Goal: Task Accomplishment & Management: Complete application form

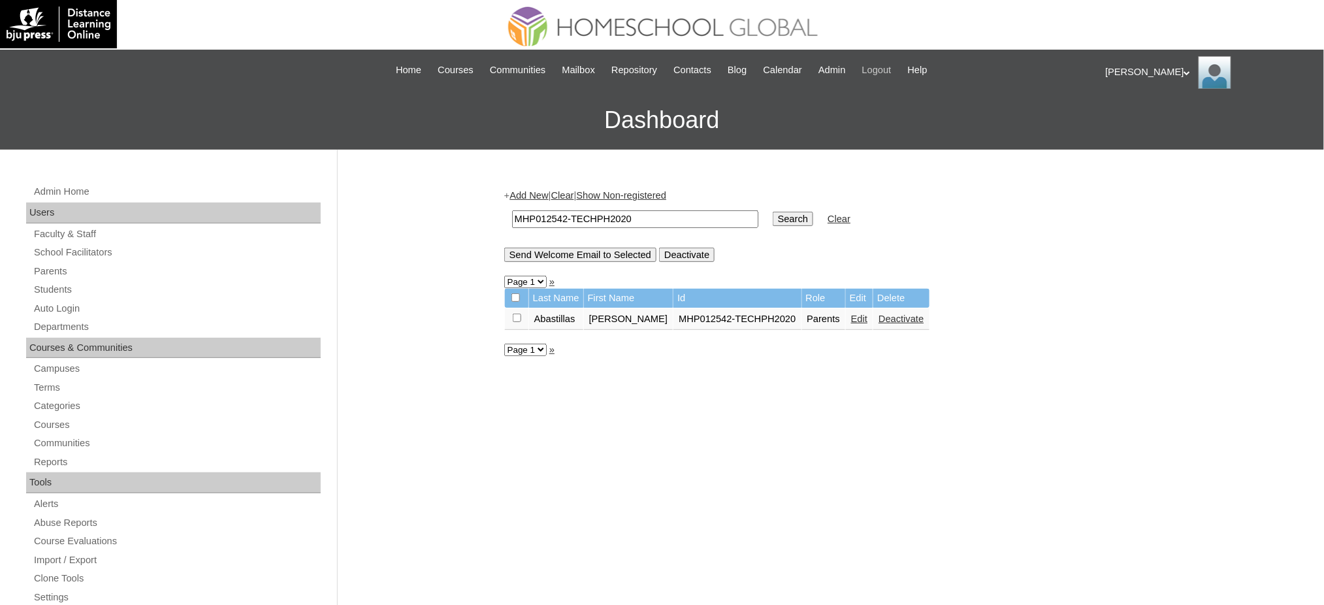
click at [882, 67] on span "Logout" at bounding box center [876, 70] width 29 height 15
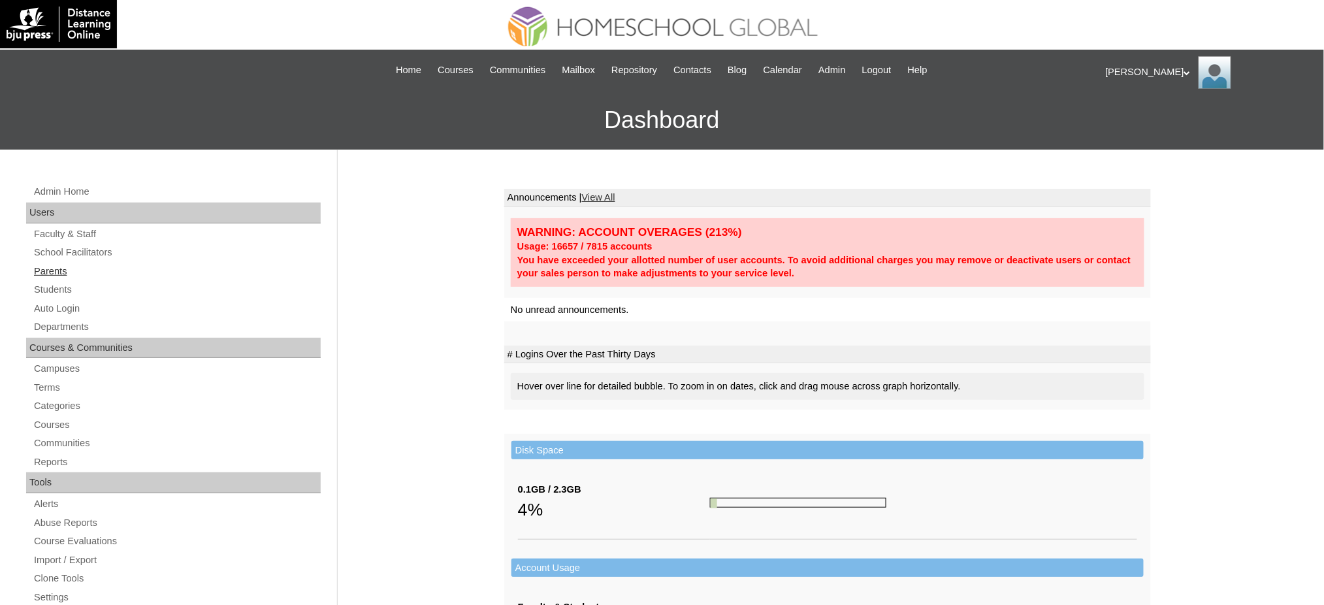
click at [48, 269] on link "Parents" at bounding box center [177, 271] width 288 height 16
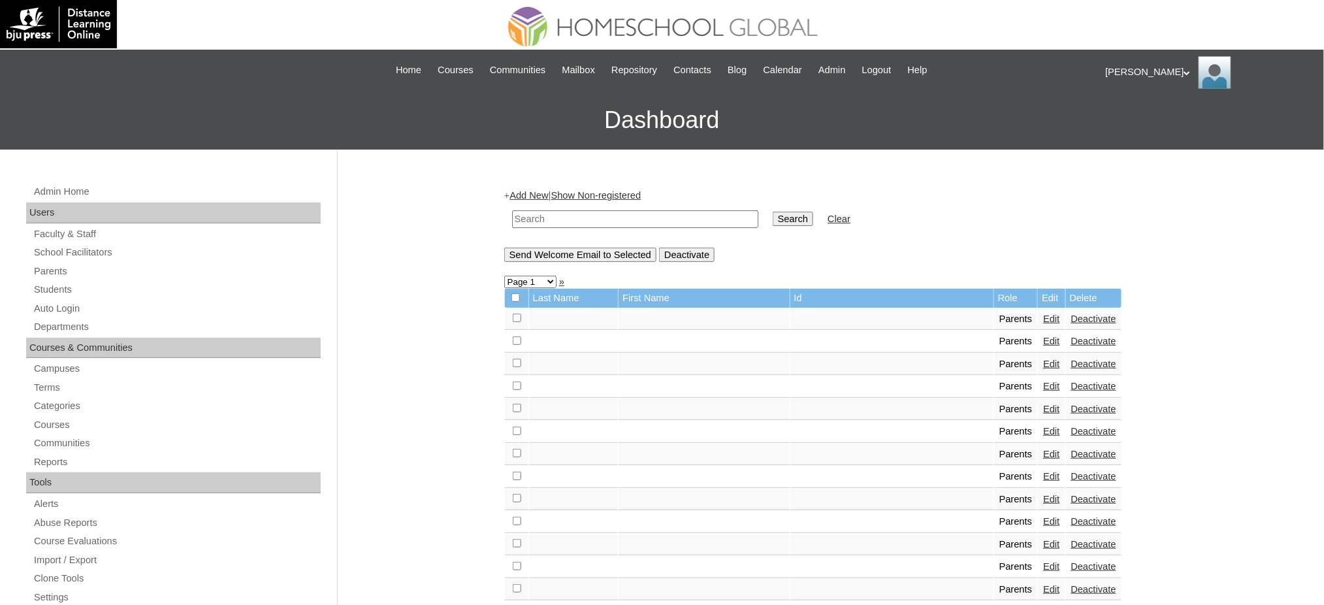
click at [658, 219] on input "text" at bounding box center [635, 219] width 246 height 18
paste input "MHP012542-TECHPH2020"
type input "MHP012542-TECHPH2020"
click at [772, 220] on input "Search" at bounding box center [792, 219] width 40 height 14
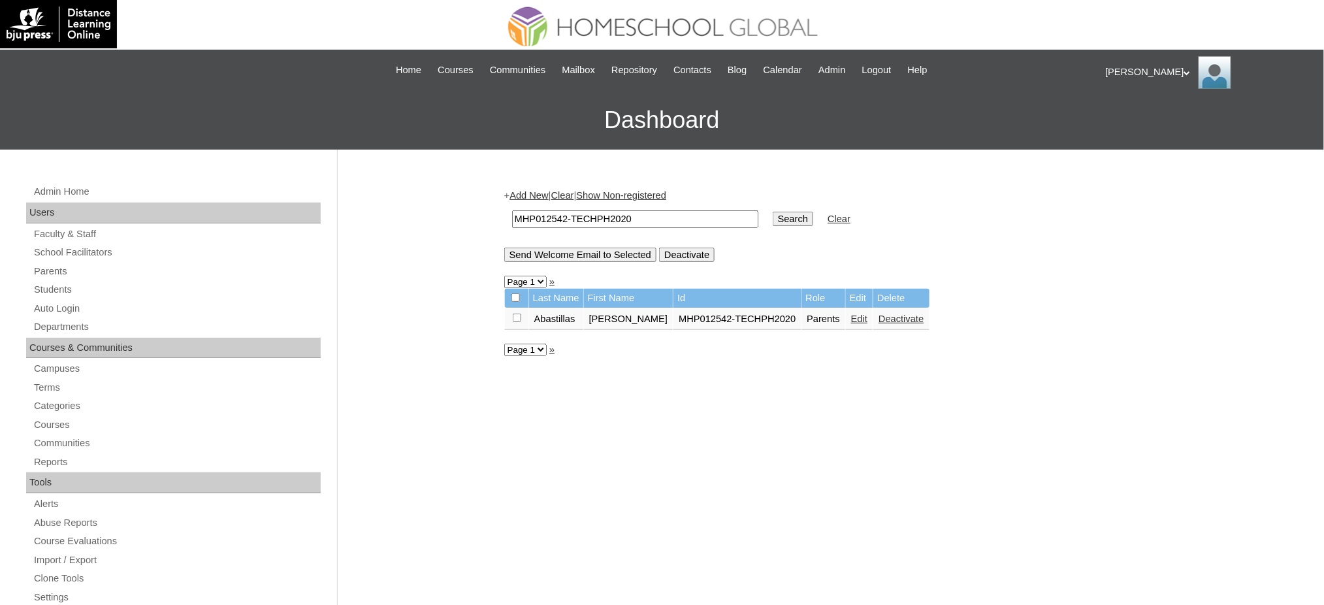
click at [851, 313] on link "Edit" at bounding box center [859, 318] width 16 height 10
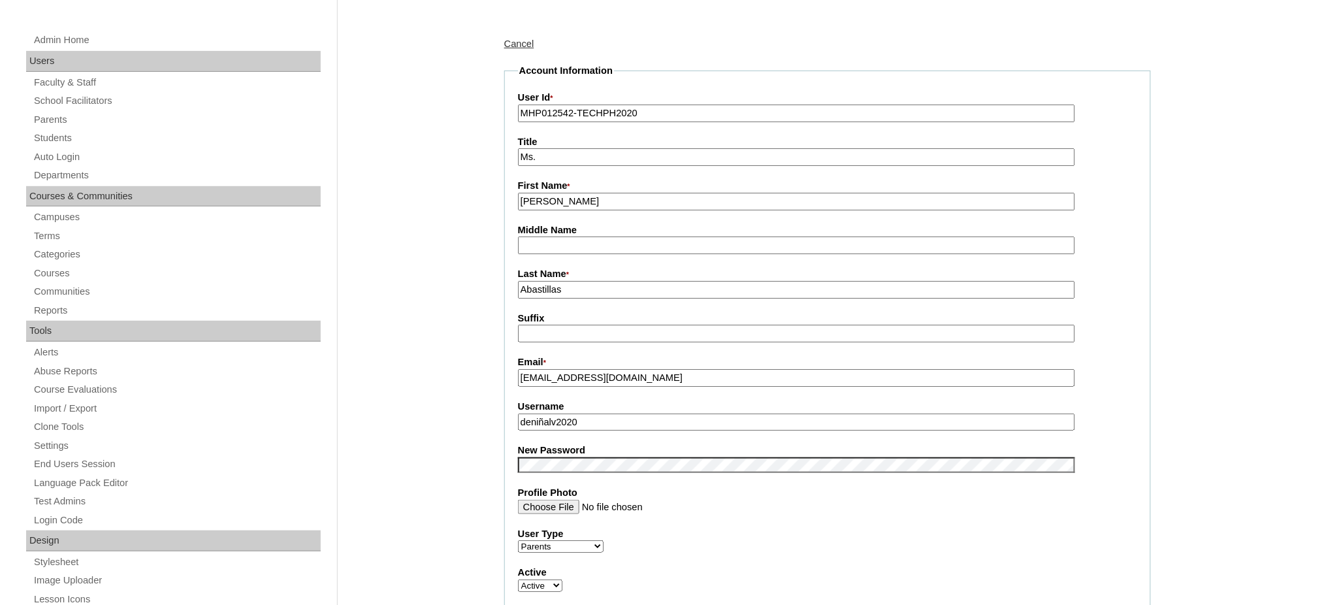
scroll to position [174, 0]
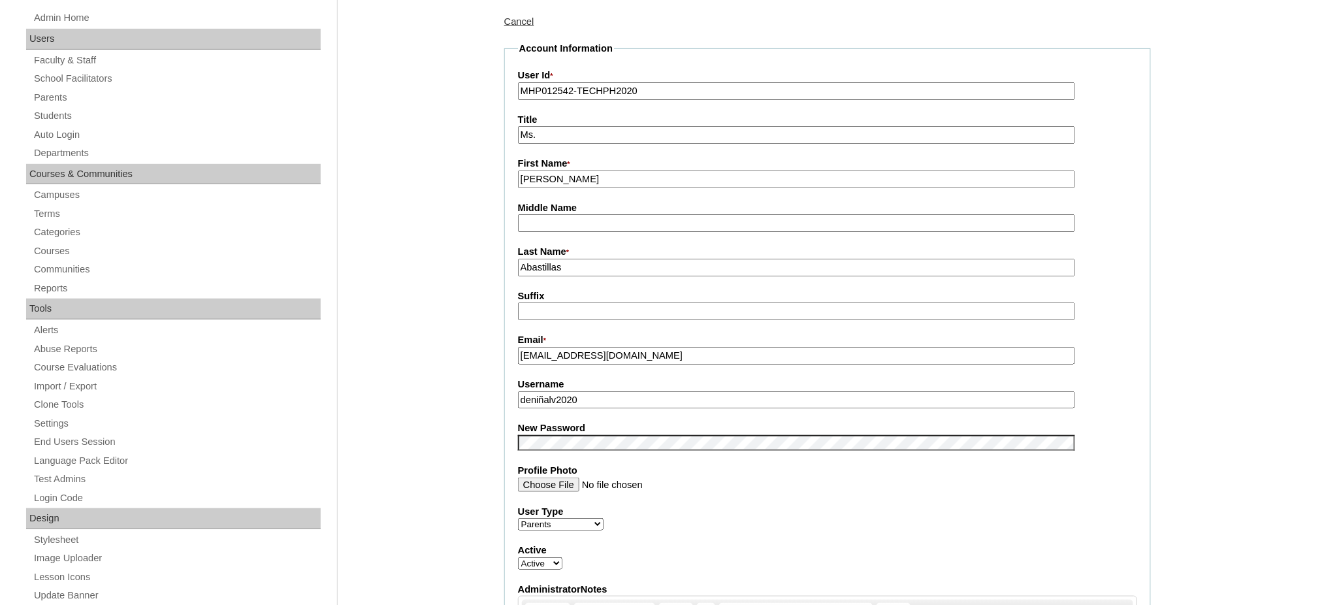
click at [614, 393] on input "deniñalv2020" at bounding box center [796, 400] width 557 height 18
paste input "n"
type input "deninalv2020"
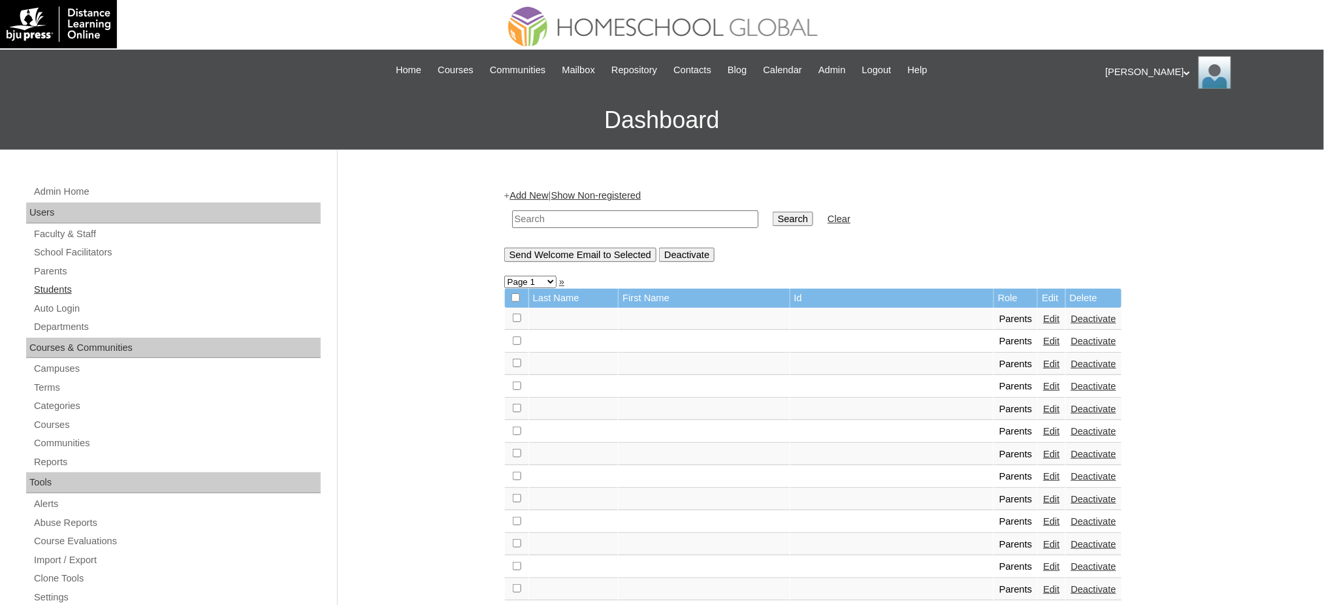
click at [45, 289] on link "Students" at bounding box center [177, 289] width 288 height 16
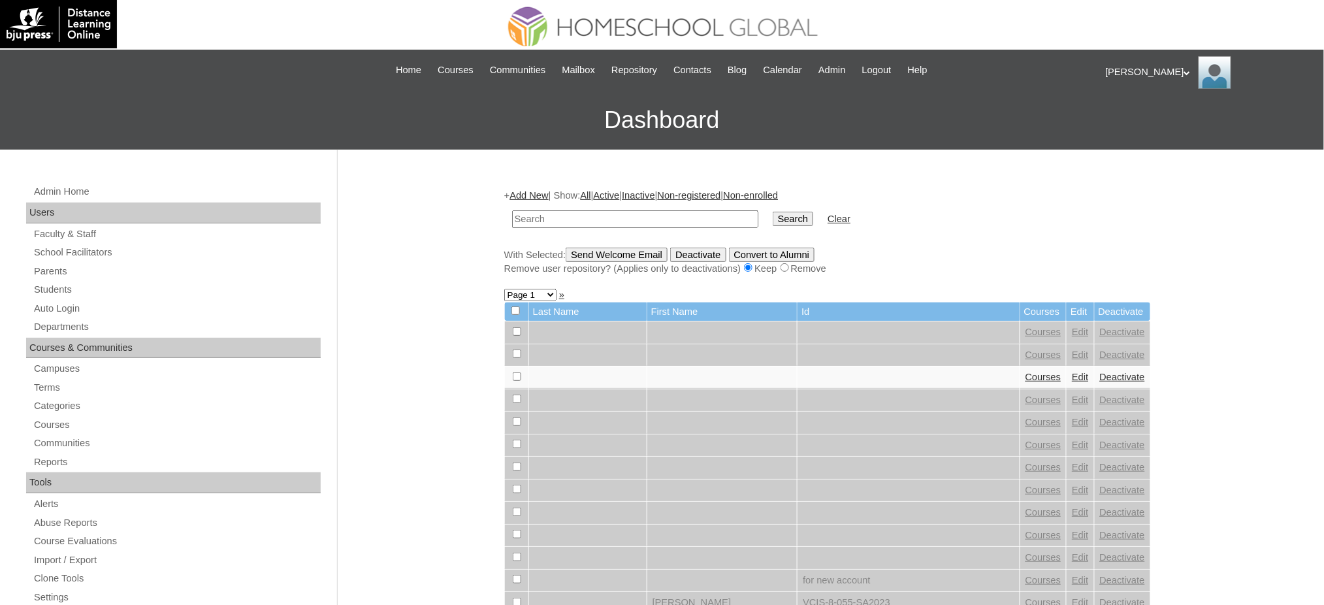
paste input "MHS009377-TECHPH2020"
type input "MHS009377-TECHPH2020"
click at [772, 219] on input "Search" at bounding box center [792, 219] width 40 height 14
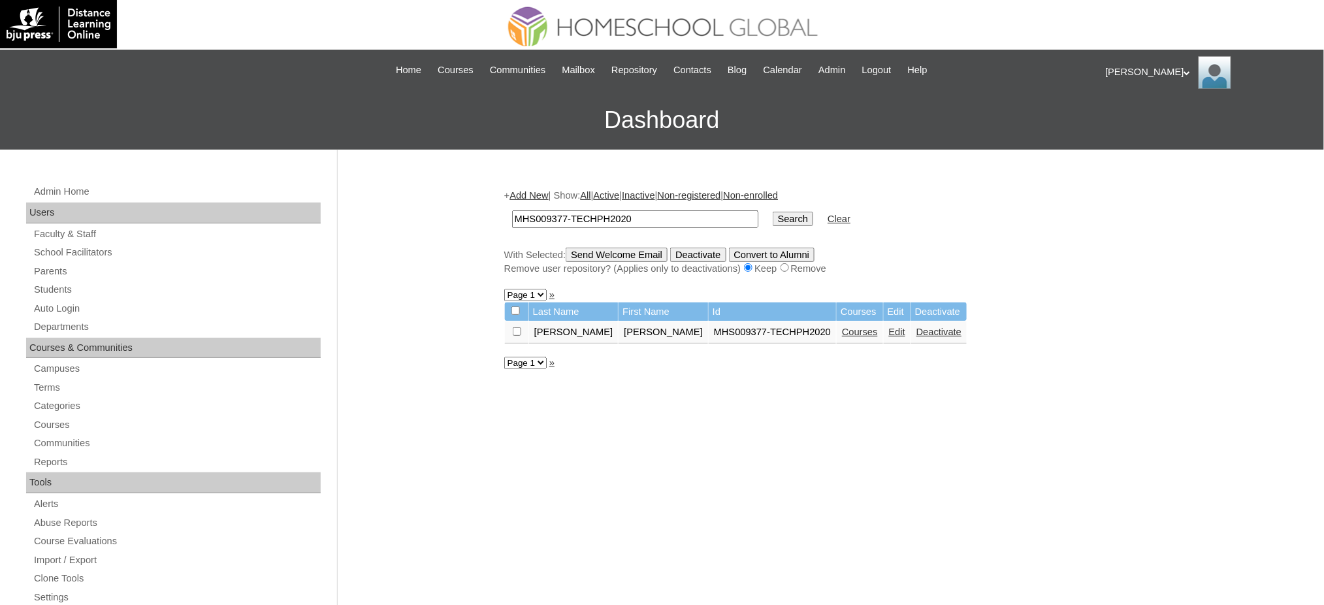
click at [889, 330] on link "Edit" at bounding box center [897, 331] width 16 height 10
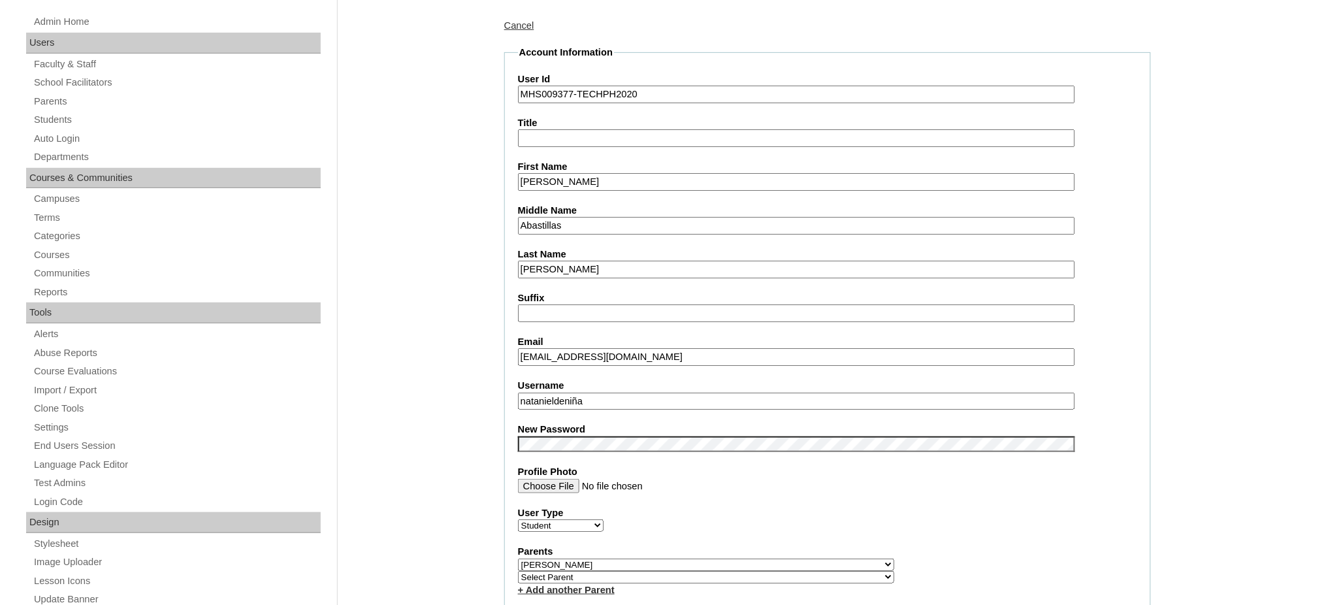
scroll to position [174, 0]
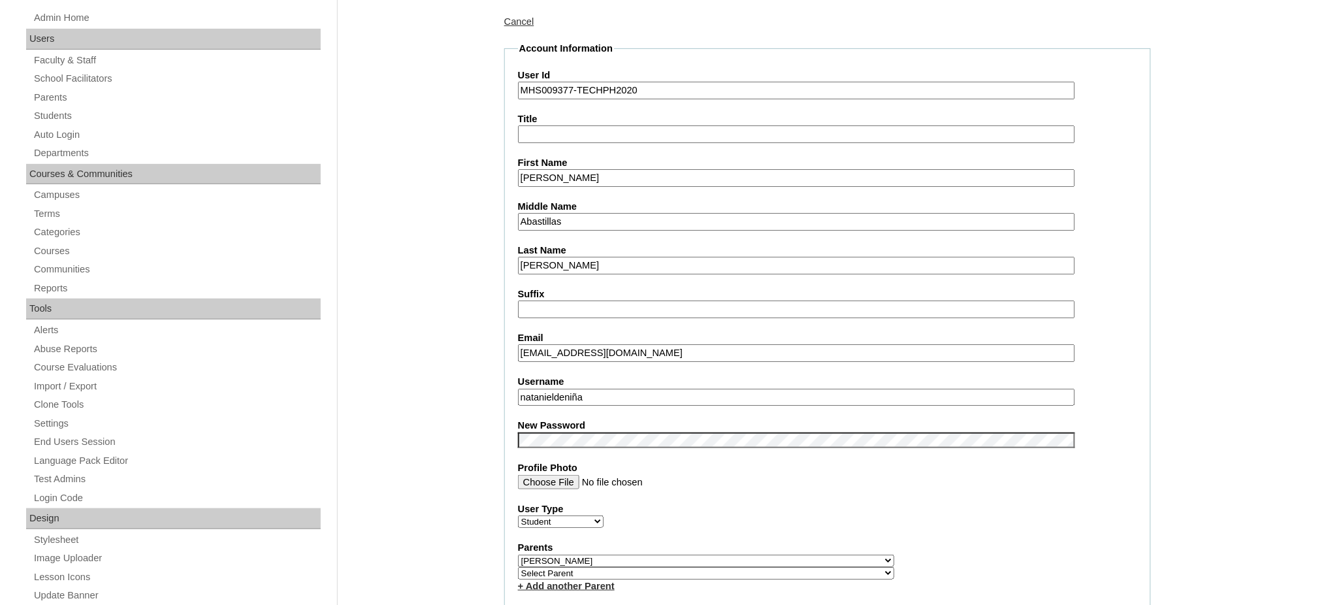
click at [582, 375] on label "Username" at bounding box center [827, 382] width 619 height 14
click at [582, 389] on input "natanieldeniña" at bounding box center [796, 398] width 557 height 18
click at [585, 389] on input "natanieldeniña" at bounding box center [796, 398] width 557 height 18
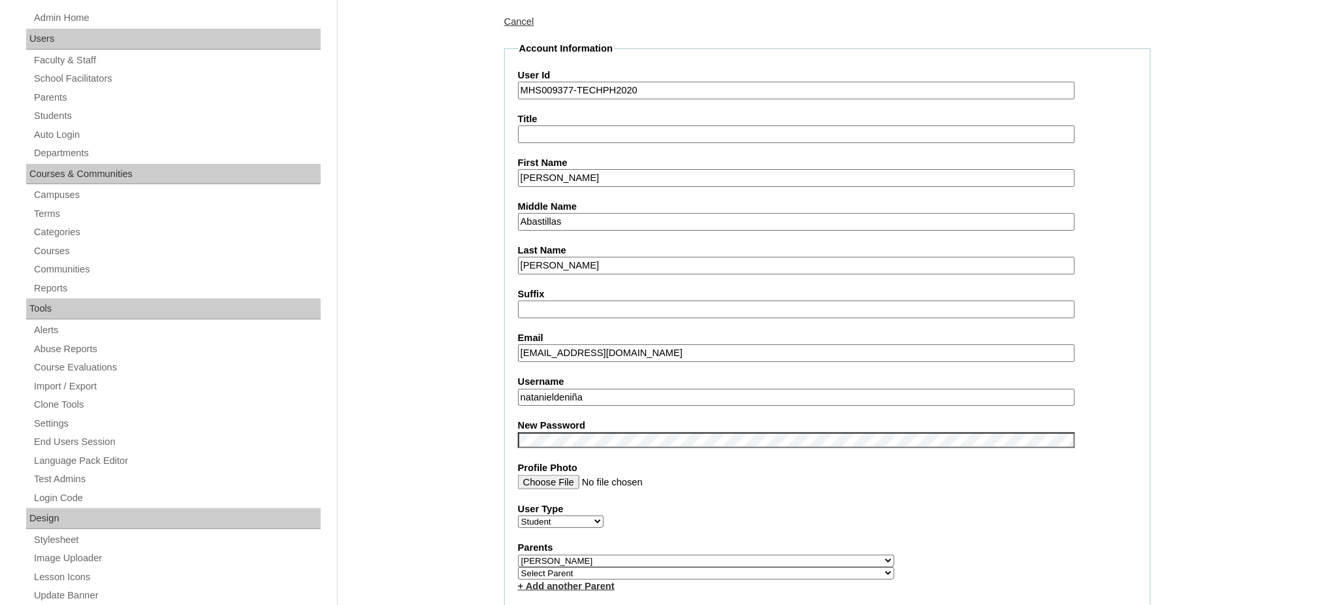
click at [579, 178] on input "Nataniel Rodrigo" at bounding box center [796, 178] width 557 height 18
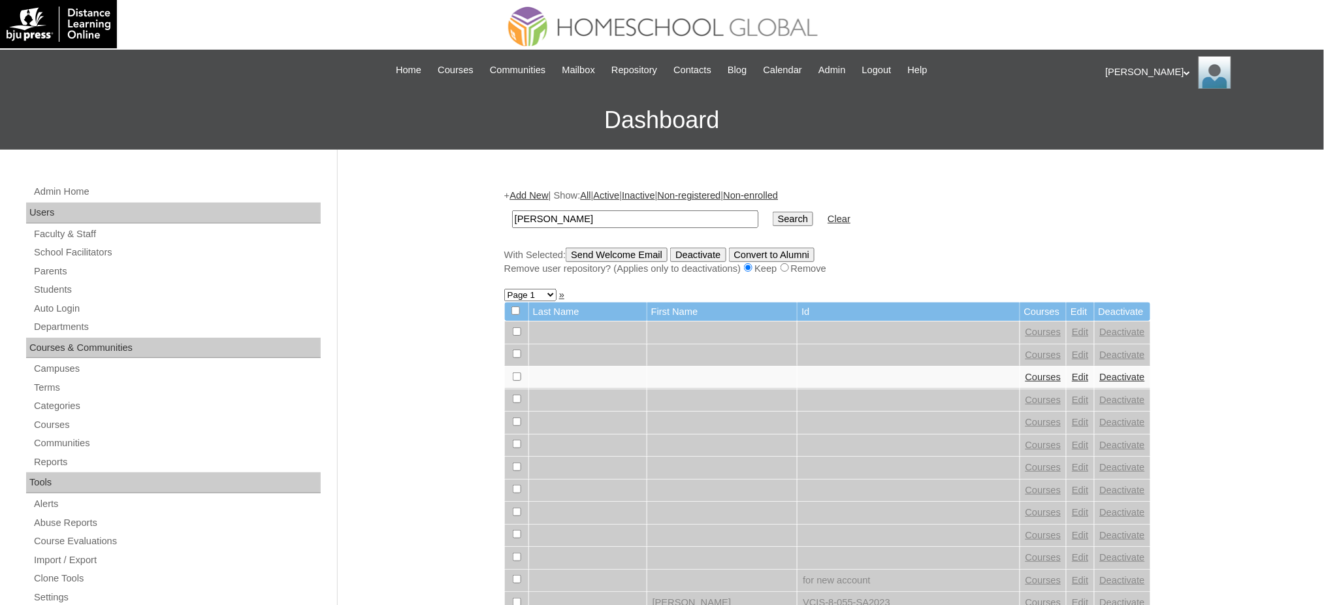
type input "[PERSON_NAME]"
click at [772, 217] on input "Search" at bounding box center [792, 219] width 40 height 14
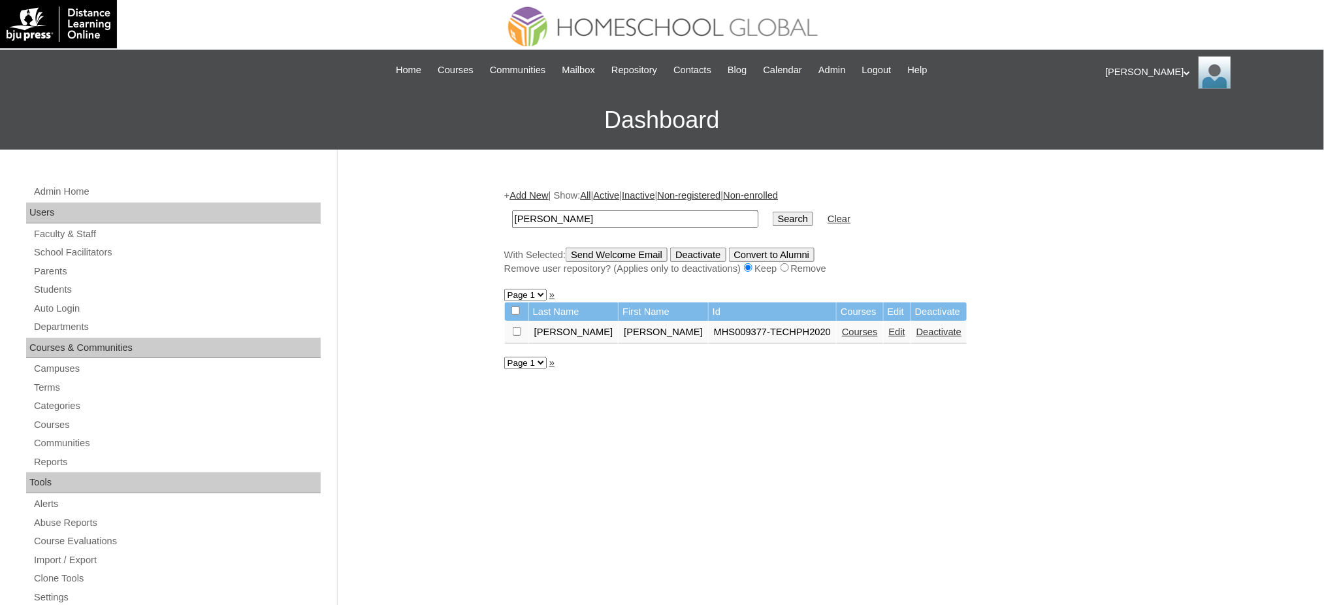
click at [842, 326] on link "Courses" at bounding box center [860, 331] width 36 height 10
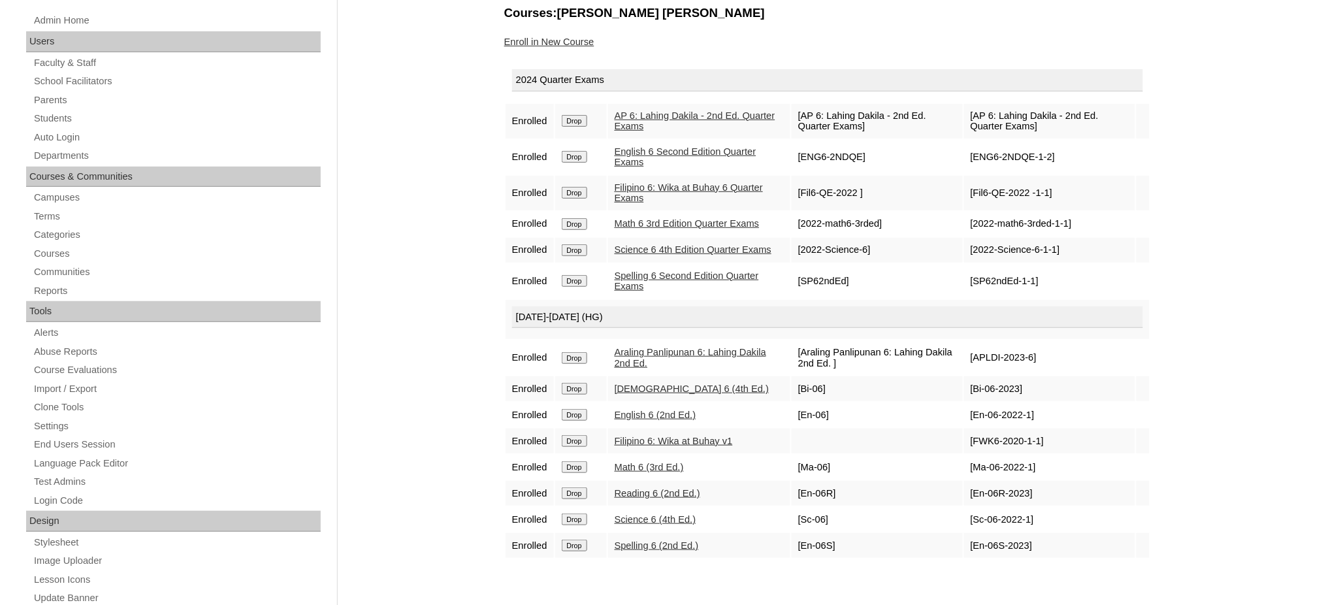
scroll to position [174, 0]
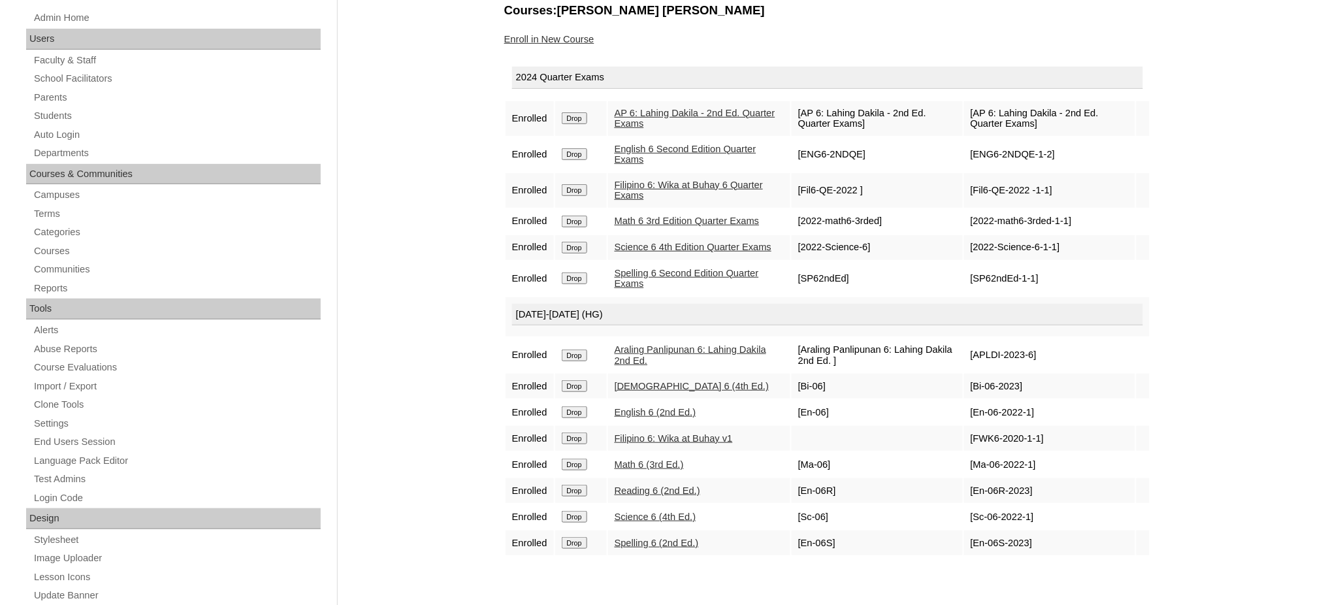
click at [572, 112] on input "Drop" at bounding box center [574, 118] width 25 height 12
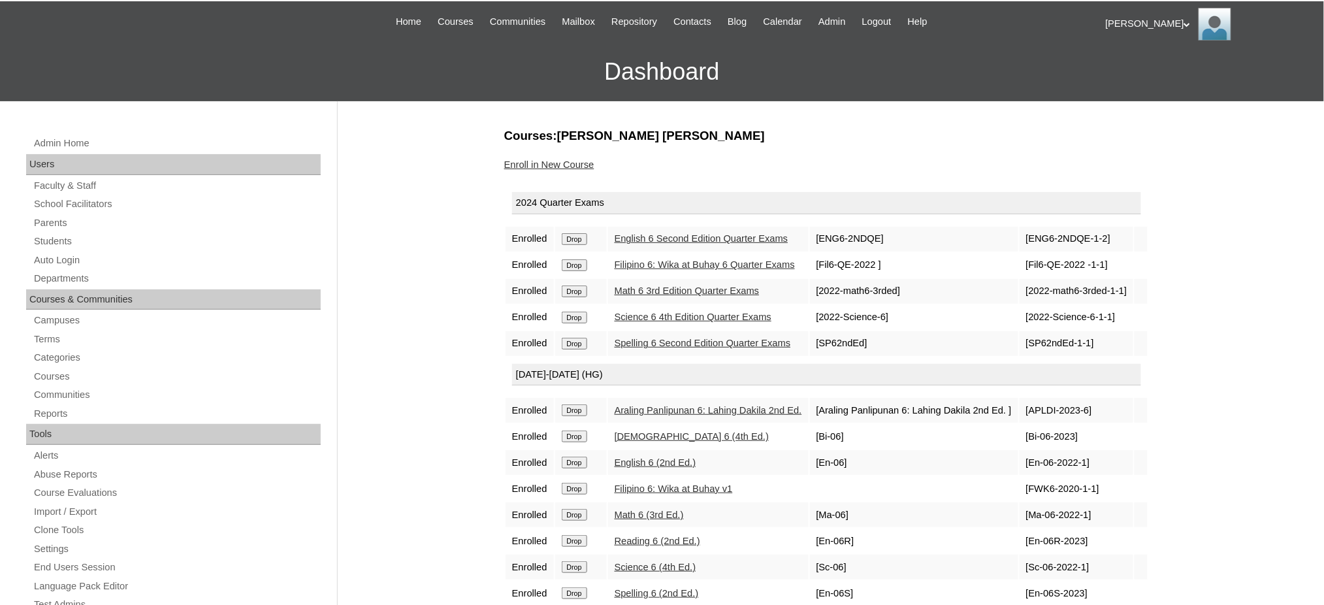
scroll to position [174, 0]
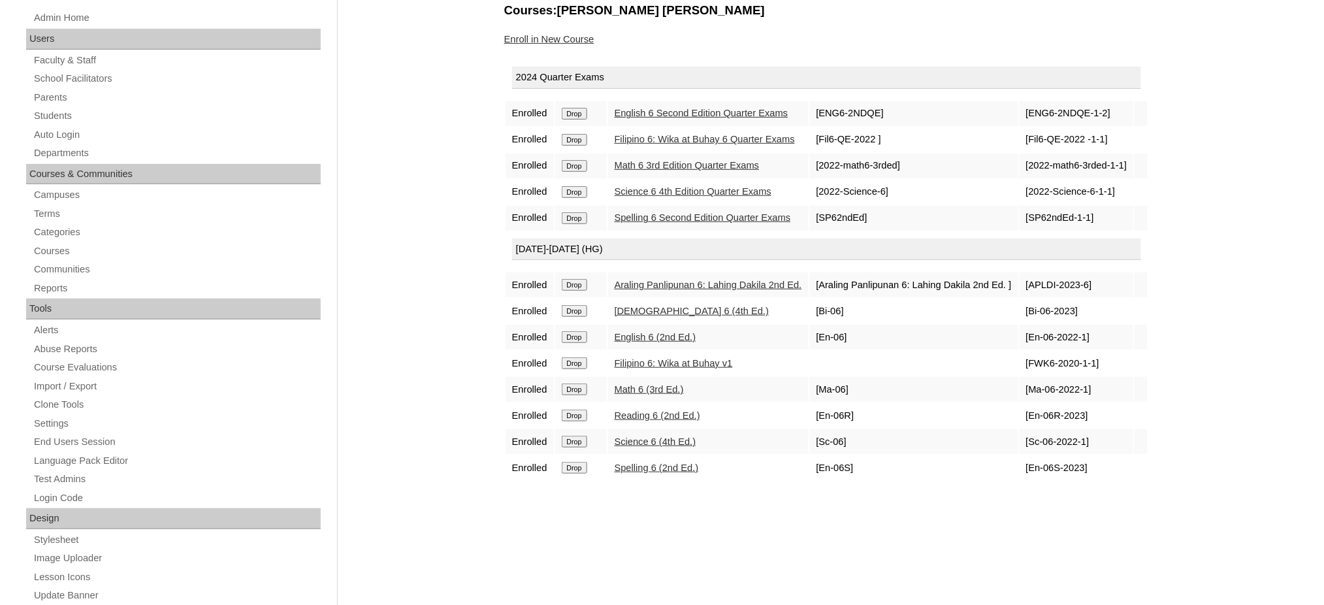
click at [579, 111] on input "Drop" at bounding box center [574, 114] width 25 height 12
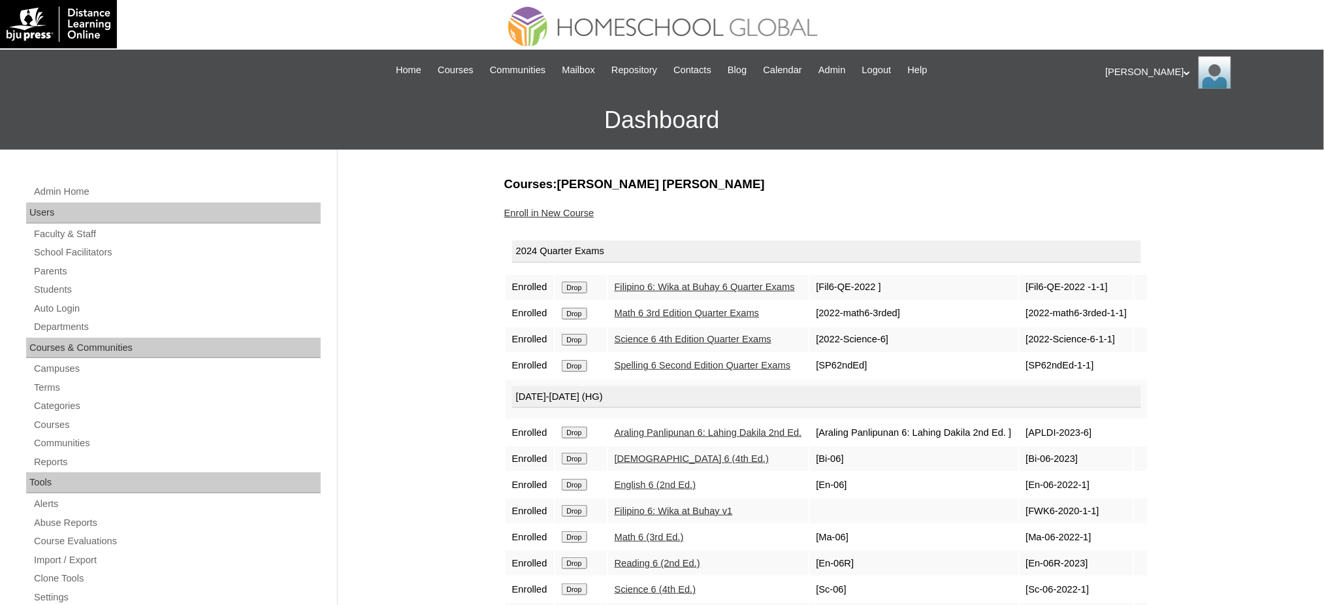
click at [586, 291] on input "Drop" at bounding box center [574, 287] width 25 height 12
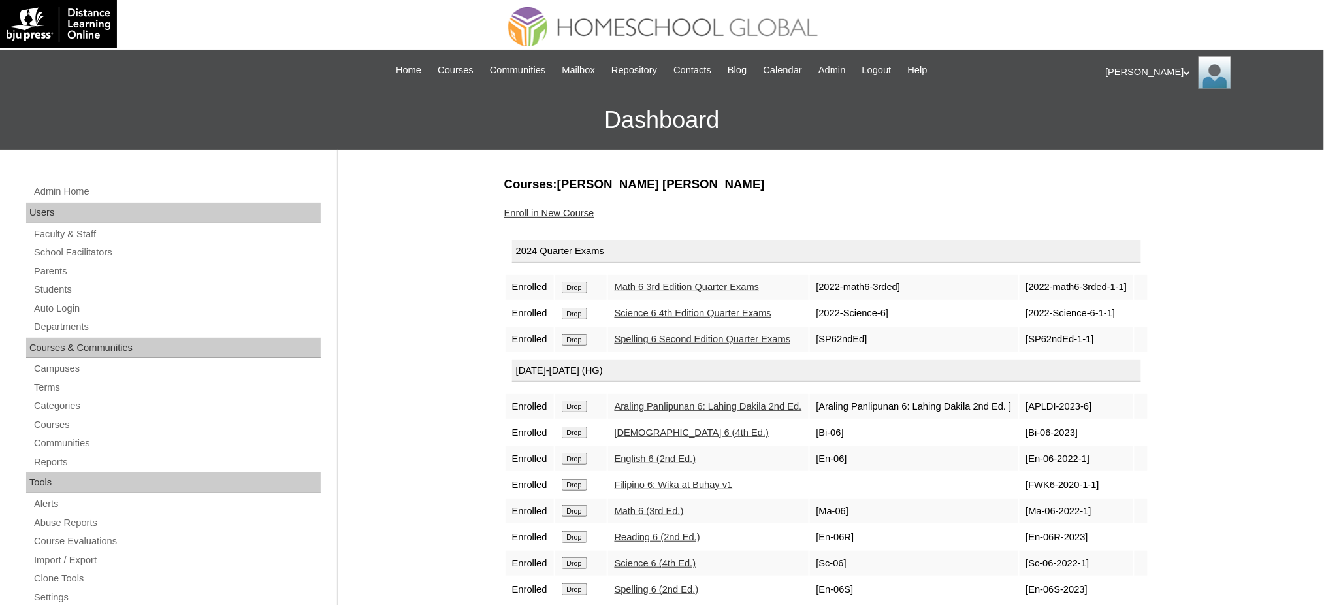
click at [582, 287] on input "Drop" at bounding box center [574, 287] width 25 height 12
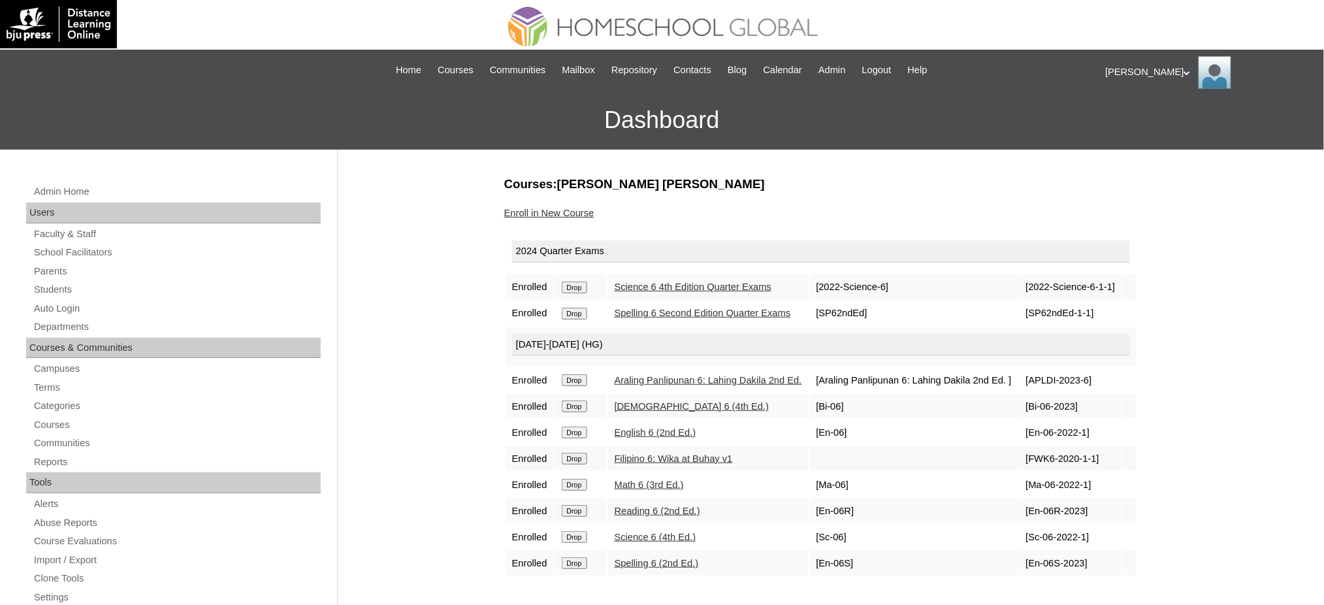
click at [583, 288] on input "Drop" at bounding box center [574, 287] width 25 height 12
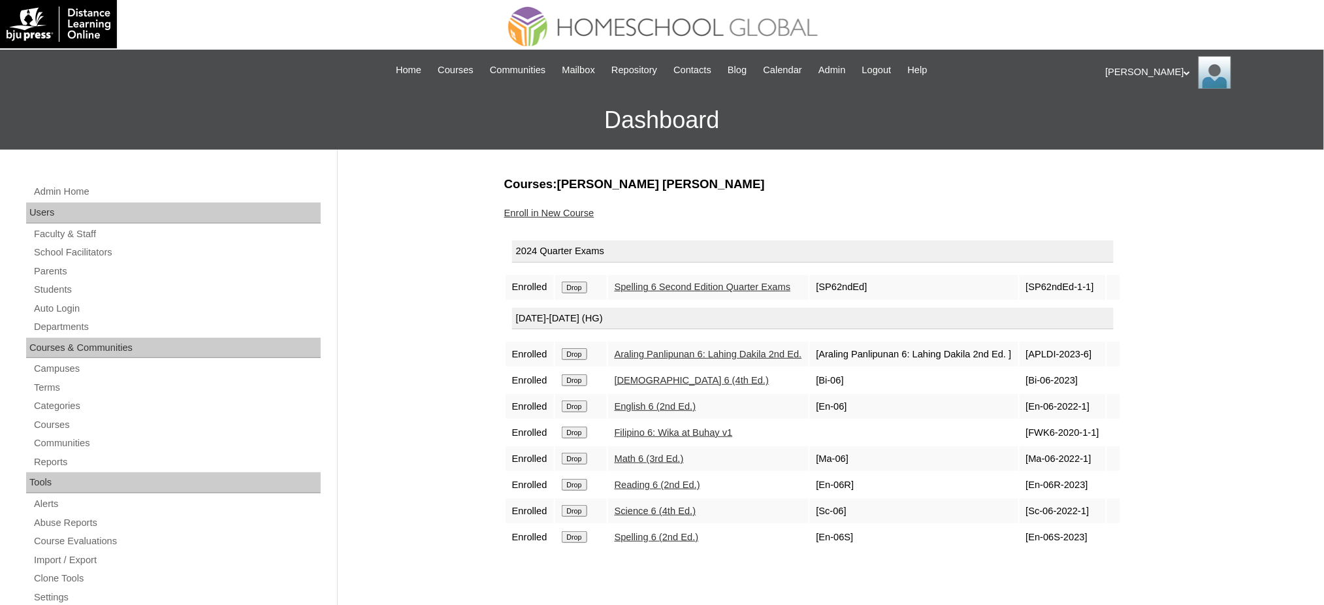
click at [581, 285] on input "Drop" at bounding box center [574, 287] width 25 height 12
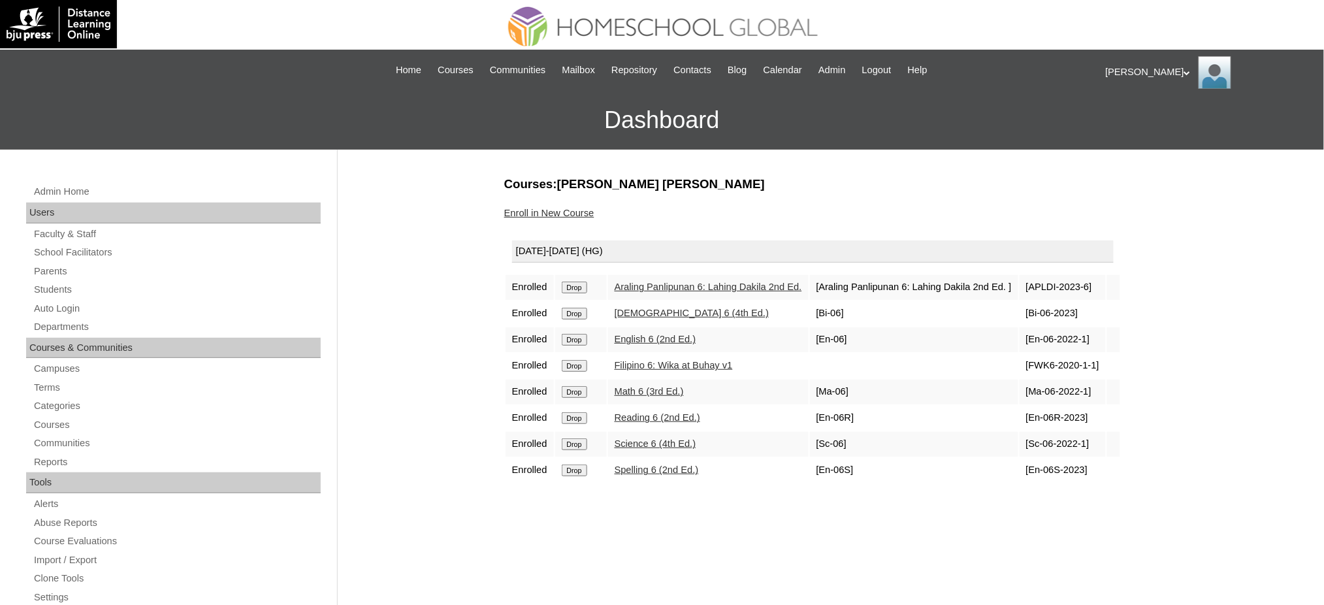
click at [585, 285] on input "Drop" at bounding box center [574, 287] width 25 height 12
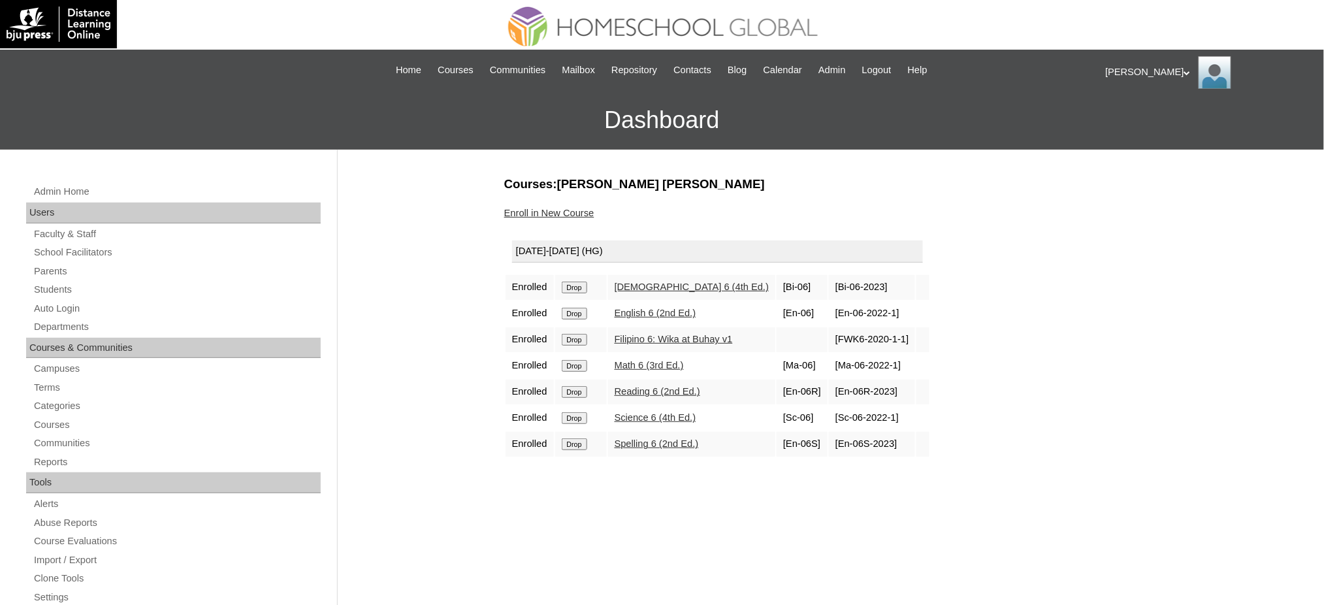
click at [581, 287] on input "Drop" at bounding box center [574, 287] width 25 height 12
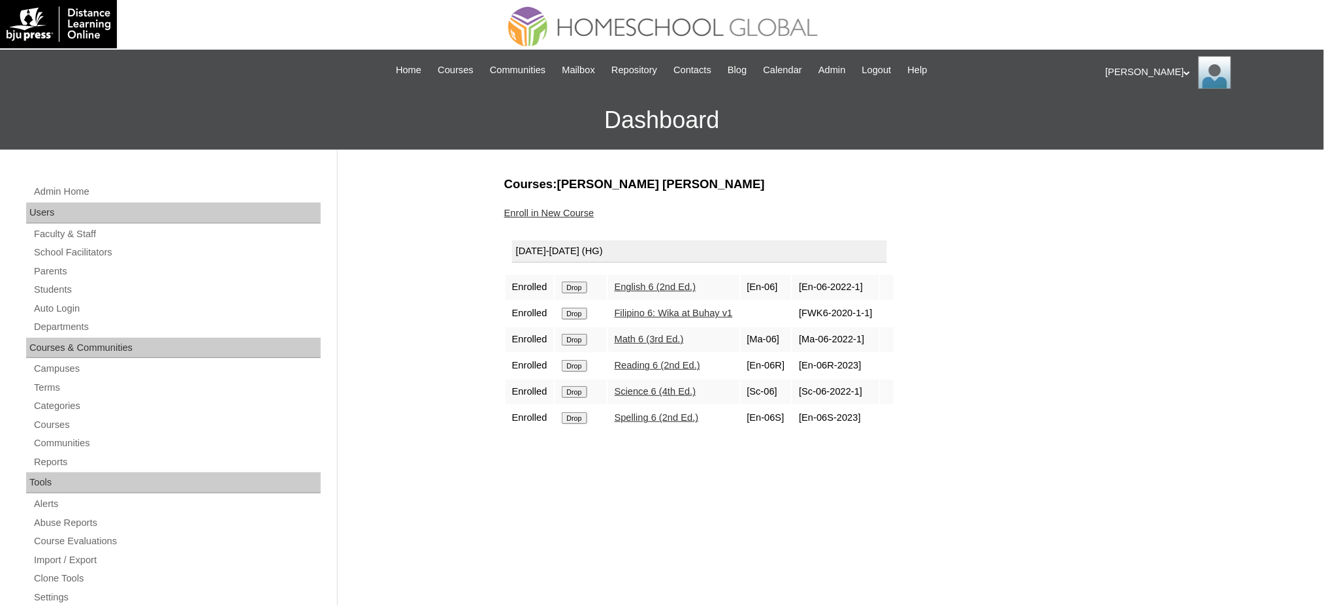
click at [578, 282] on input "Drop" at bounding box center [574, 287] width 25 height 12
click at [581, 286] on input "Drop" at bounding box center [574, 287] width 25 height 12
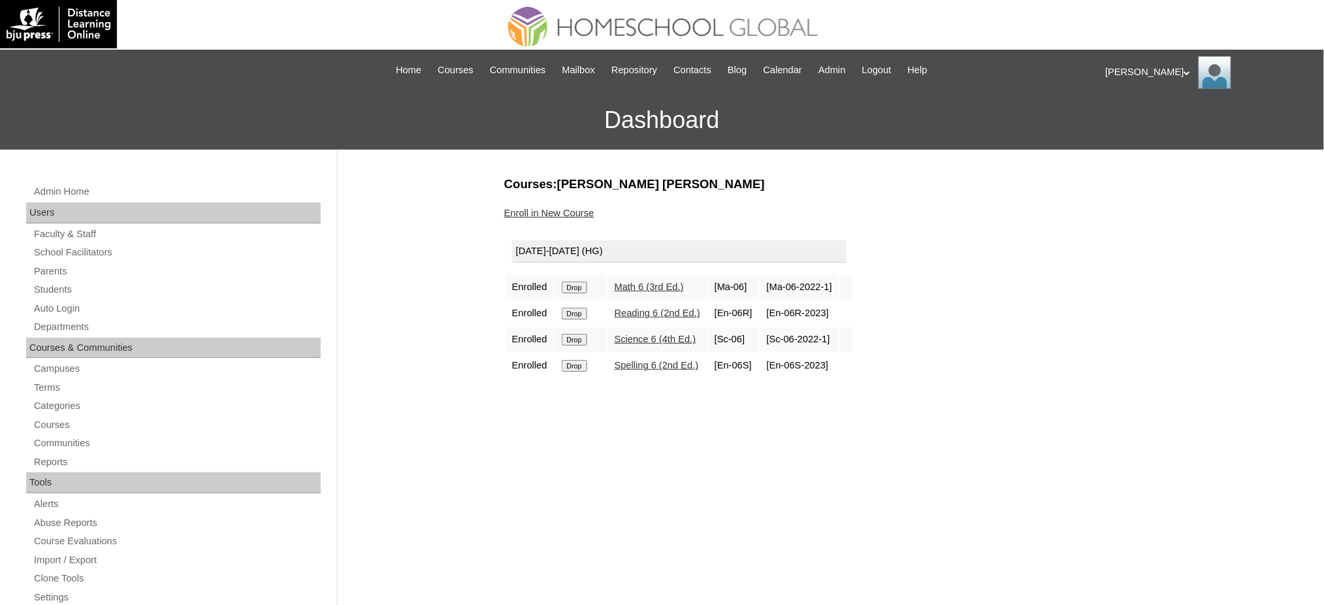
click at [583, 283] on input "Drop" at bounding box center [574, 287] width 25 height 12
click at [578, 289] on input "Drop" at bounding box center [574, 287] width 25 height 12
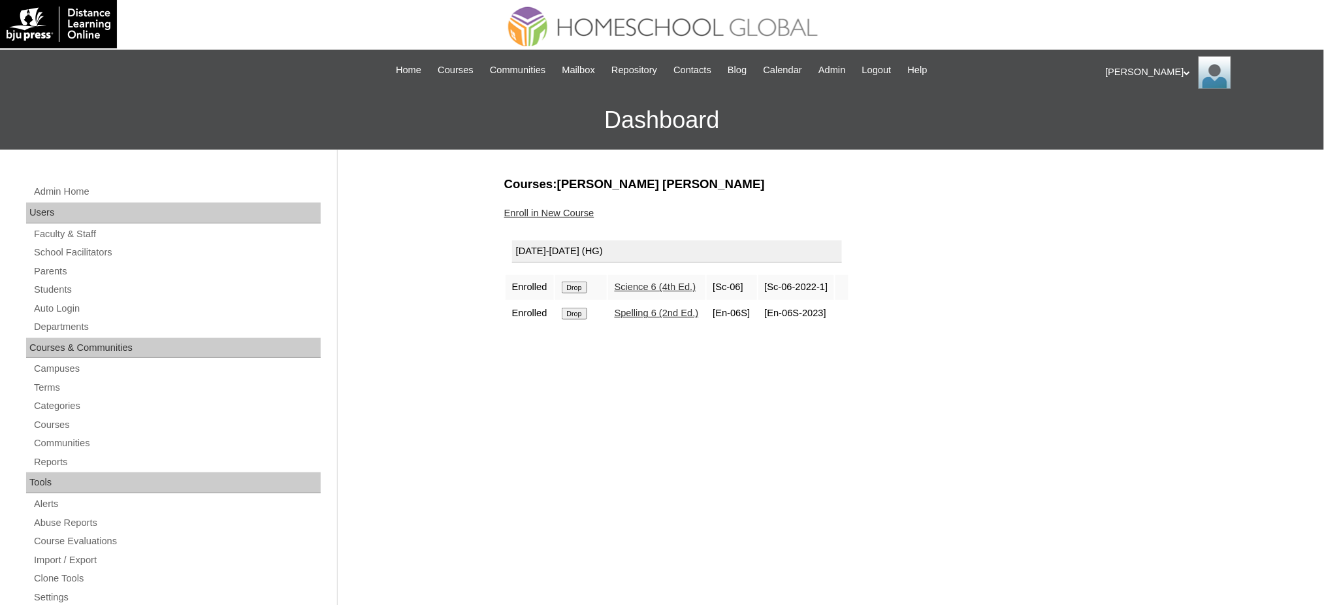
click at [575, 285] on input "Drop" at bounding box center [574, 287] width 25 height 12
click at [571, 287] on input "Drop" at bounding box center [574, 287] width 25 height 12
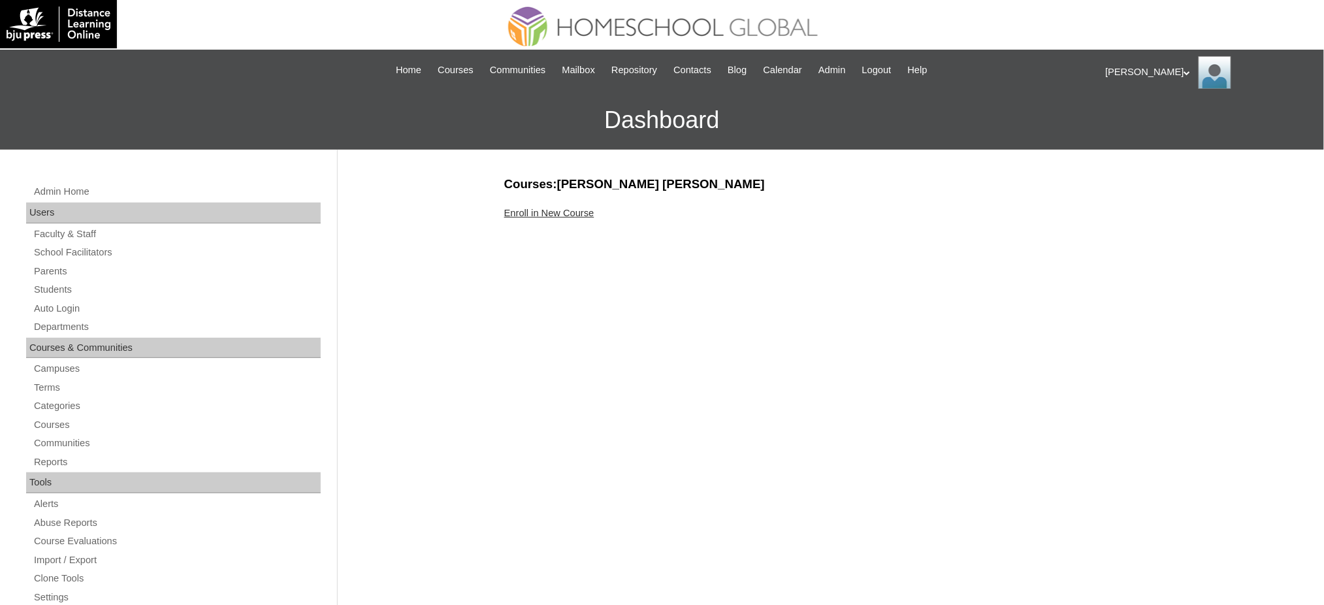
click at [575, 210] on link "Enroll in New Course" at bounding box center [549, 213] width 90 height 10
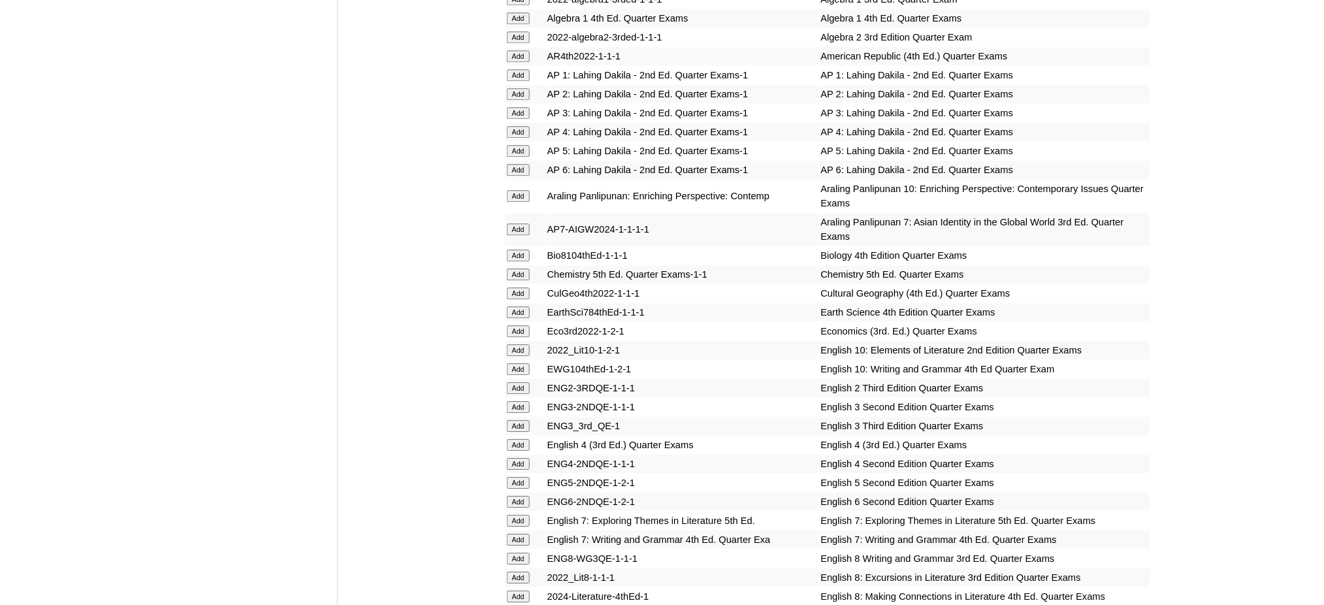
scroll to position [1218, 0]
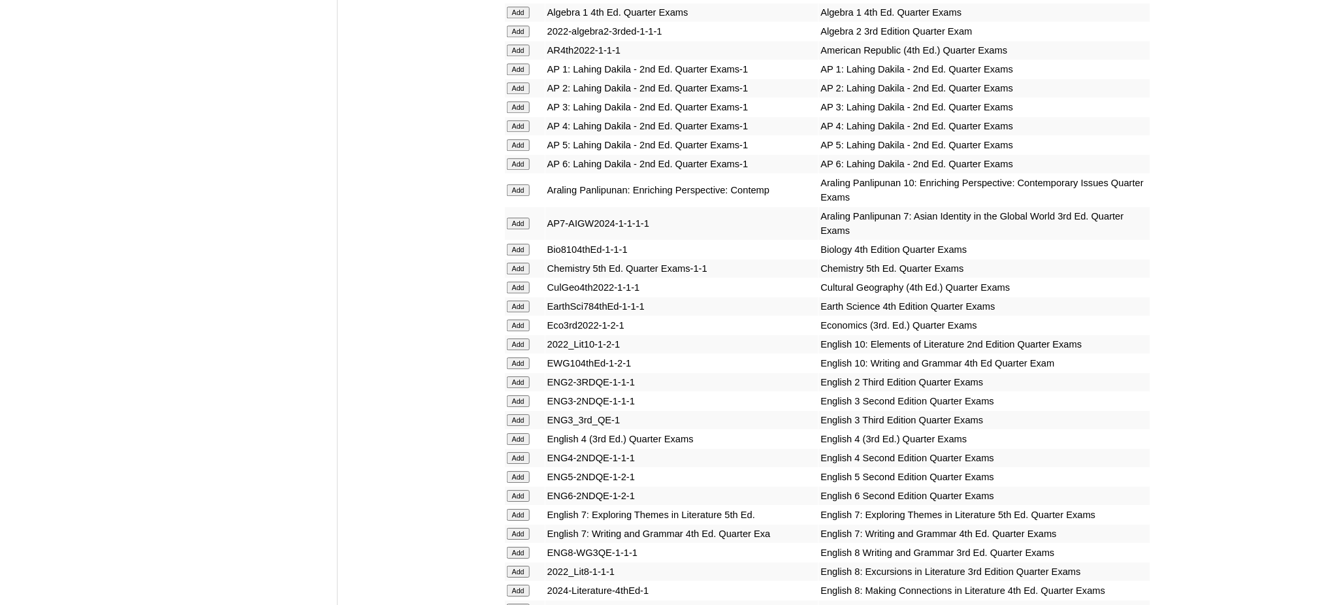
click at [518, 217] on input "Add" at bounding box center [518, 223] width 23 height 12
click at [513, 300] on input "Add" at bounding box center [518, 306] width 23 height 12
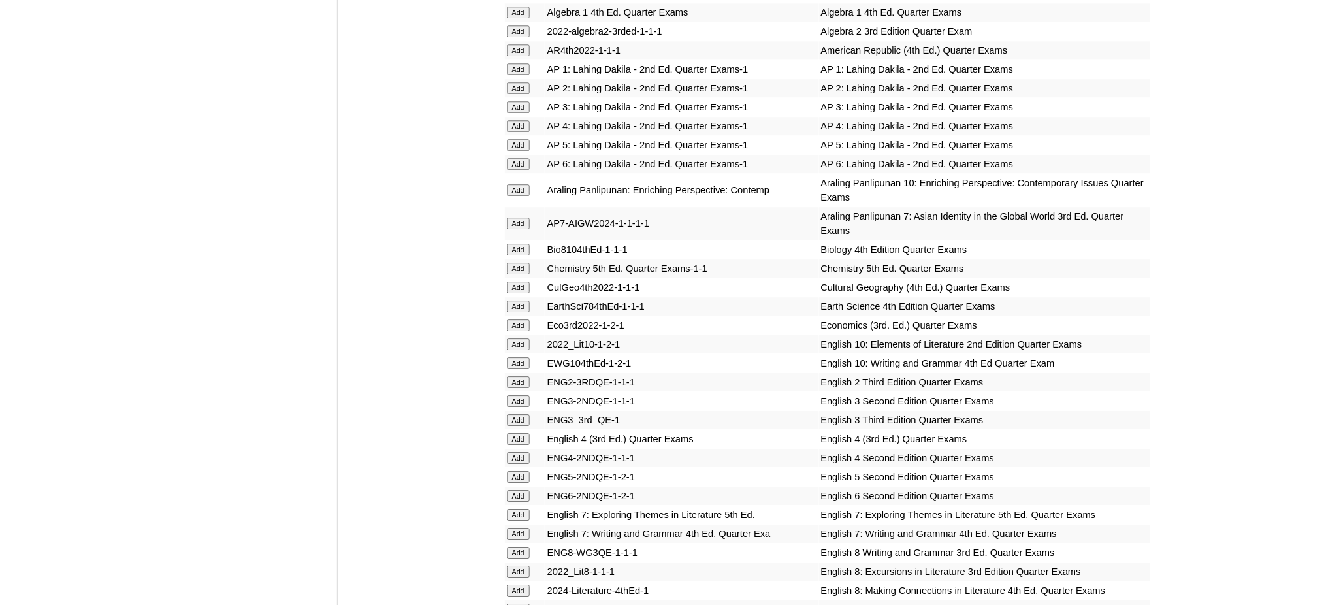
click at [513, 300] on input "Add" at bounding box center [518, 306] width 23 height 12
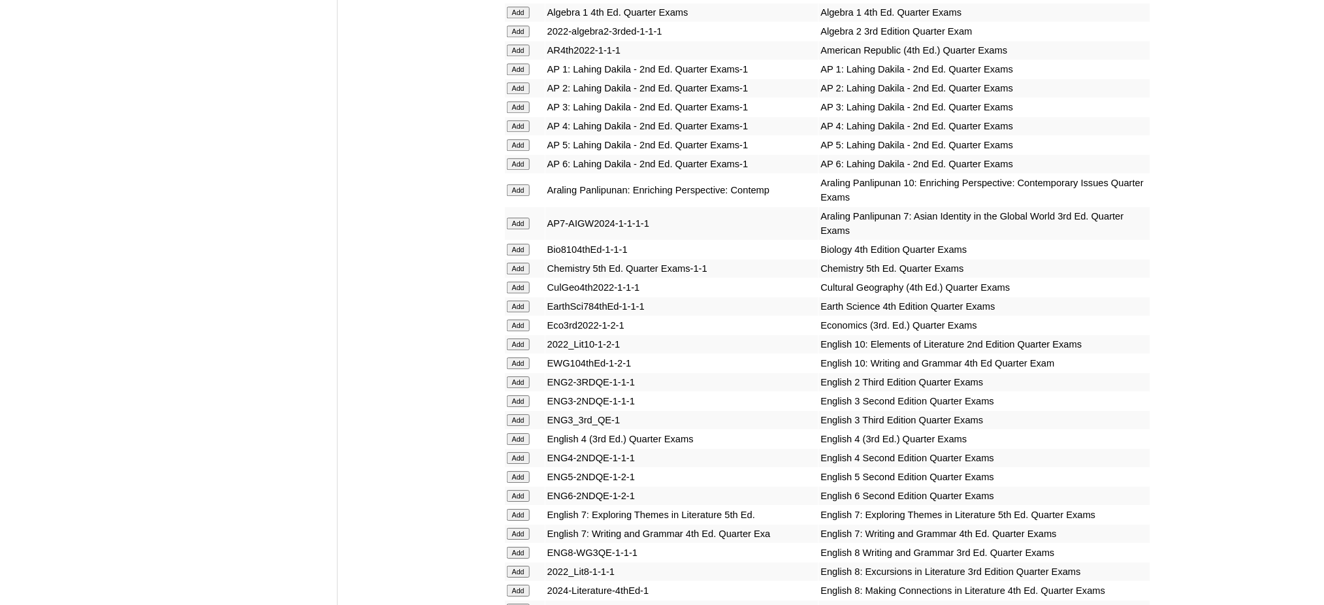
click at [513, 300] on input "Add" at bounding box center [518, 306] width 23 height 12
click at [527, 509] on input "Add" at bounding box center [518, 515] width 23 height 12
click at [520, 528] on input "Add" at bounding box center [518, 534] width 23 height 12
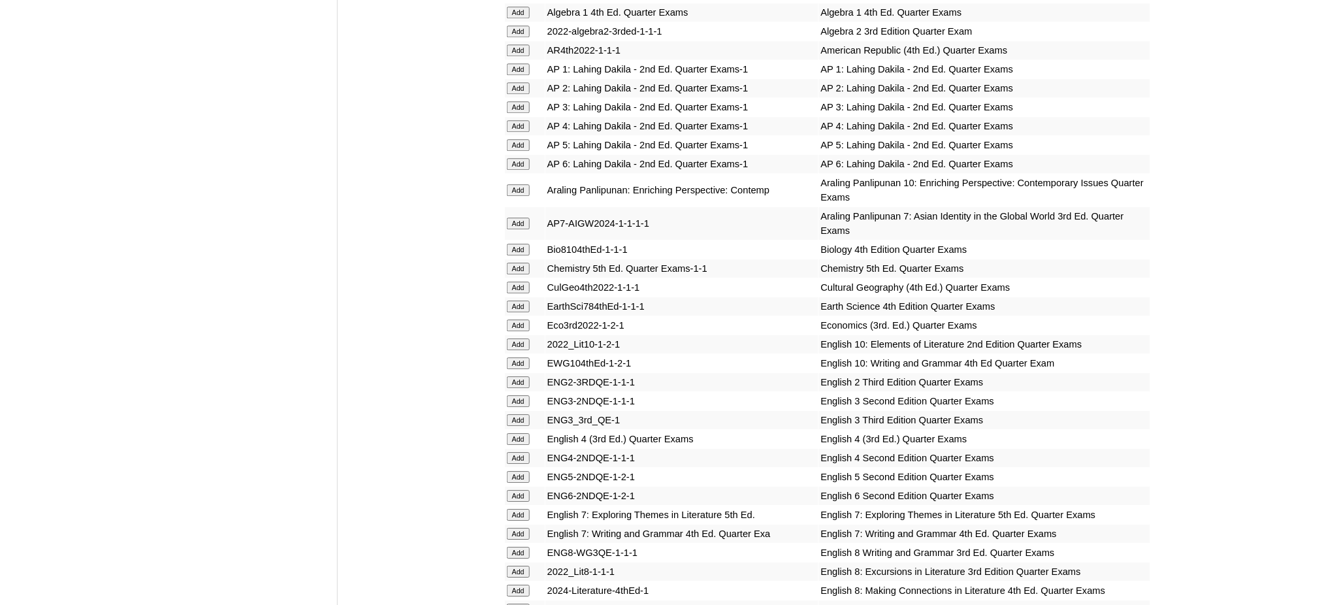
click at [520, 528] on input "Add" at bounding box center [518, 534] width 23 height 12
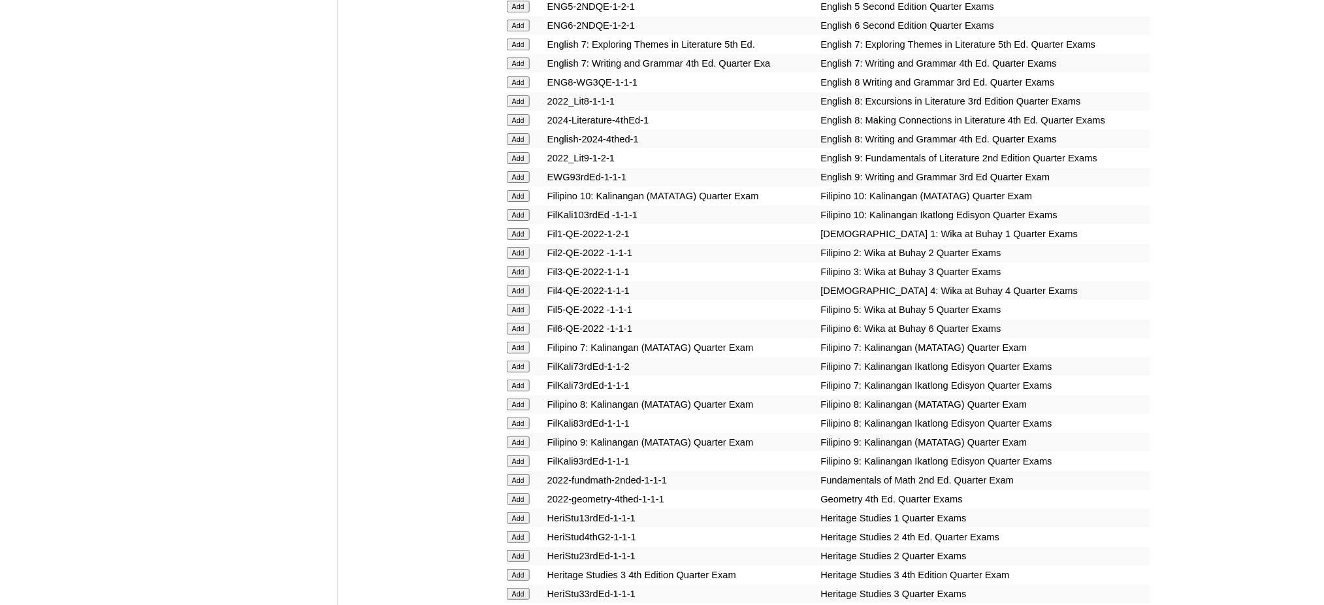
scroll to position [1828, 0]
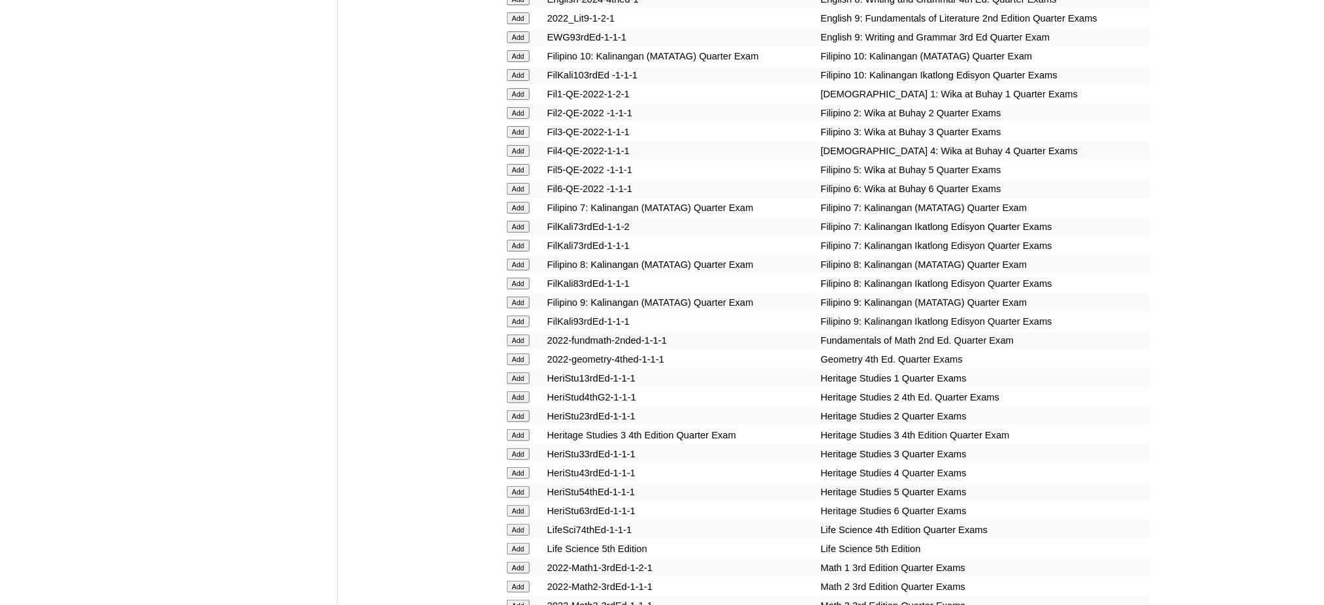
click at [517, 240] on input "Add" at bounding box center [518, 246] width 23 height 12
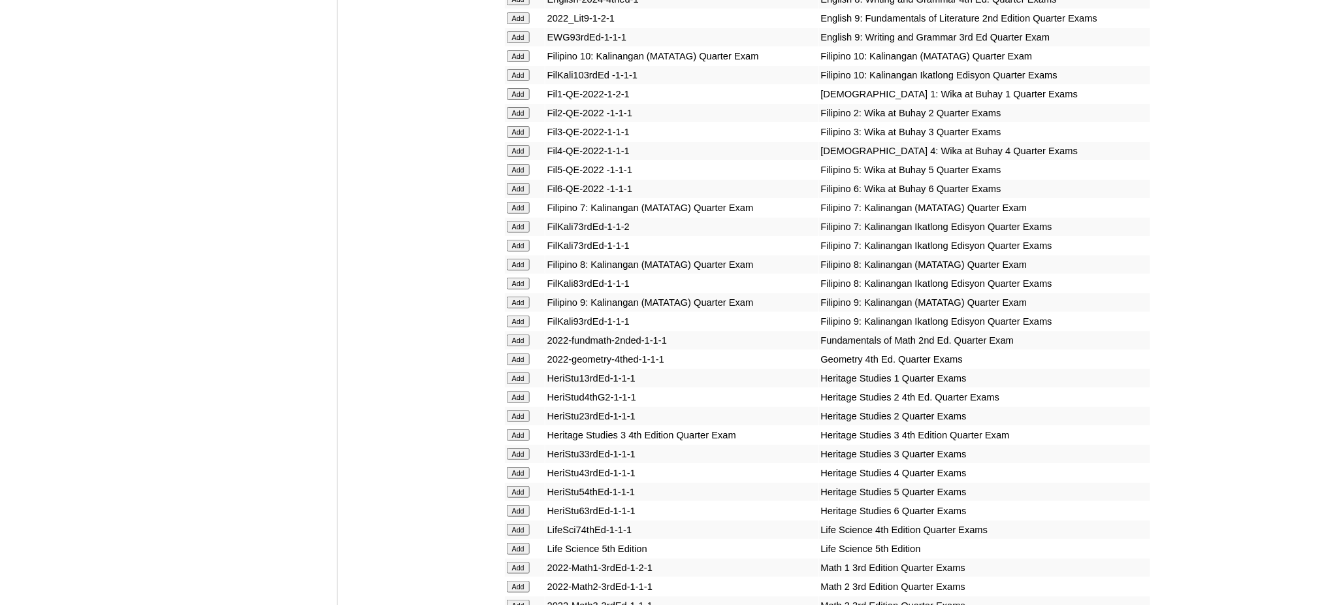
click at [518, 221] on input "Add" at bounding box center [518, 227] width 23 height 12
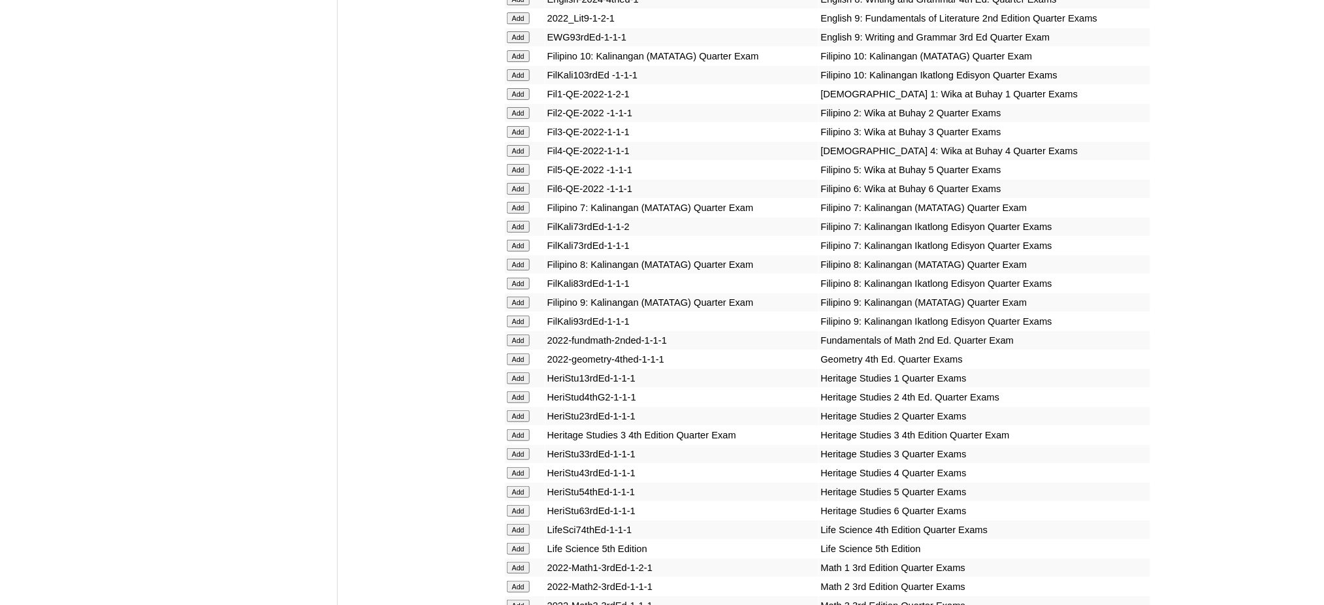
click at [518, 221] on input "Add" at bounding box center [518, 227] width 23 height 12
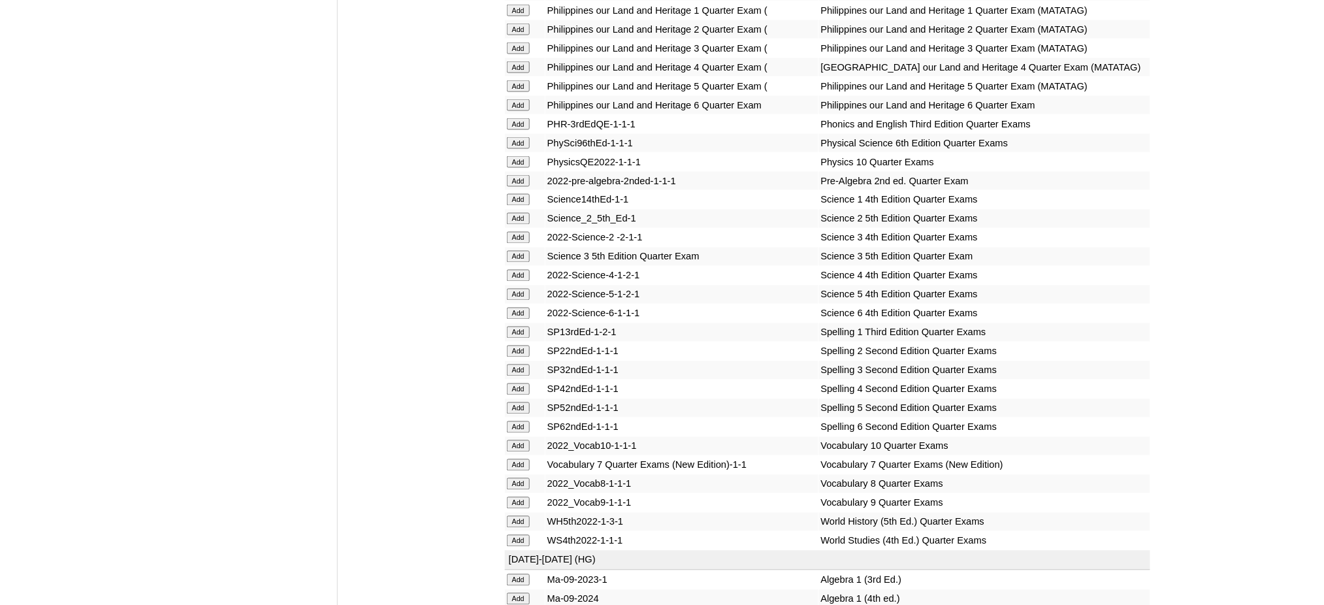
scroll to position [2524, 0]
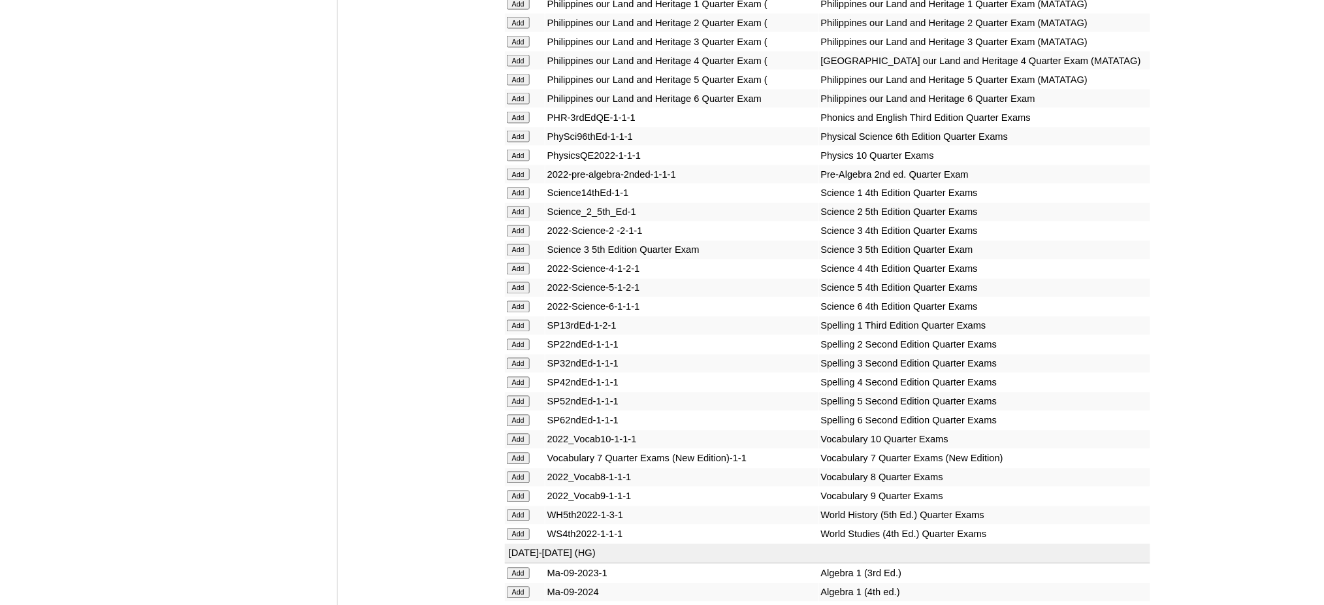
click at [516, 168] on input "Add" at bounding box center [518, 174] width 23 height 12
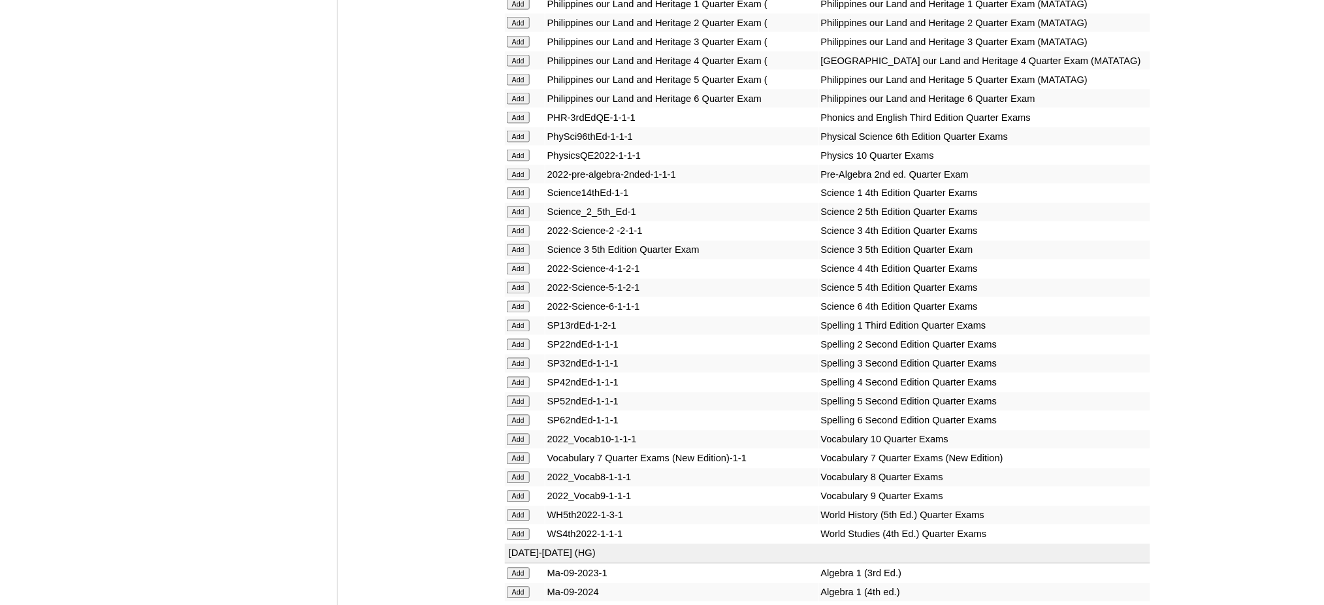
click at [516, 168] on input "Add" at bounding box center [518, 174] width 23 height 12
click at [519, 453] on input "Add" at bounding box center [518, 459] width 23 height 12
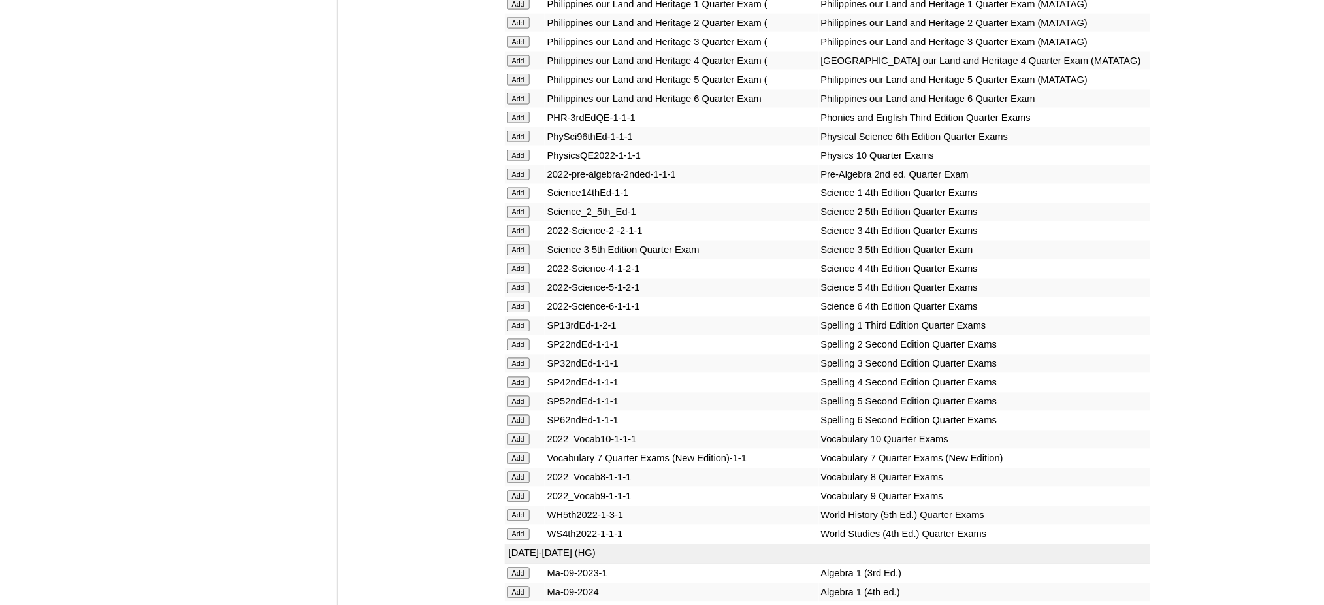
click at [519, 453] on input "Add" at bounding box center [518, 459] width 23 height 12
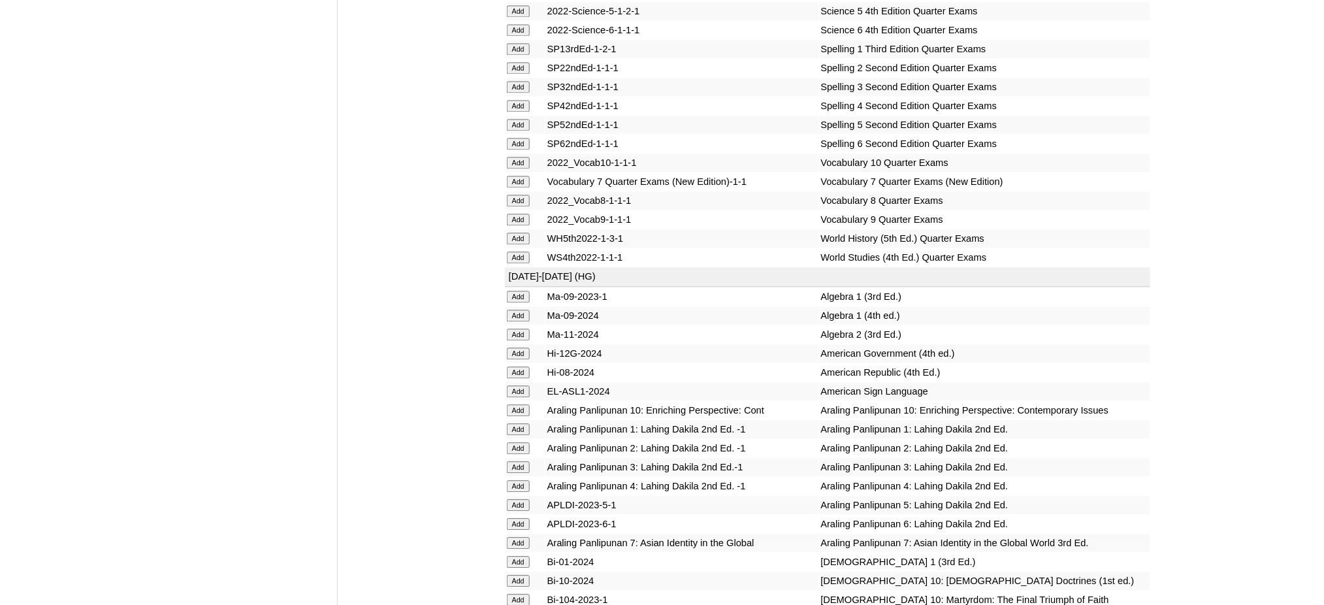
scroll to position [2873, 0]
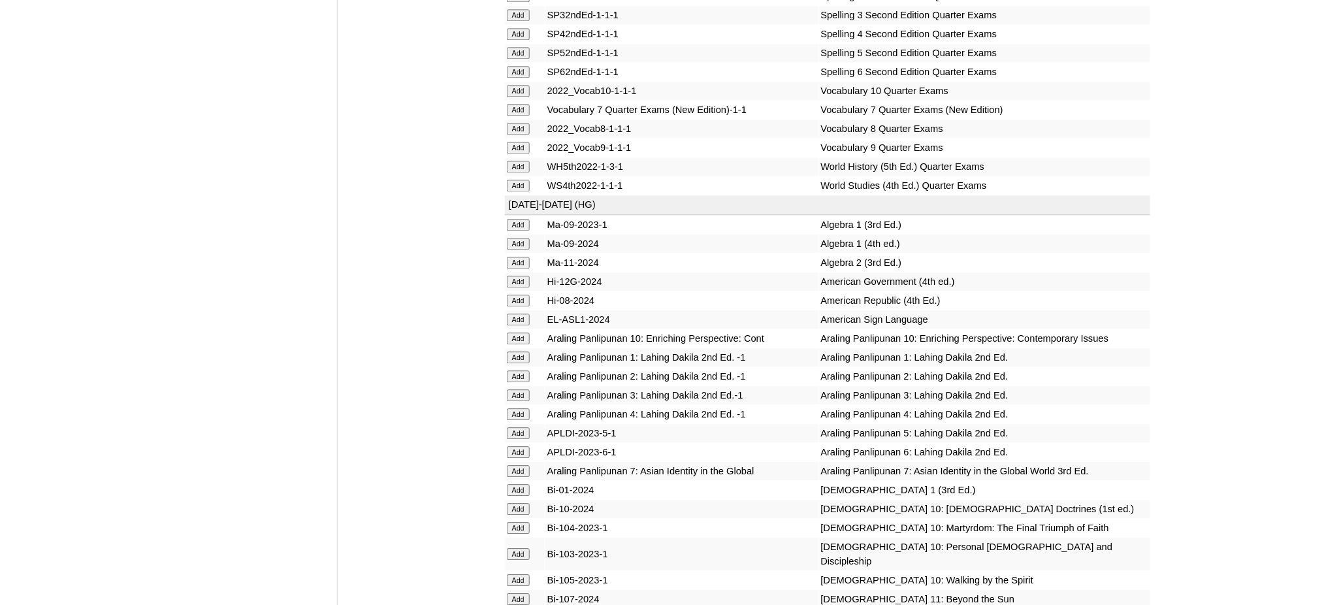
click at [526, 465] on input "Add" at bounding box center [518, 471] width 23 height 12
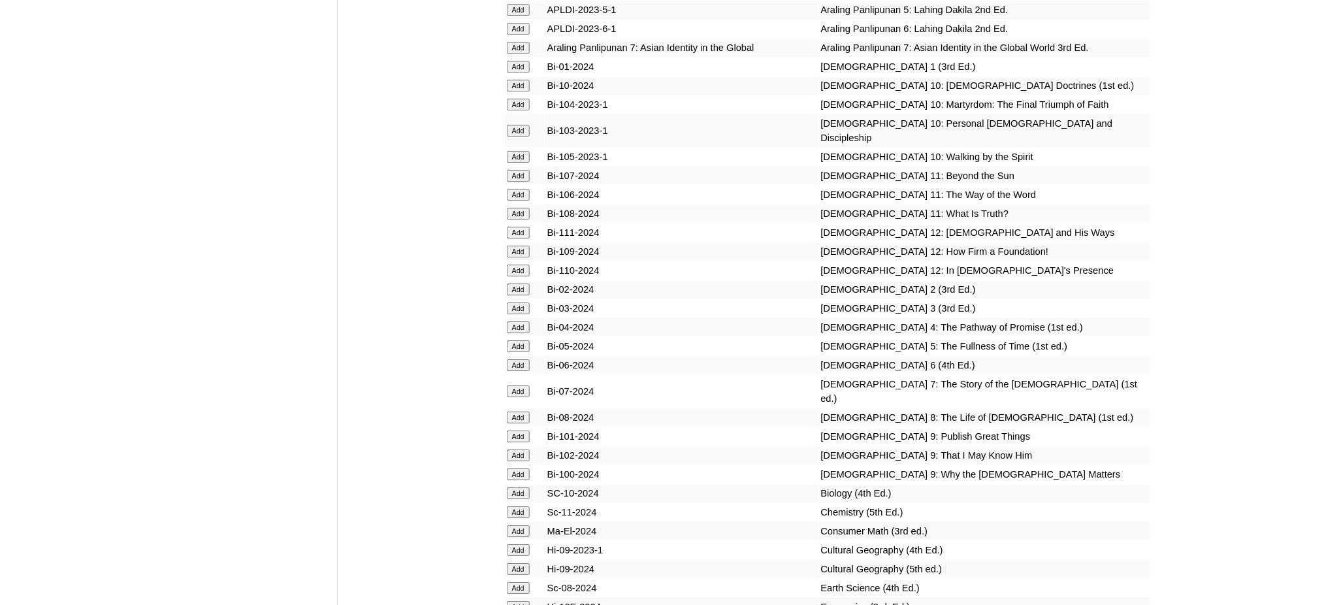
scroll to position [3308, 0]
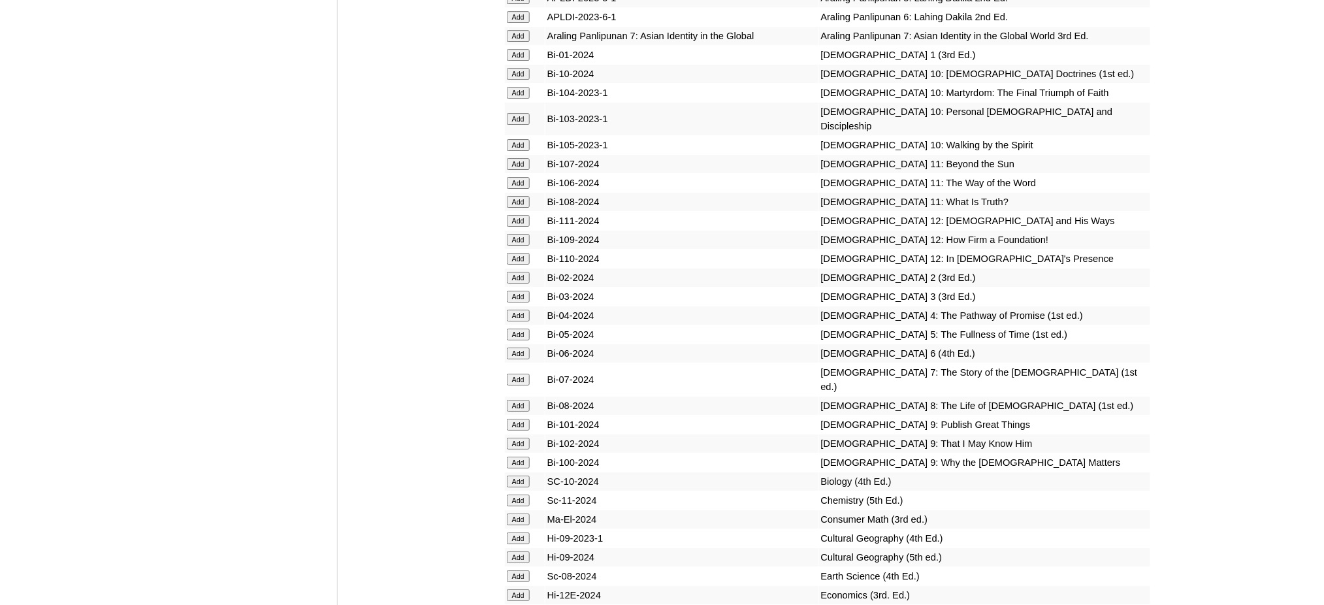
click at [520, 374] on input "Add" at bounding box center [518, 380] width 23 height 12
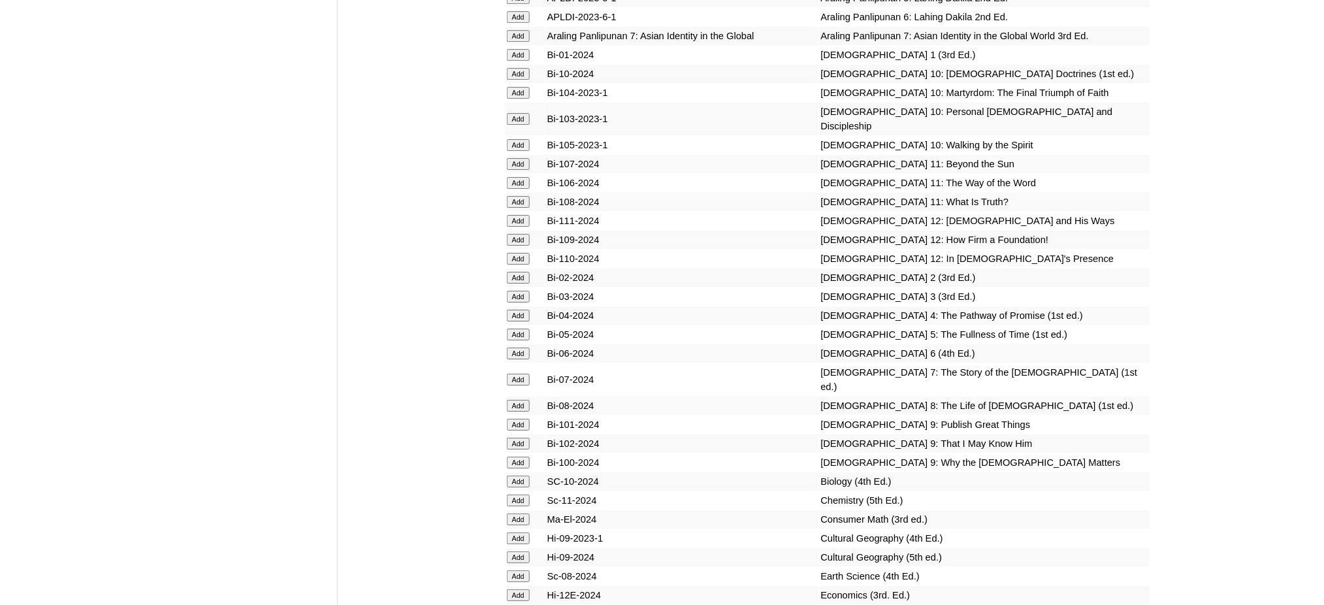
click at [513, 570] on input "Add" at bounding box center [518, 576] width 23 height 12
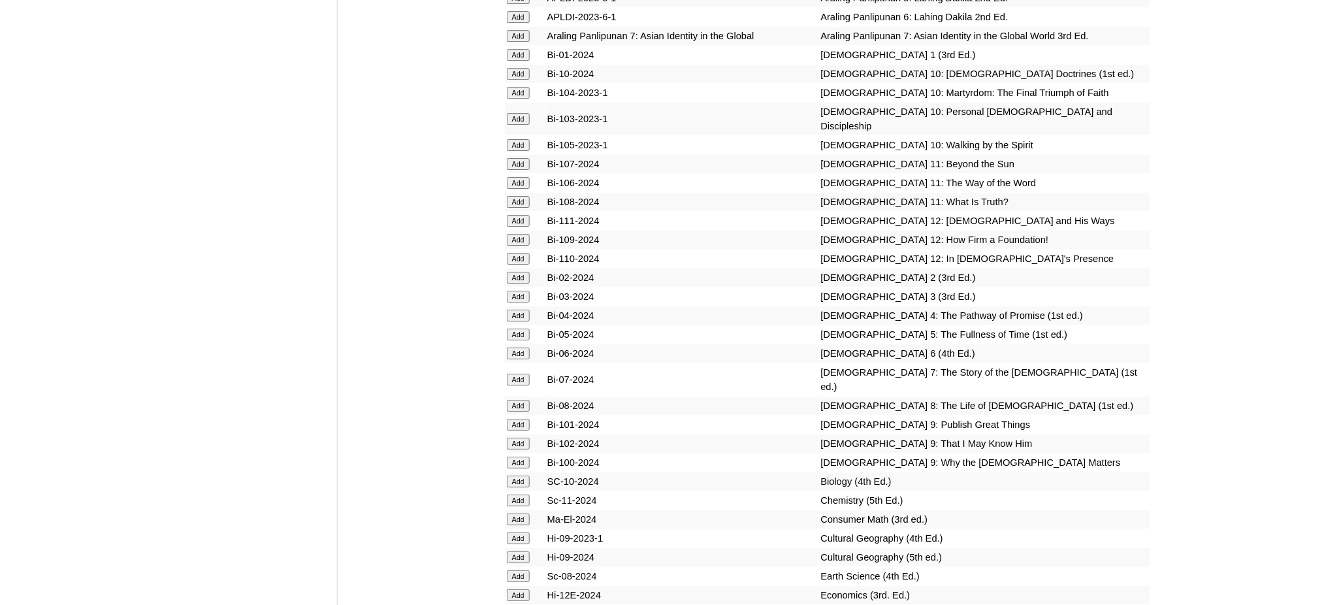
click at [513, 570] on input "Add" at bounding box center [518, 576] width 23 height 12
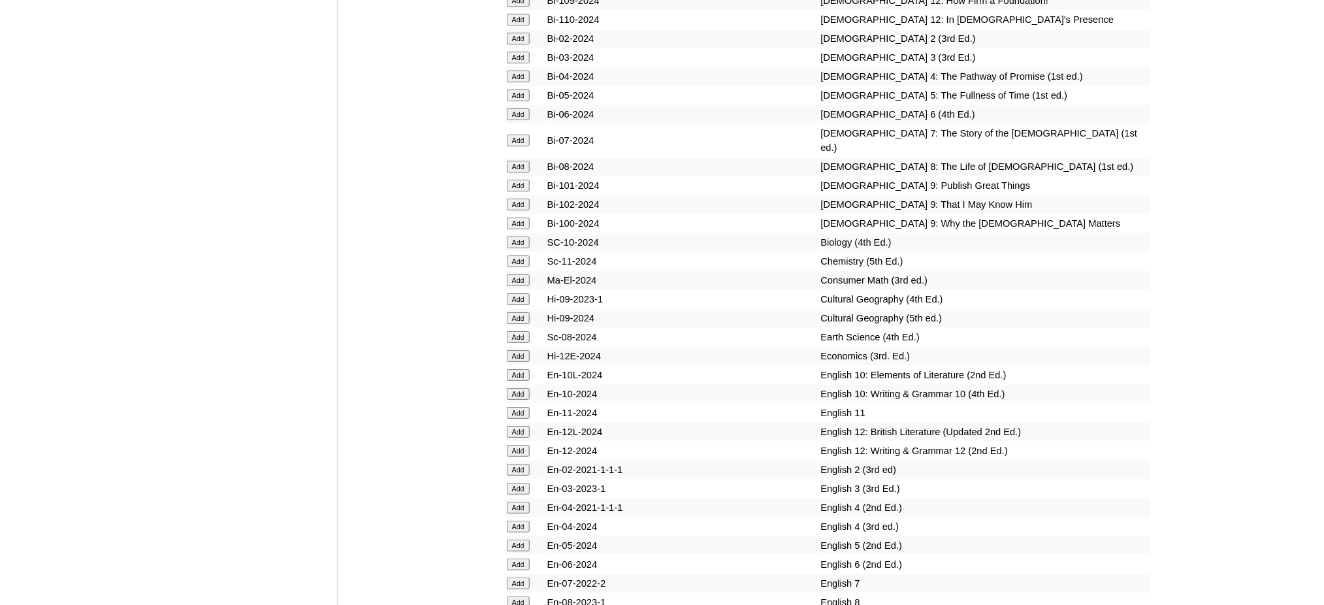
scroll to position [3657, 0]
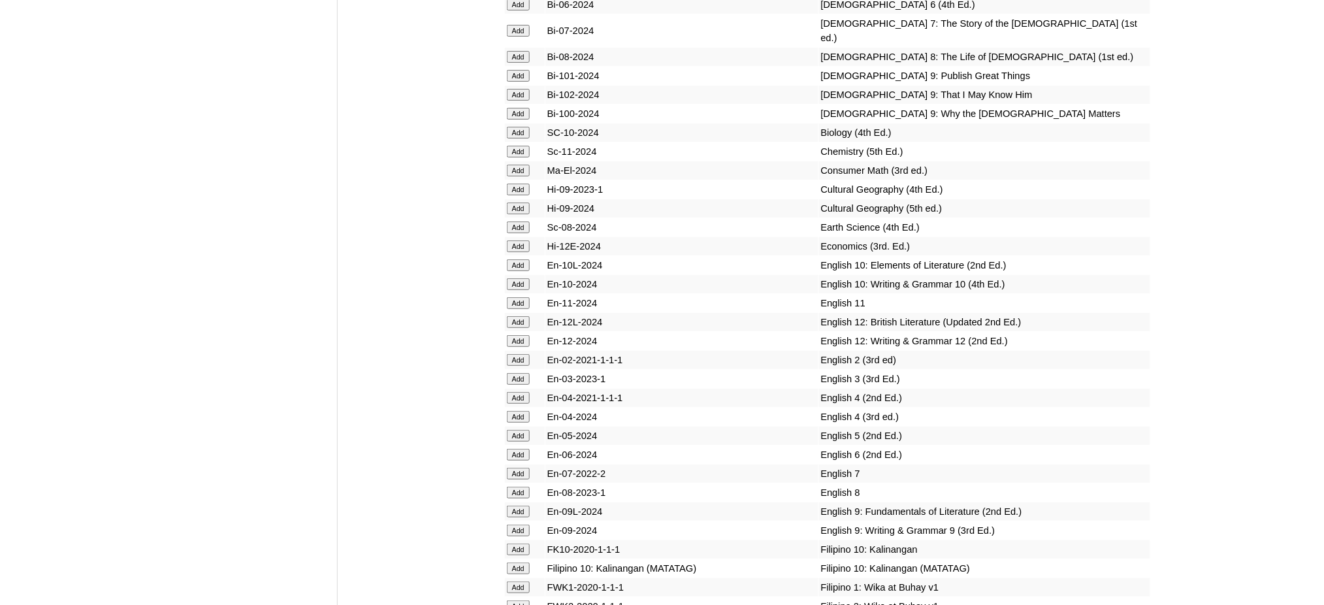
click at [523, 468] on input "Add" at bounding box center [518, 474] width 23 height 12
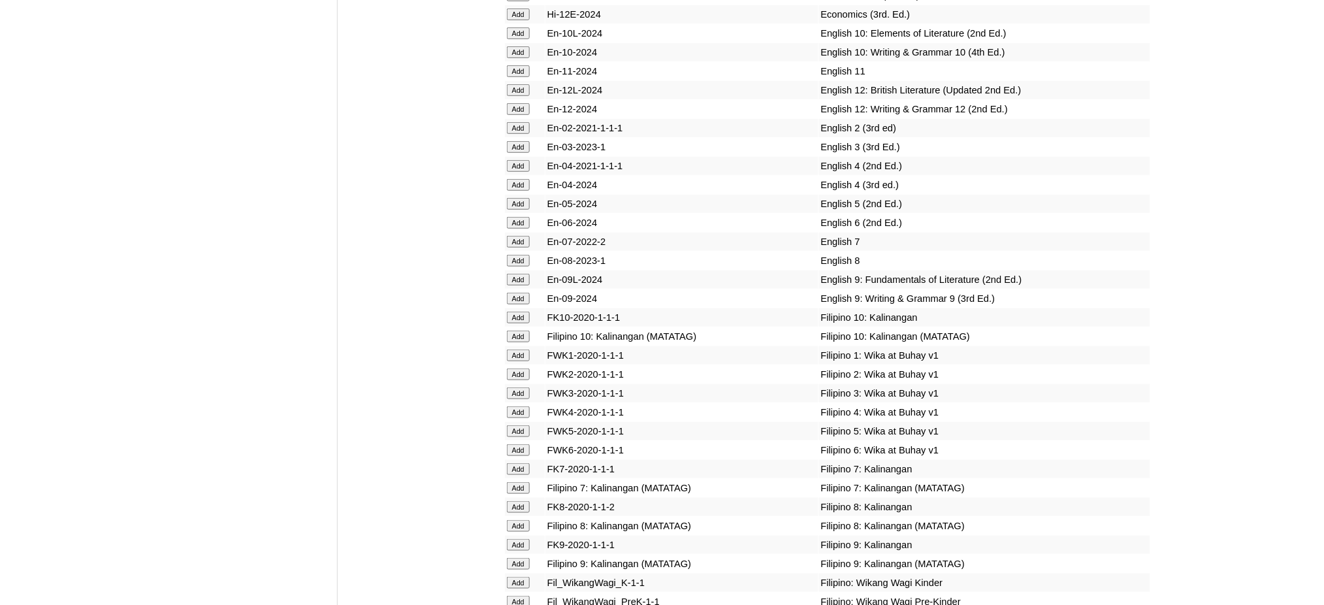
scroll to position [3918, 0]
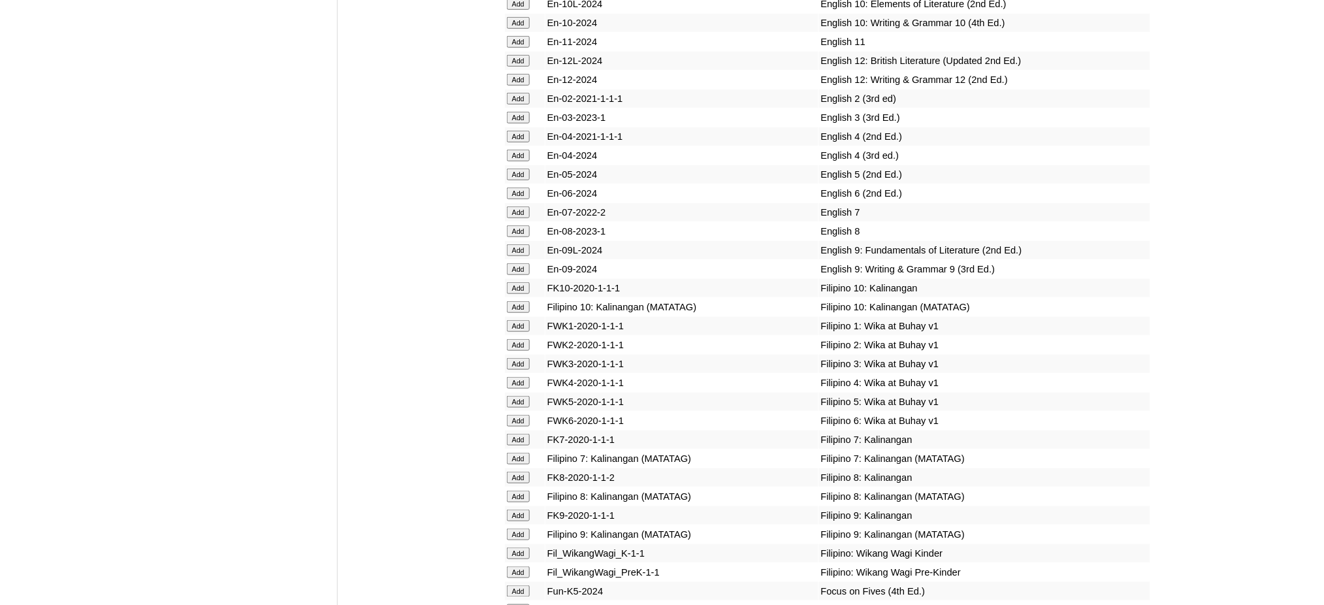
click at [519, 453] on input "Add" at bounding box center [518, 459] width 23 height 12
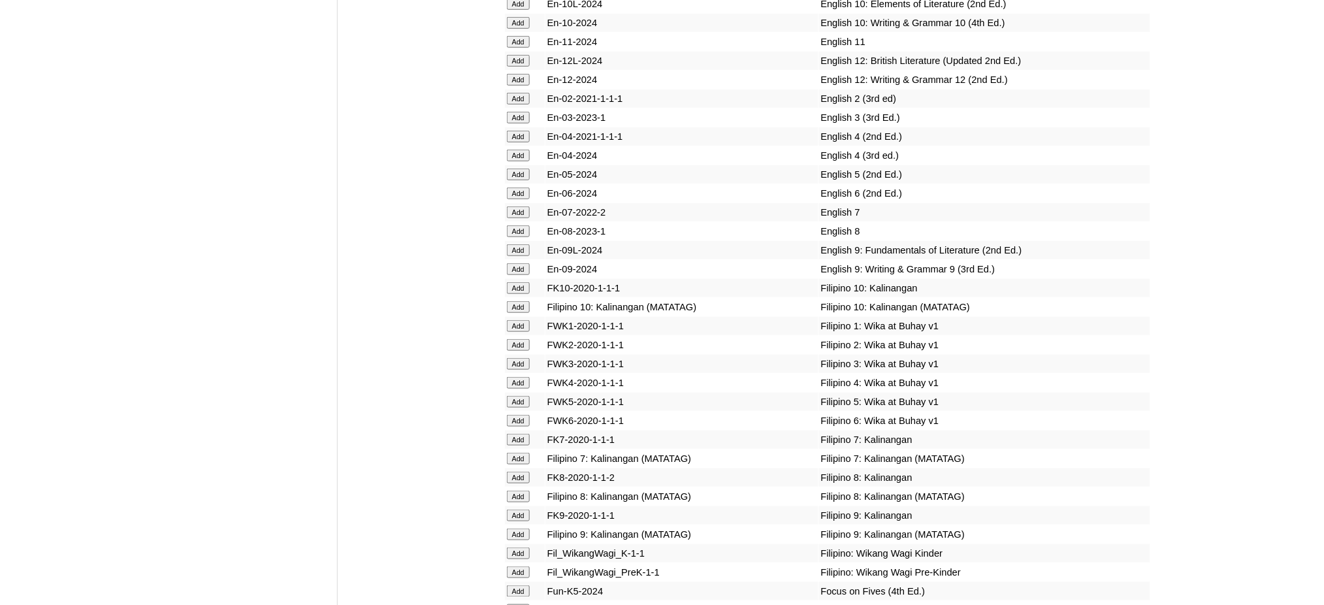
click at [519, 453] on input "Add" at bounding box center [518, 459] width 23 height 12
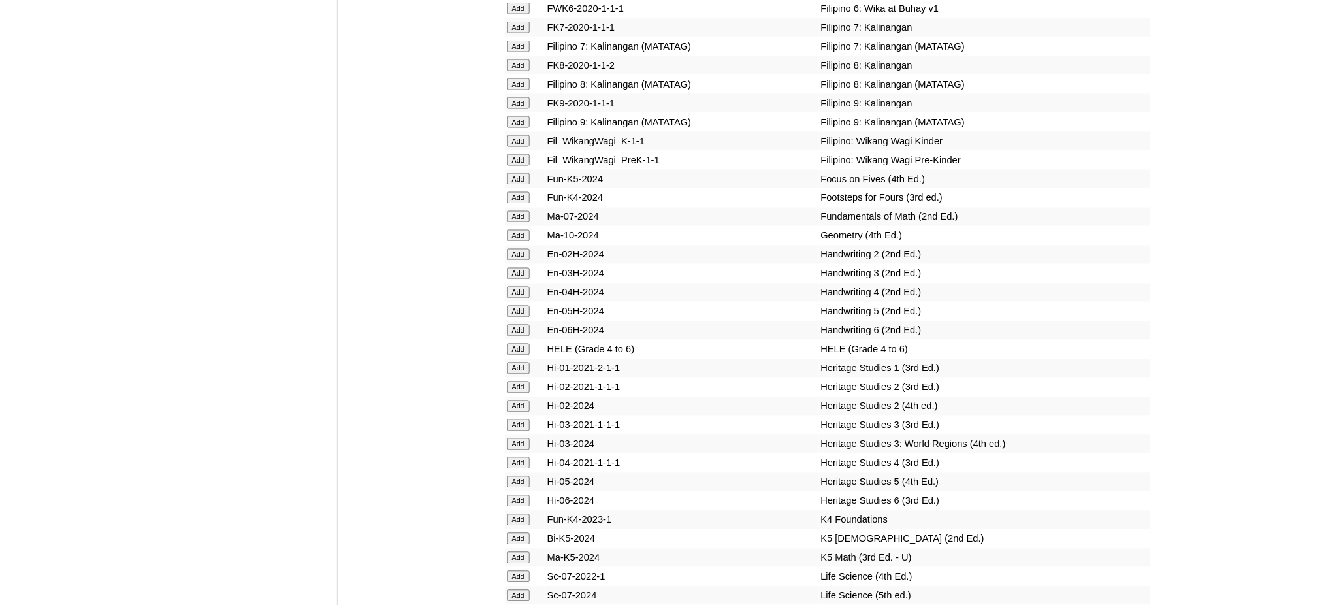
scroll to position [4353, 0]
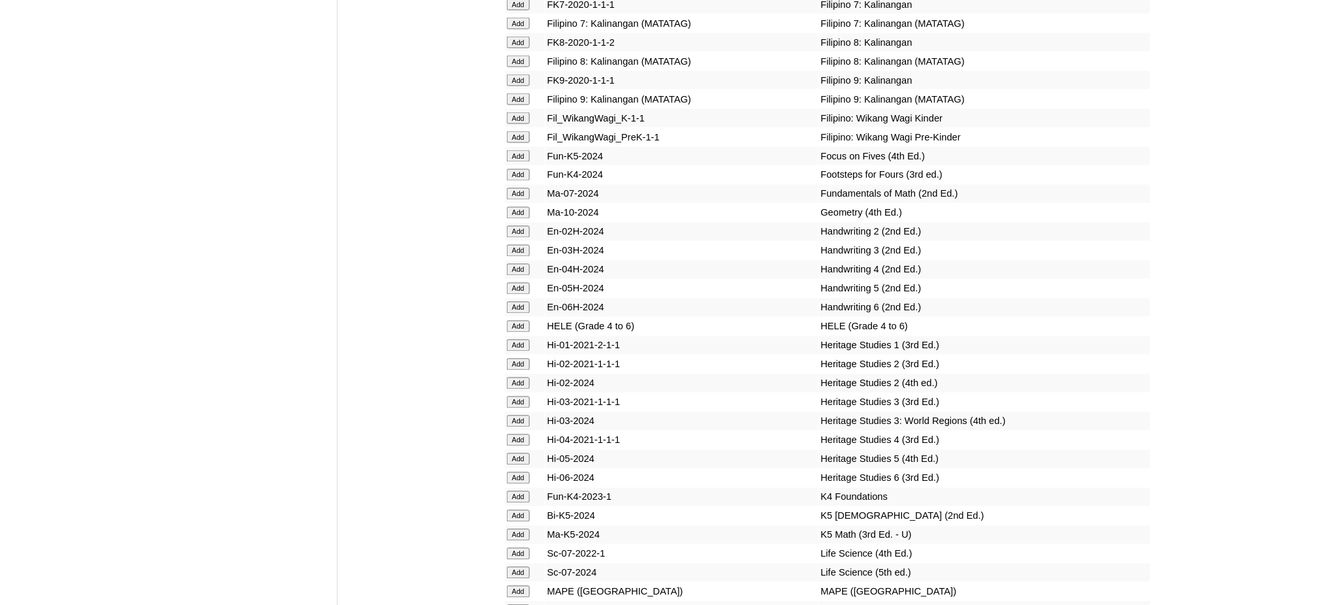
click at [523, 604] on input "Add" at bounding box center [518, 611] width 23 height 12
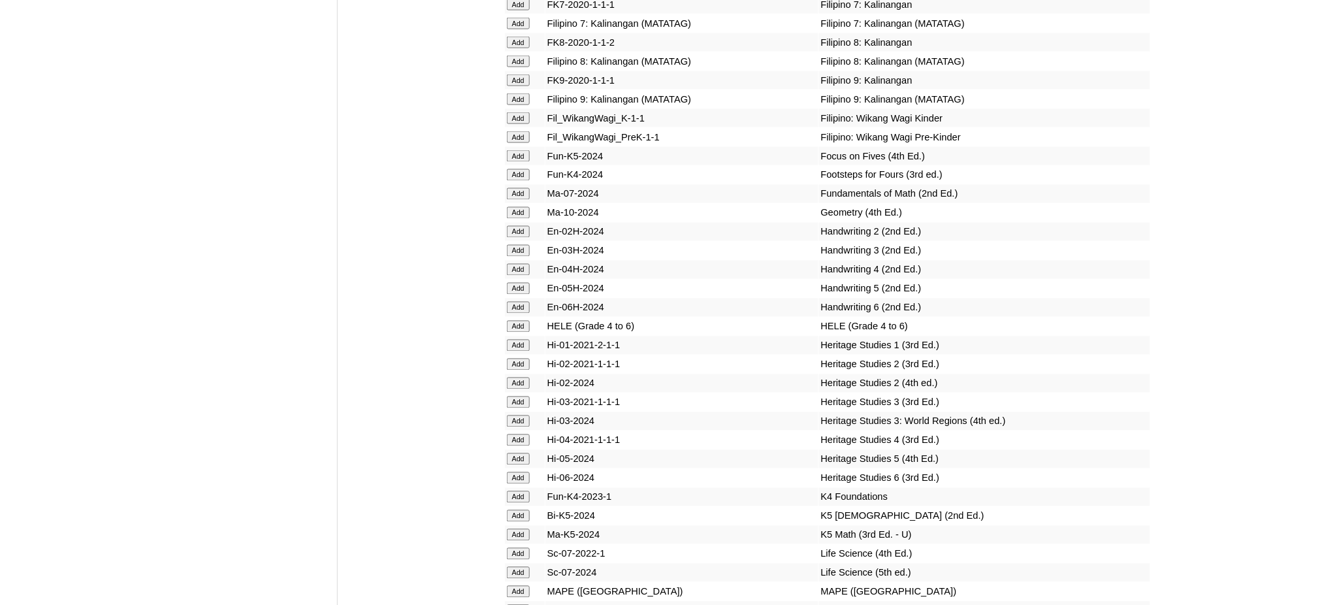
click at [523, 604] on input "Add" at bounding box center [518, 611] width 23 height 12
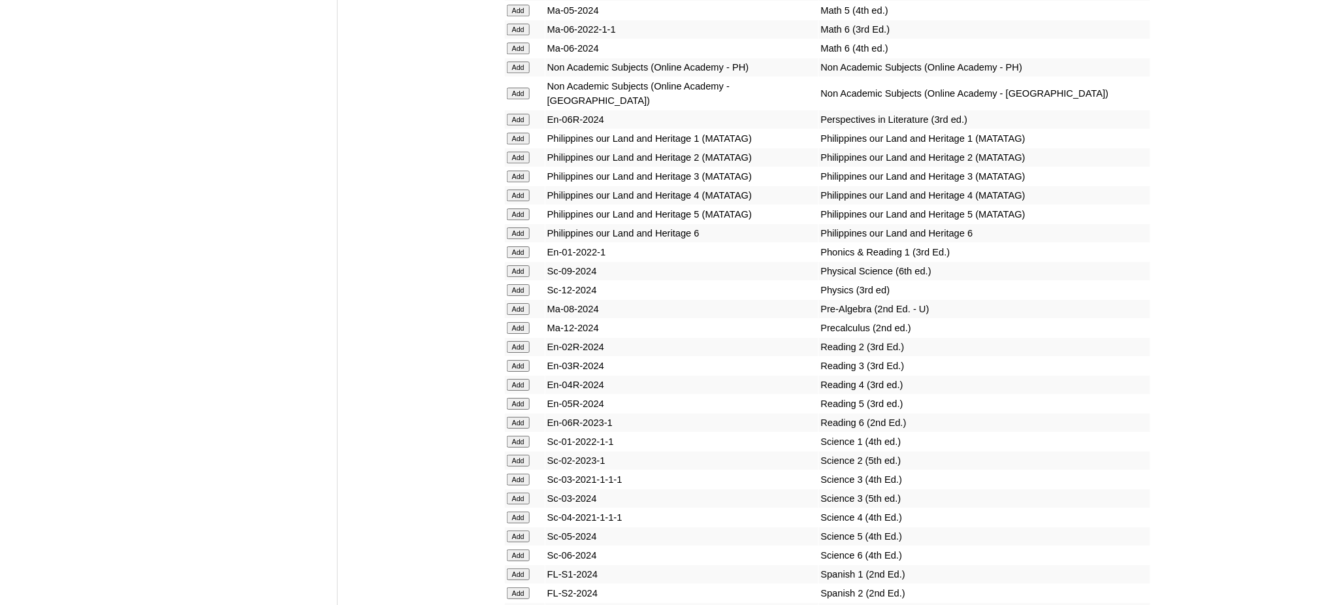
scroll to position [5050, 0]
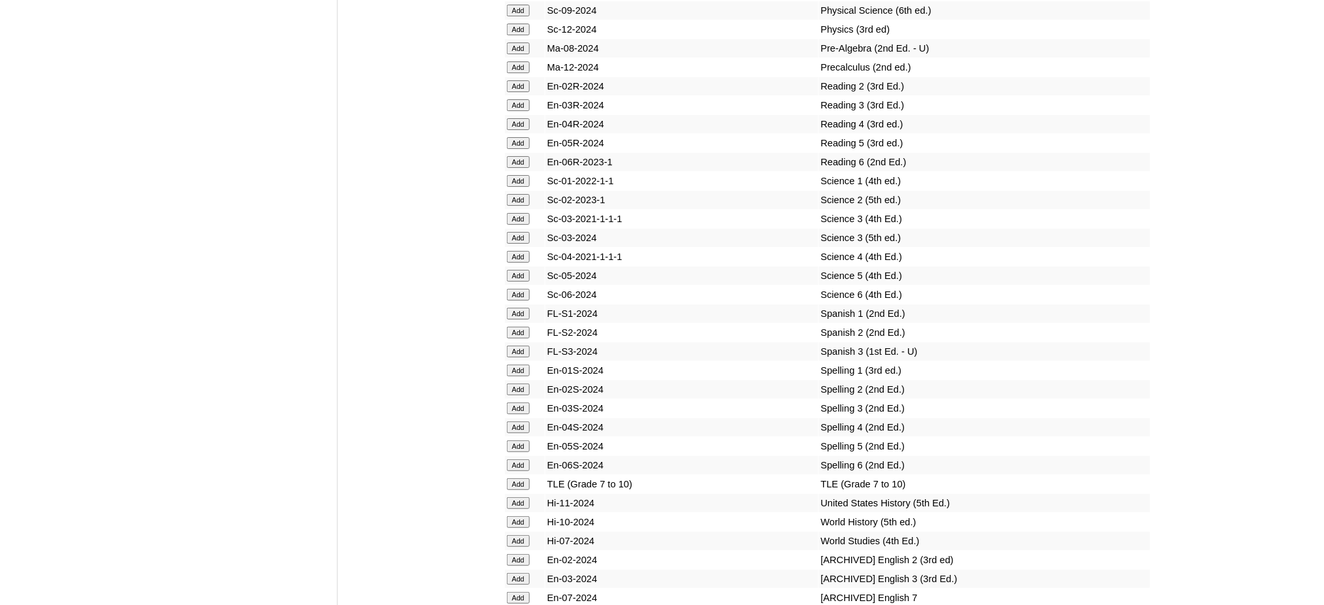
scroll to position [5311, 0]
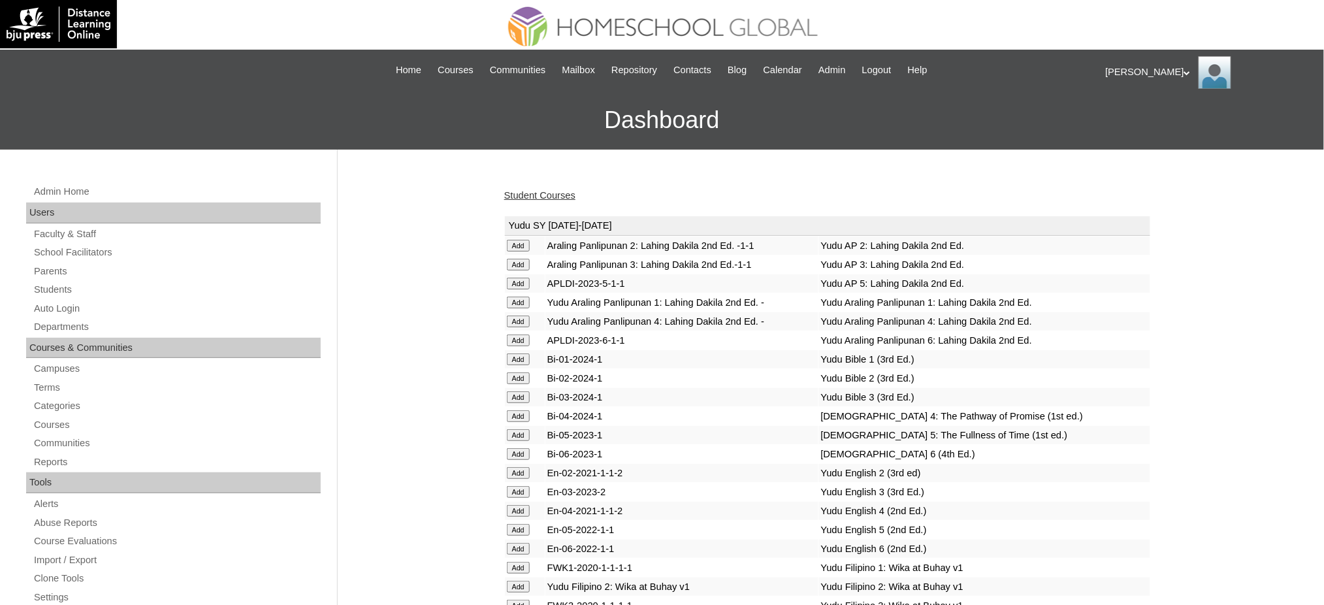
click at [541, 198] on link "Student Courses" at bounding box center [539, 195] width 71 height 10
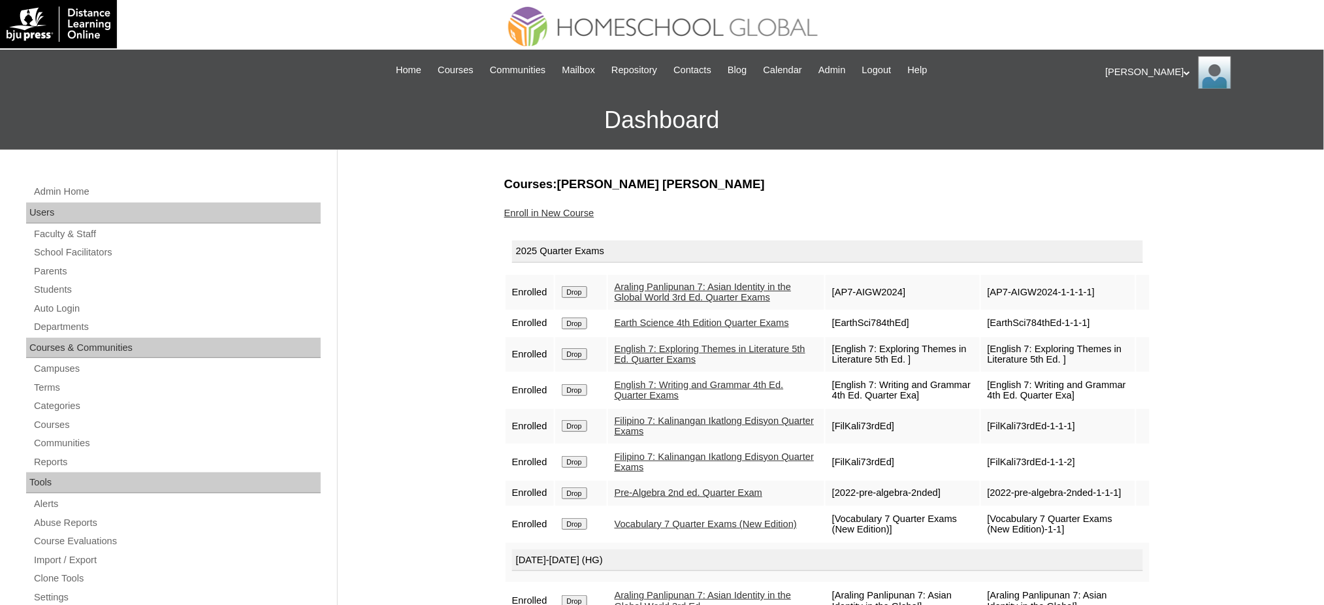
click at [582, 420] on input "Drop" at bounding box center [574, 426] width 25 height 12
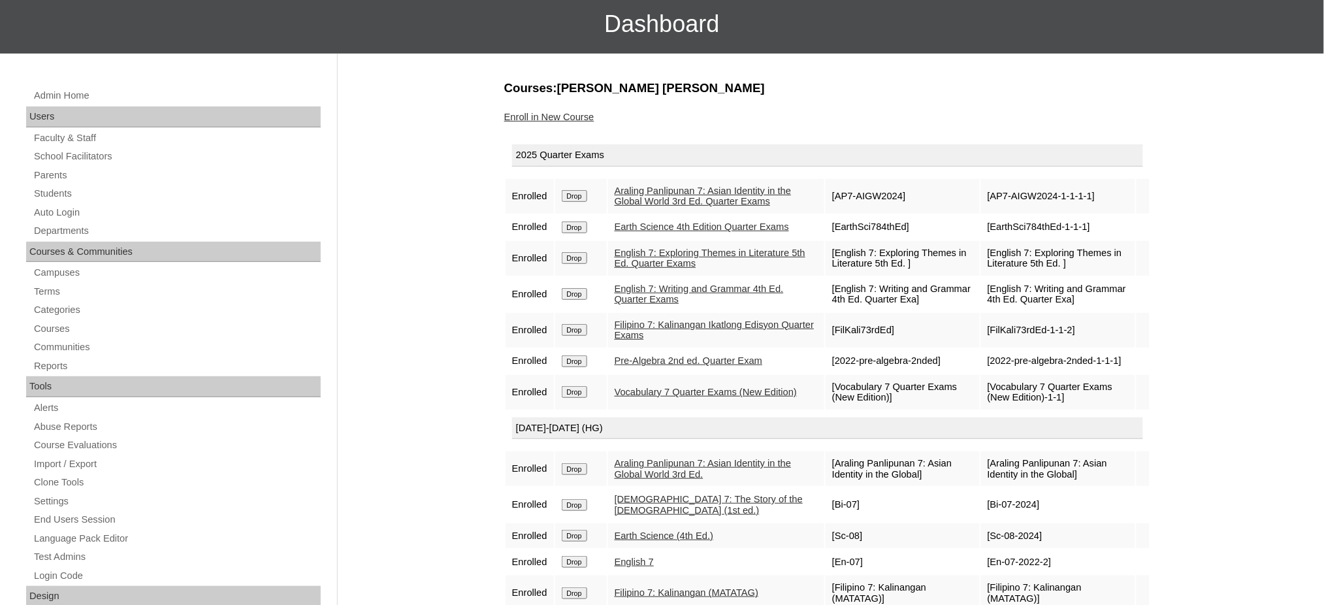
scroll to position [87, 0]
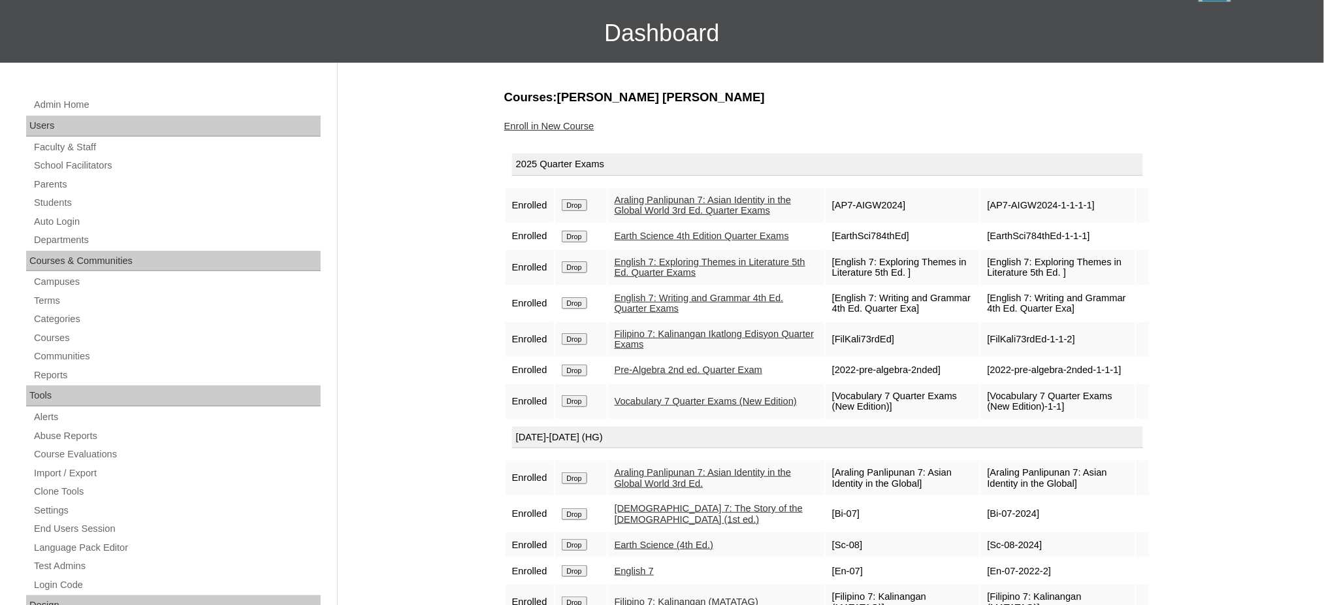
click at [569, 129] on link "Enroll in New Course" at bounding box center [549, 126] width 90 height 10
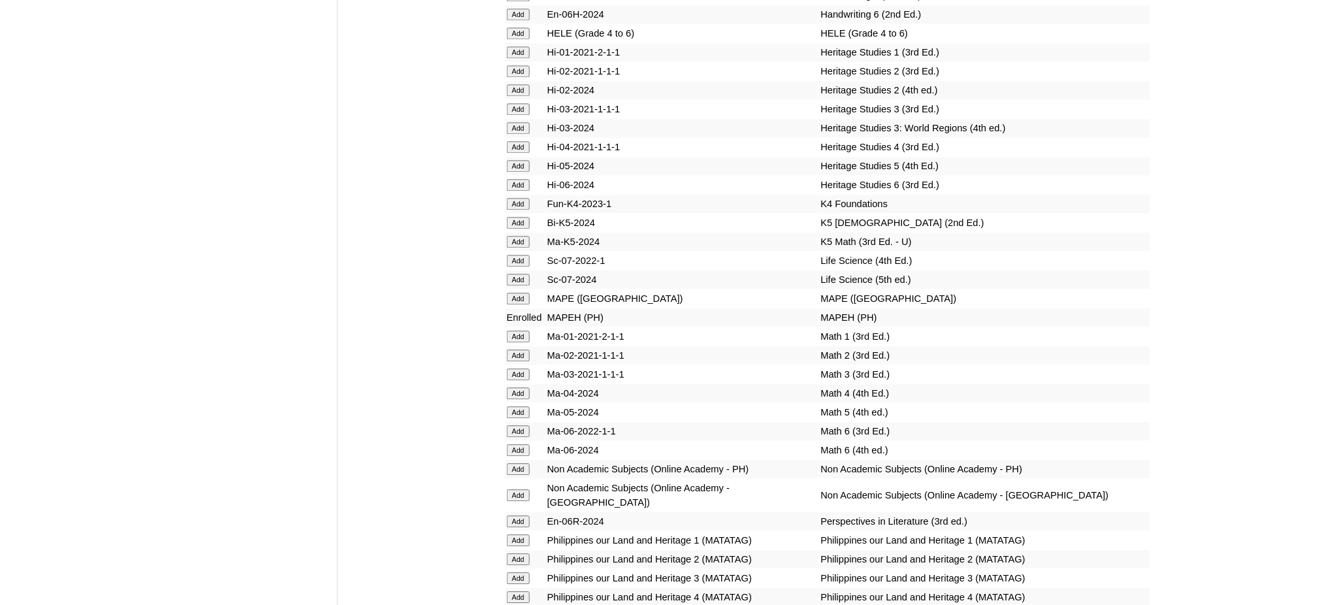
scroll to position [5050, 0]
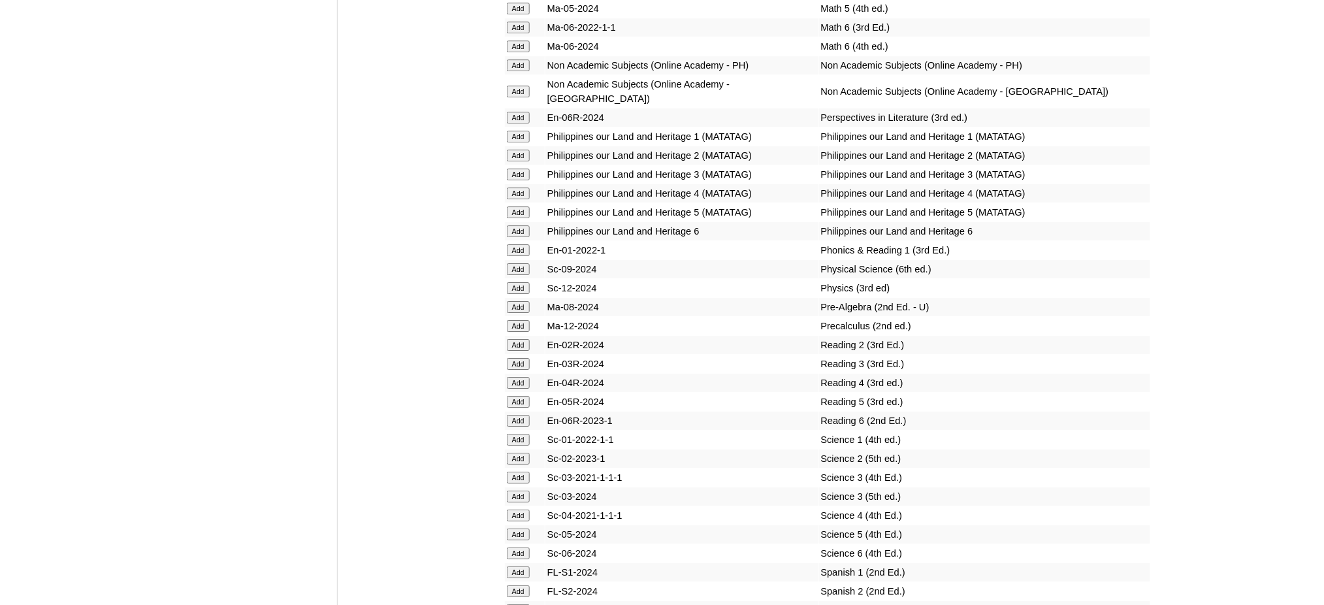
click at [519, 301] on input "Add" at bounding box center [518, 307] width 23 height 12
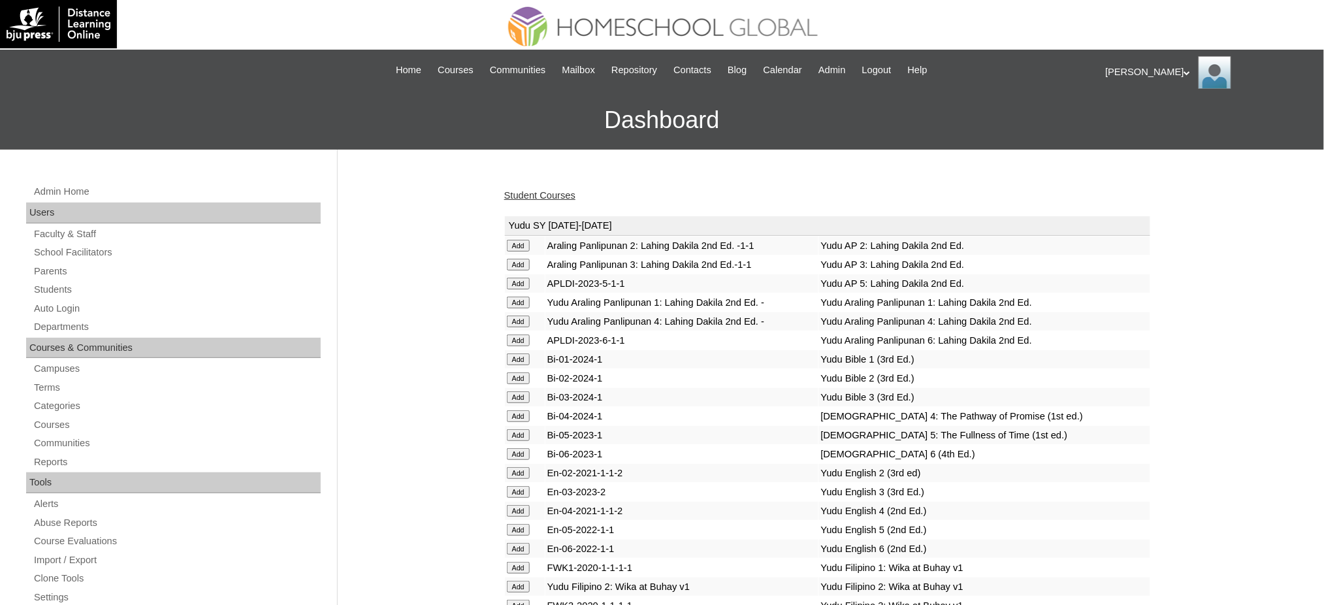
click at [548, 195] on link "Student Courses" at bounding box center [539, 195] width 71 height 10
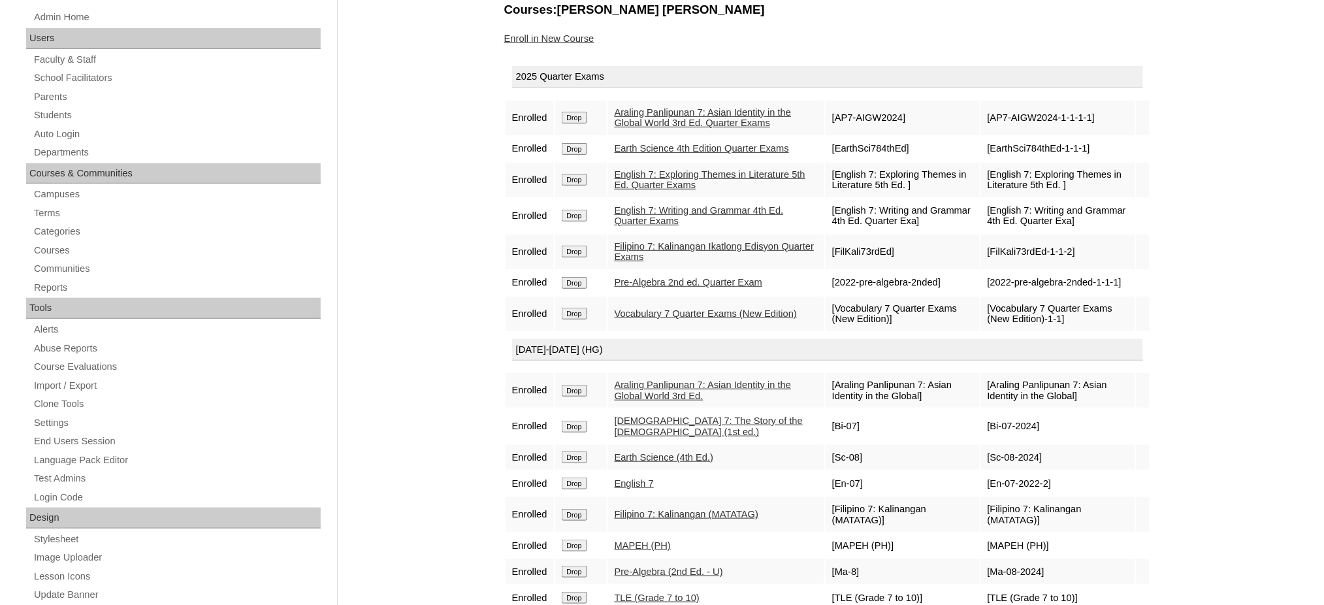
scroll to position [174, 0]
click at [575, 246] on input "Drop" at bounding box center [574, 252] width 25 height 12
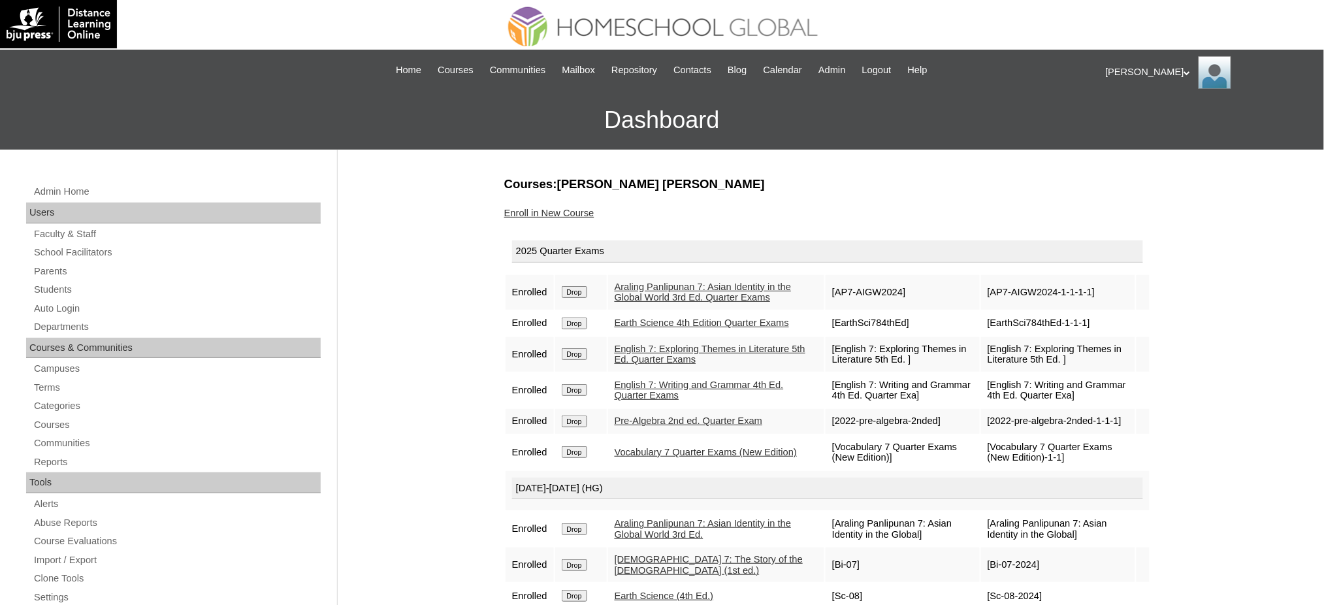
click at [555, 208] on link "Enroll in New Course" at bounding box center [549, 213] width 90 height 10
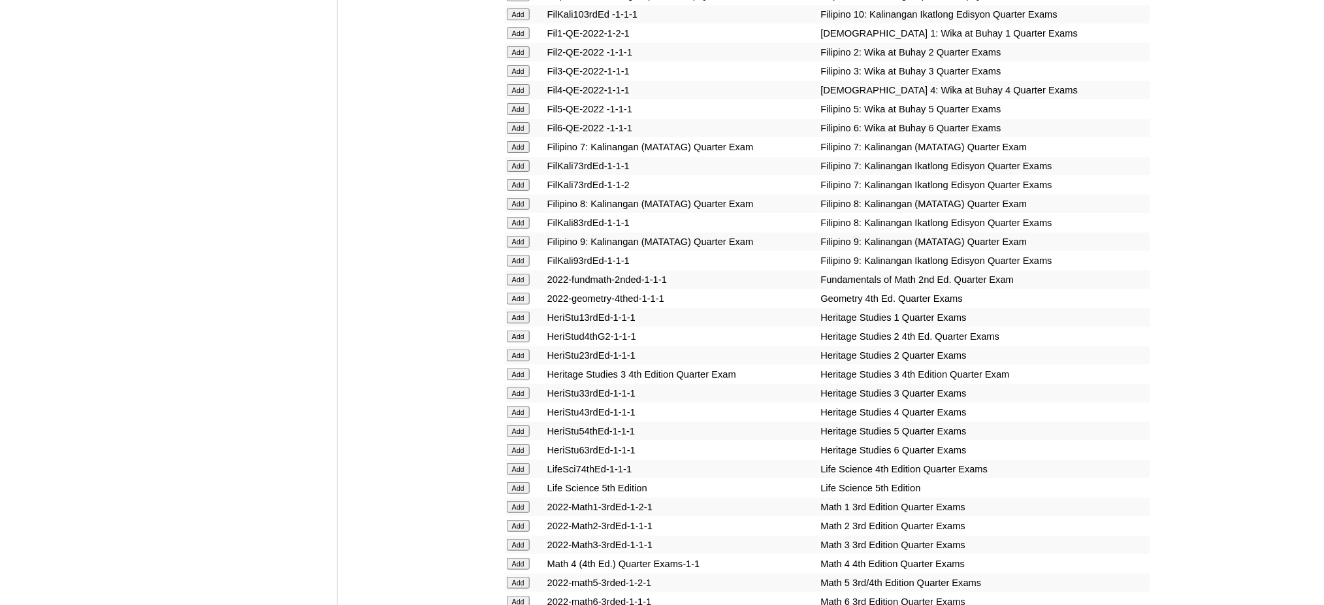
scroll to position [1828, 0]
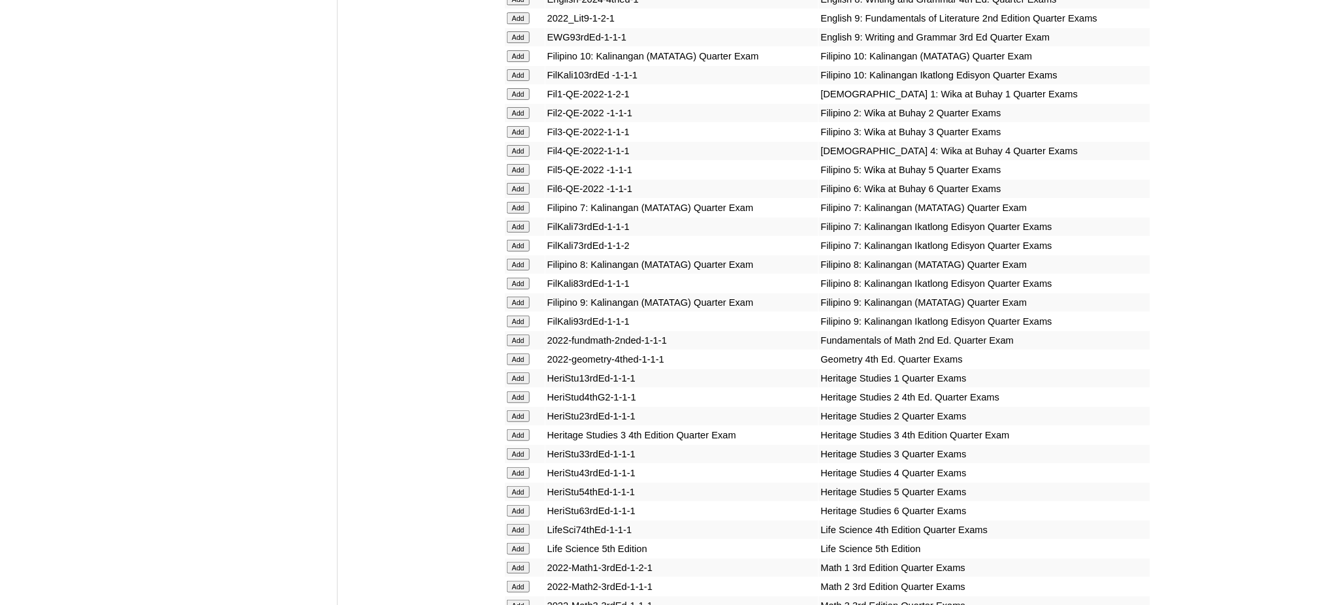
click at [518, 202] on input "Add" at bounding box center [518, 208] width 23 height 12
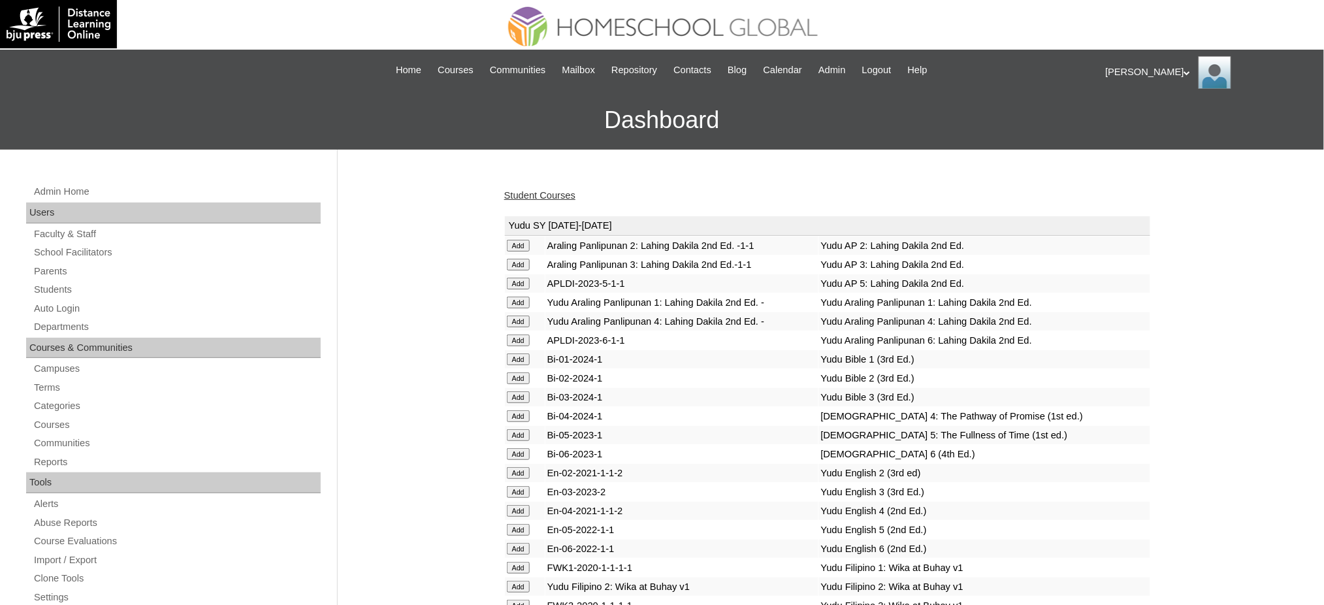
click at [562, 195] on link "Student Courses" at bounding box center [539, 195] width 71 height 10
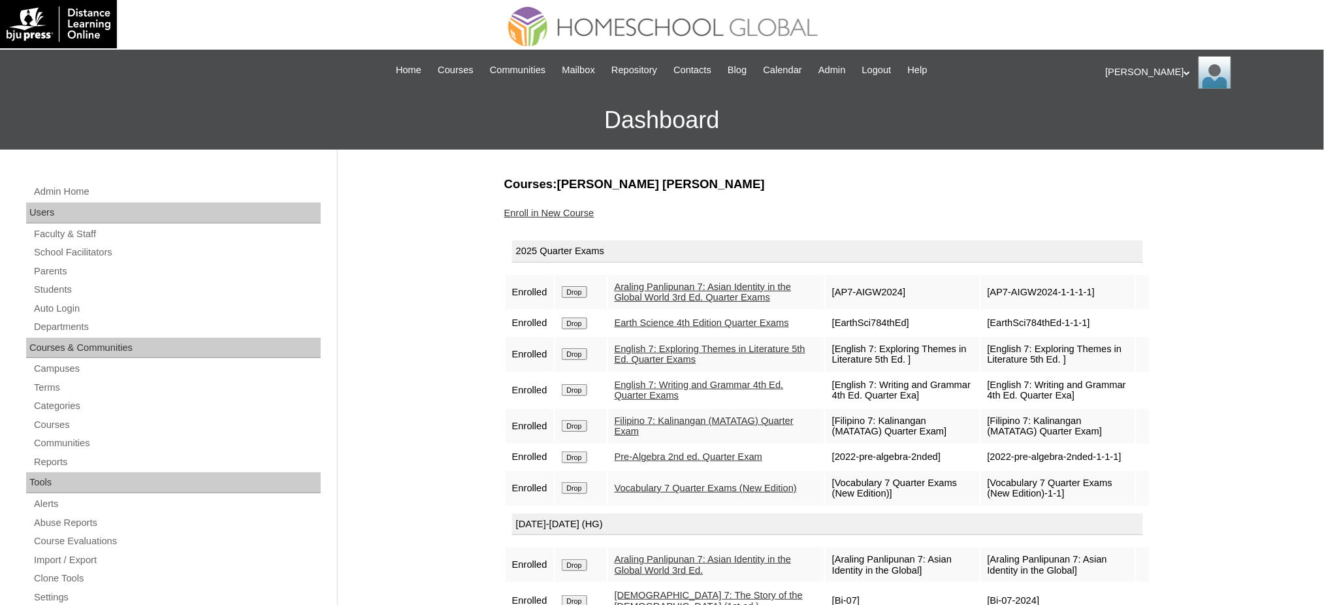
click at [30, 272] on div "Admin Home Users Faculty & Staff School Facilitators Parents Students Auto Logi…" at bounding box center [175, 605] width 311 height 844
click at [52, 268] on link "Parents" at bounding box center [177, 271] width 288 height 16
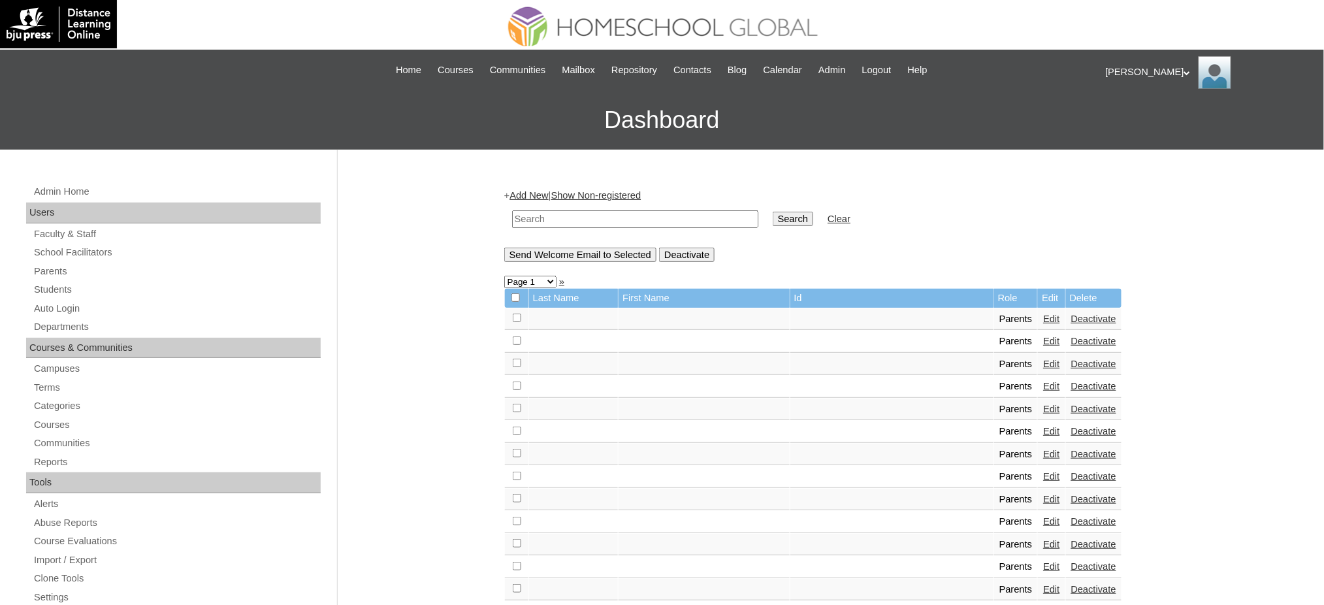
drag, startPoint x: 543, startPoint y: 195, endPoint x: 491, endPoint y: 120, distance: 90.9
click at [541, 195] on link "Add New" at bounding box center [528, 195] width 39 height 10
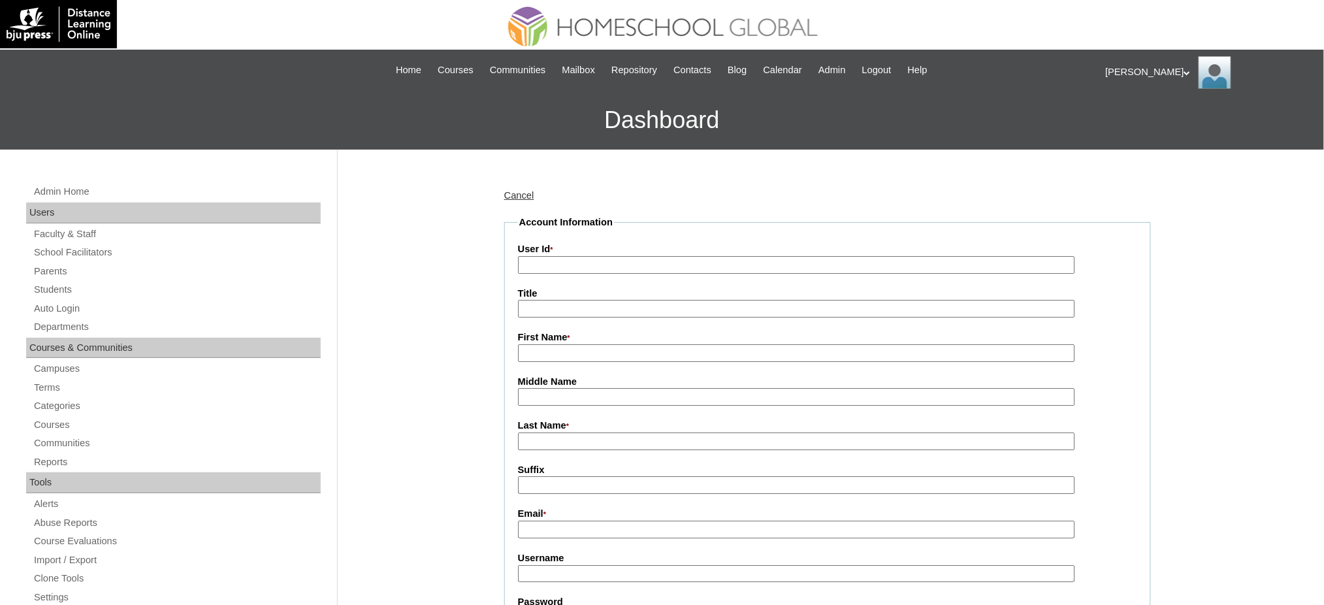
click at [586, 270] on input "User Id *" at bounding box center [796, 265] width 557 height 18
paste input "MHP0171-TECHPH2025"
type input "MHP0171-TECHPH2025"
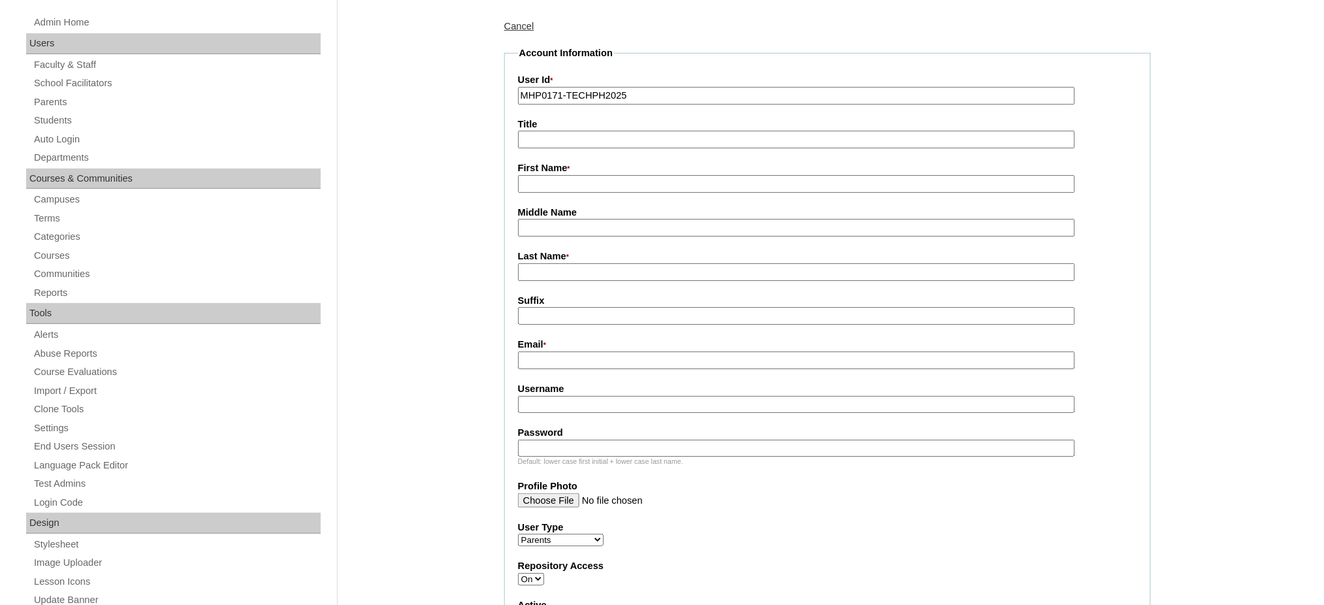
scroll to position [174, 0]
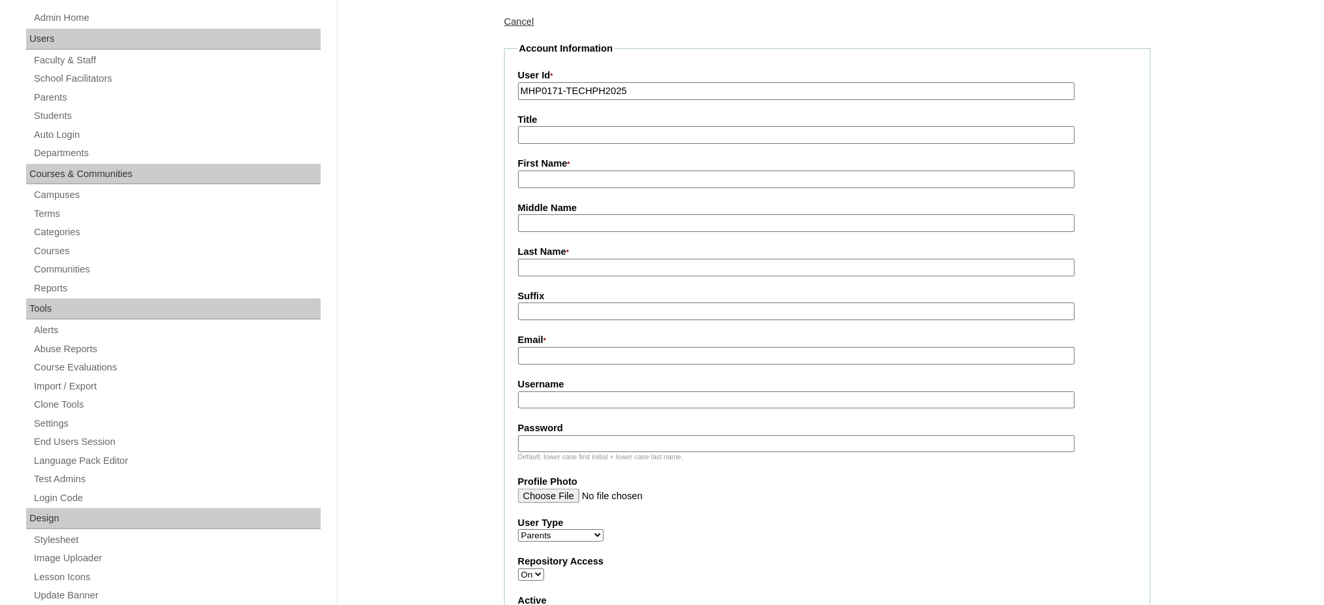
drag, startPoint x: 535, startPoint y: 133, endPoint x: 542, endPoint y: 138, distance: 8.9
click at [535, 133] on input "Title" at bounding box center [796, 135] width 557 height 18
type input "Ms."
click at [565, 180] on input "First Name *" at bounding box center [796, 179] width 557 height 18
paste input "[PERSON_NAME]"
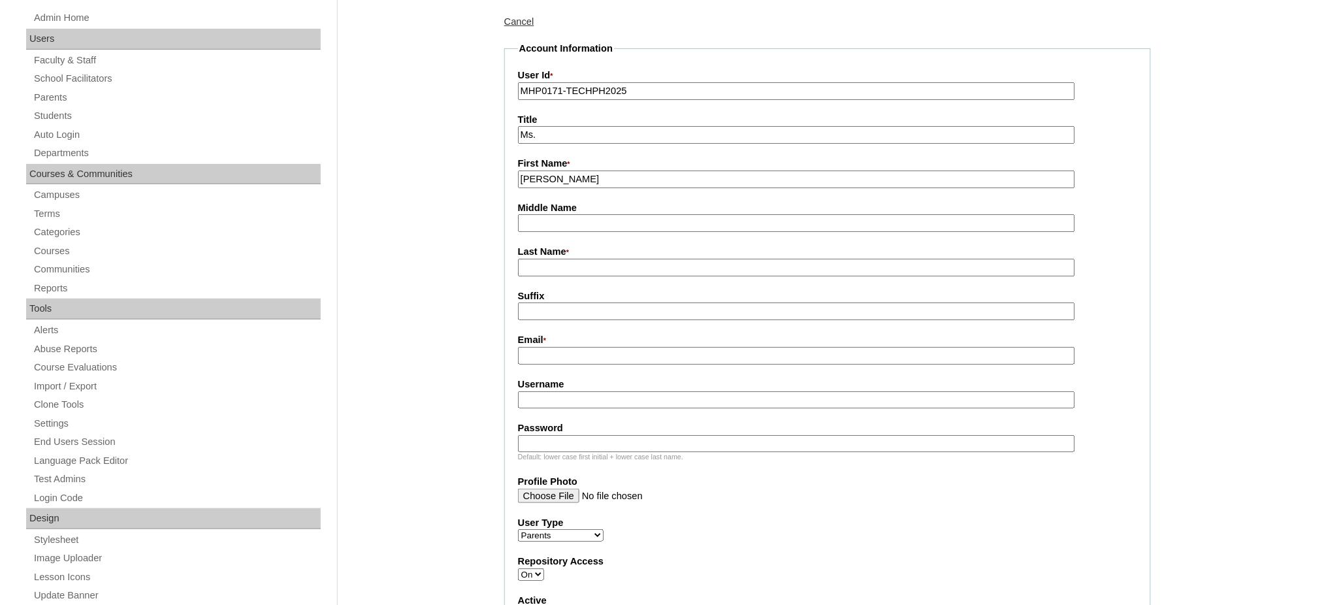
type input "[PERSON_NAME]"
click at [546, 259] on input "Last Name *" at bounding box center [796, 268] width 557 height 18
paste input "Vias"
type input "Vias"
click at [567, 351] on input "Email *" at bounding box center [796, 356] width 557 height 18
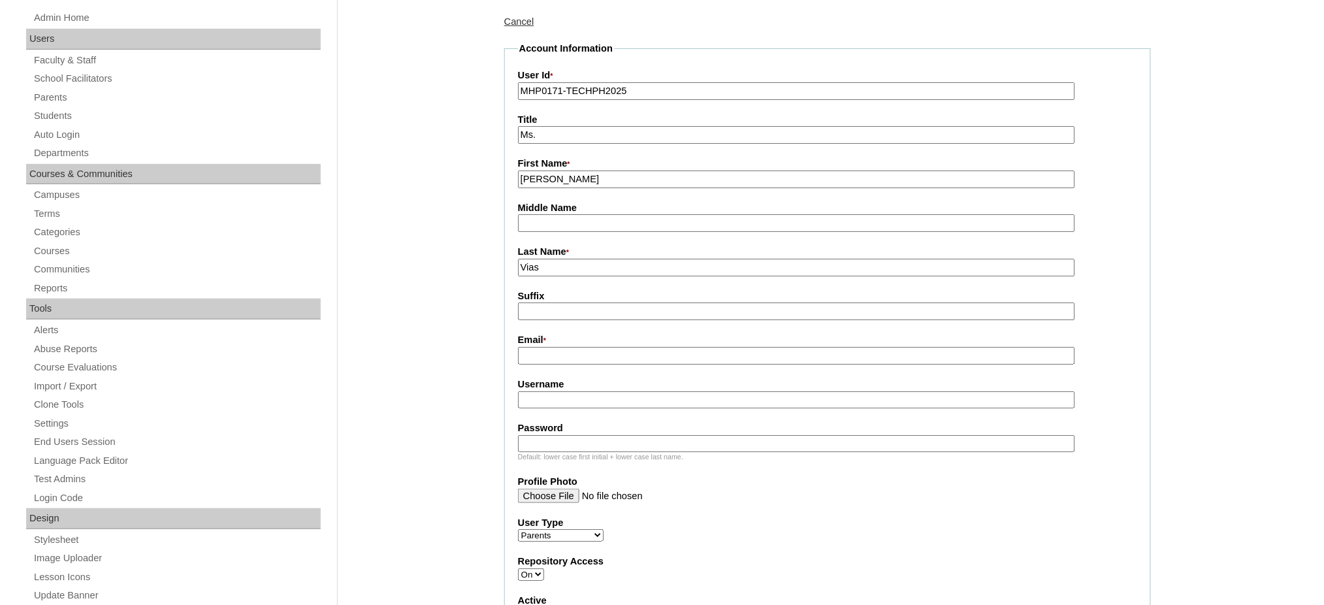
paste input "dominiquevias@gmail.com"
type input "dominiquevias@gmail.com"
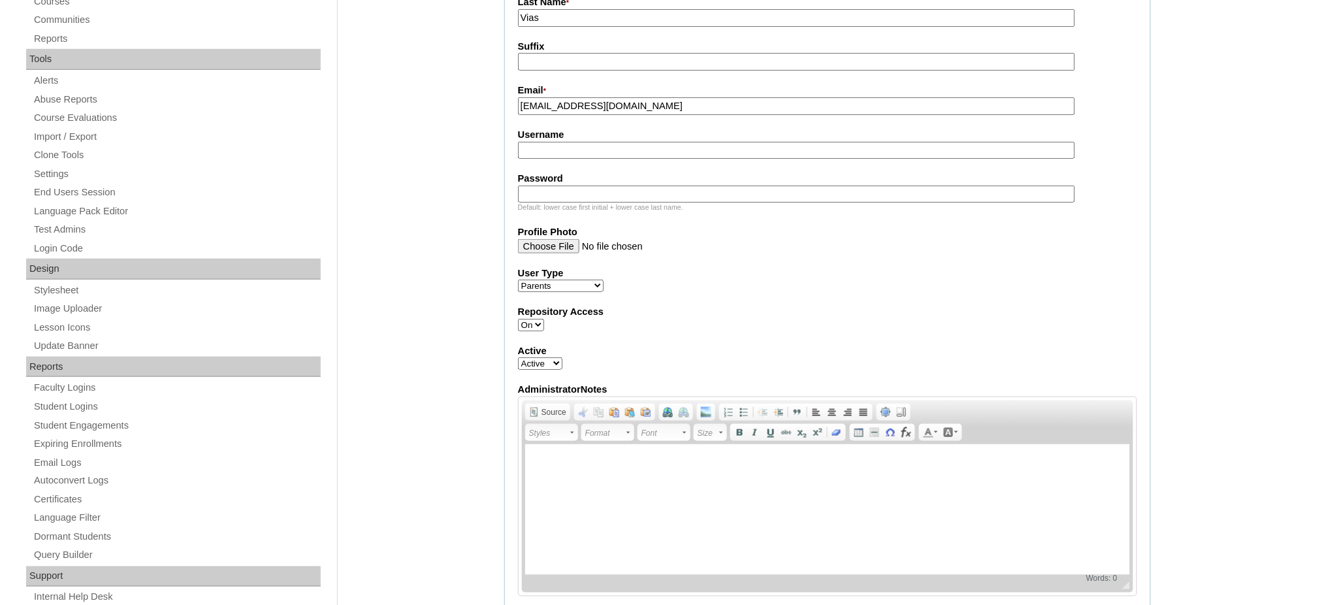
scroll to position [435, 0]
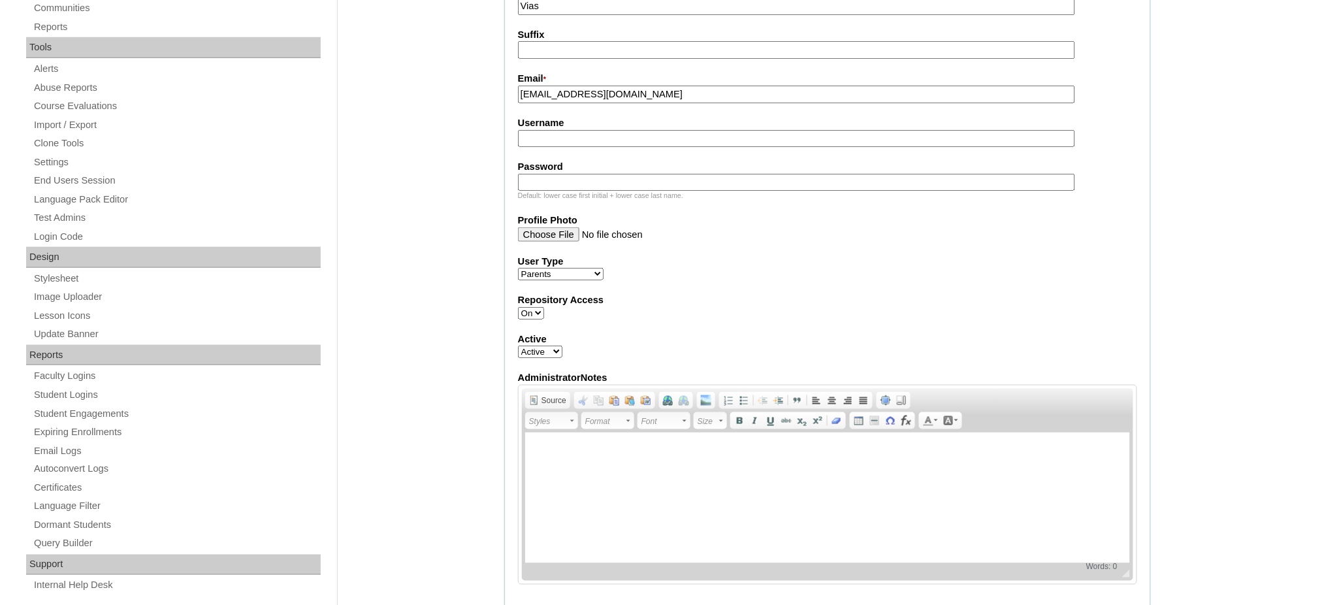
click at [600, 132] on input "Username" at bounding box center [796, 139] width 557 height 18
paste input "viasE2025"
type input "viasE2025"
click at [612, 191] on div "Default: lower case first initial + lower case last name." at bounding box center [827, 196] width 619 height 10
click at [613, 176] on input "Password" at bounding box center [796, 183] width 557 height 18
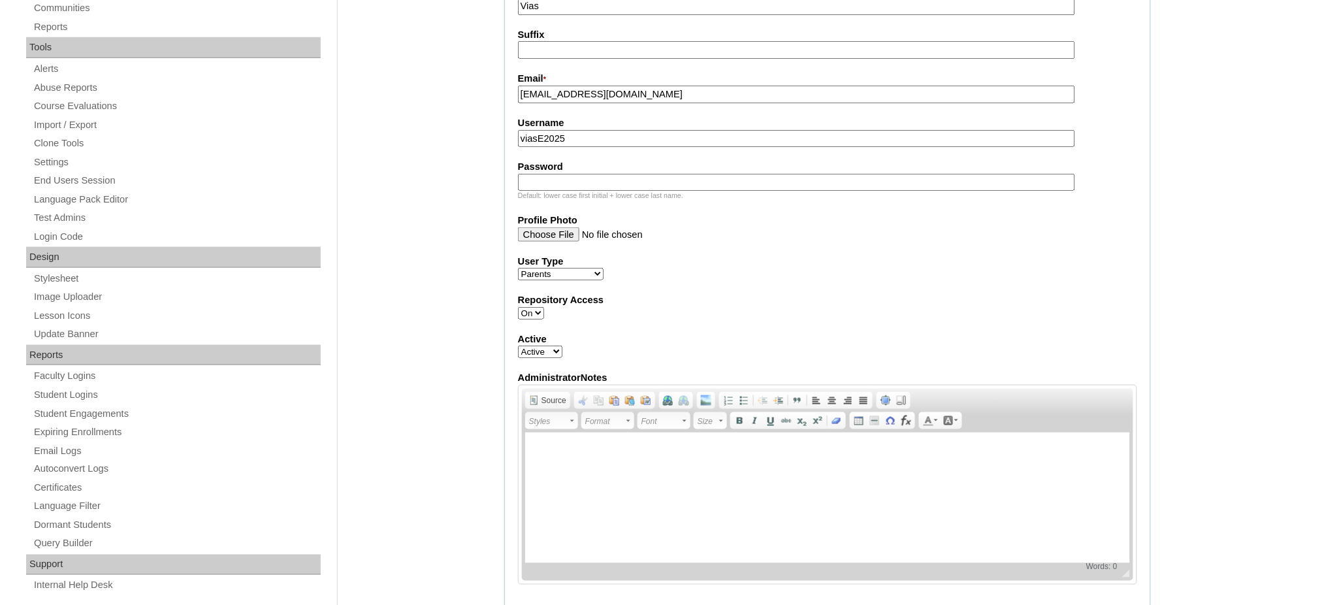
paste input "techRAe635"
type input "techRAe635"
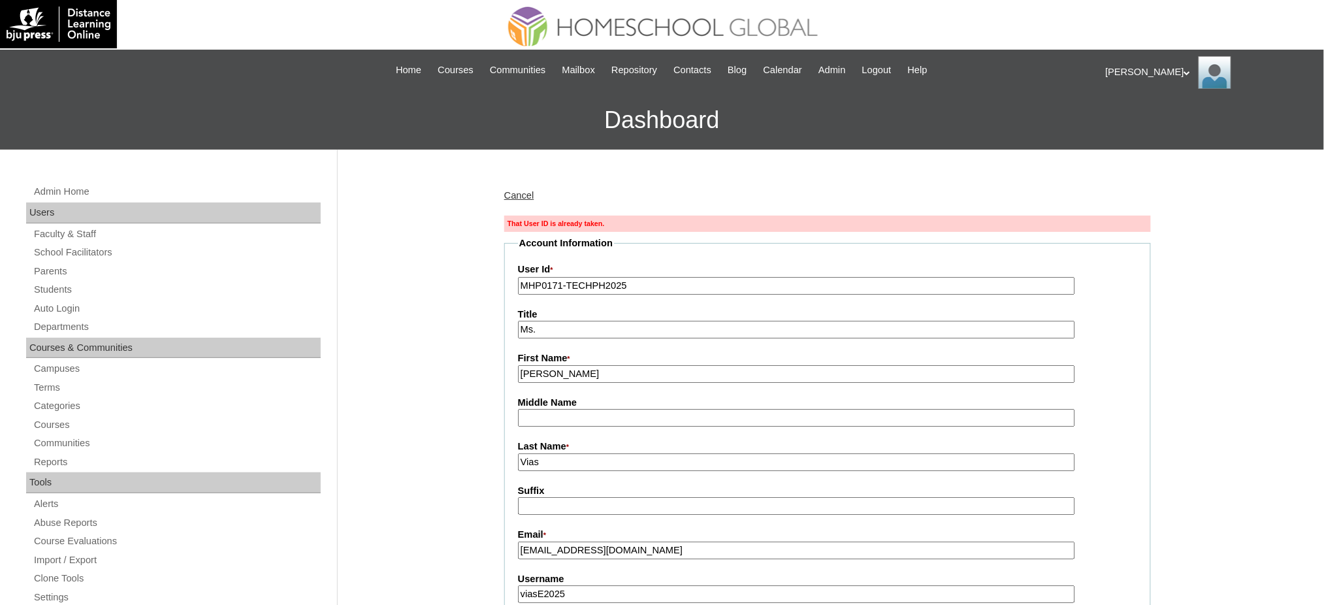
drag, startPoint x: 561, startPoint y: 286, endPoint x: 565, endPoint y: 297, distance: 12.0
click at [561, 286] on input "MHP0171-TECHPH2025" at bounding box center [796, 286] width 557 height 18
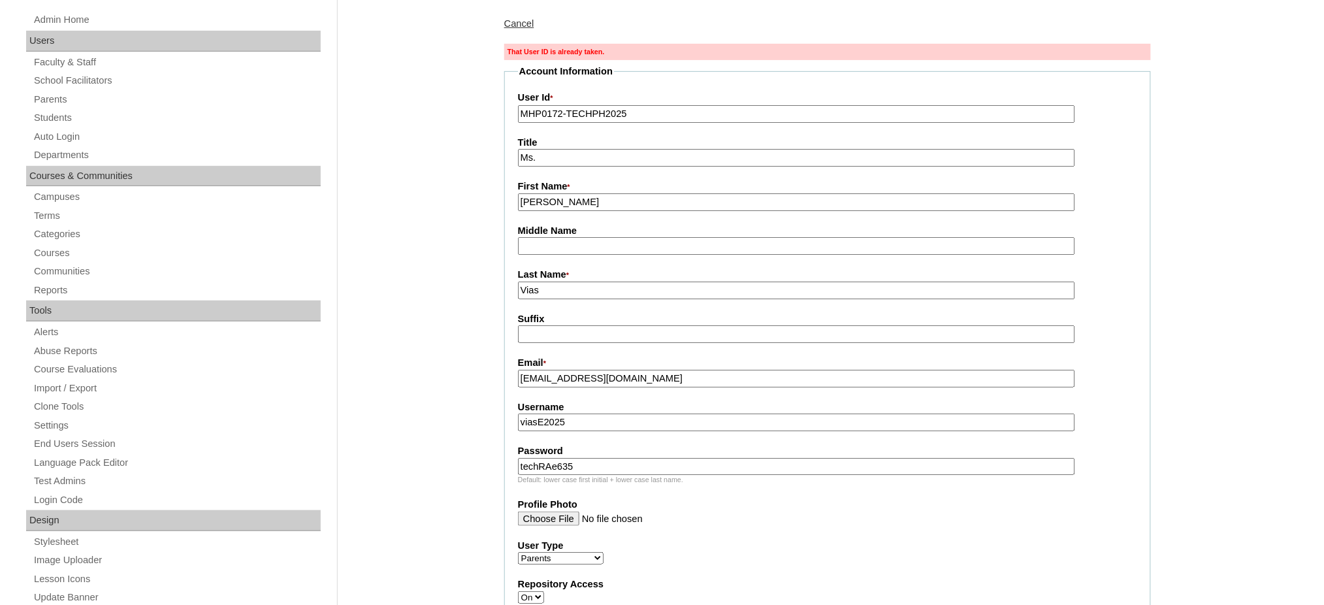
scroll to position [174, 0]
type input "MHP0172-TECHPH2025"
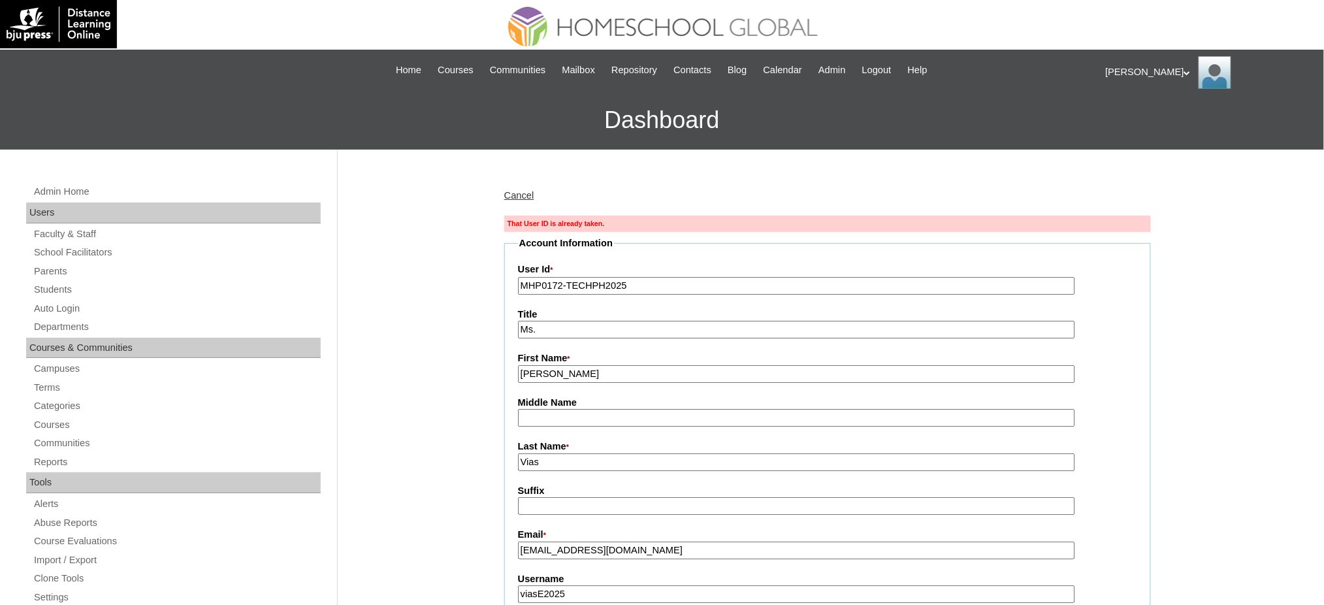
drag, startPoint x: 563, startPoint y: 283, endPoint x: 570, endPoint y: 308, distance: 25.8
click at [563, 283] on input "MHP0172-TECHPH2025" at bounding box center [796, 286] width 557 height 18
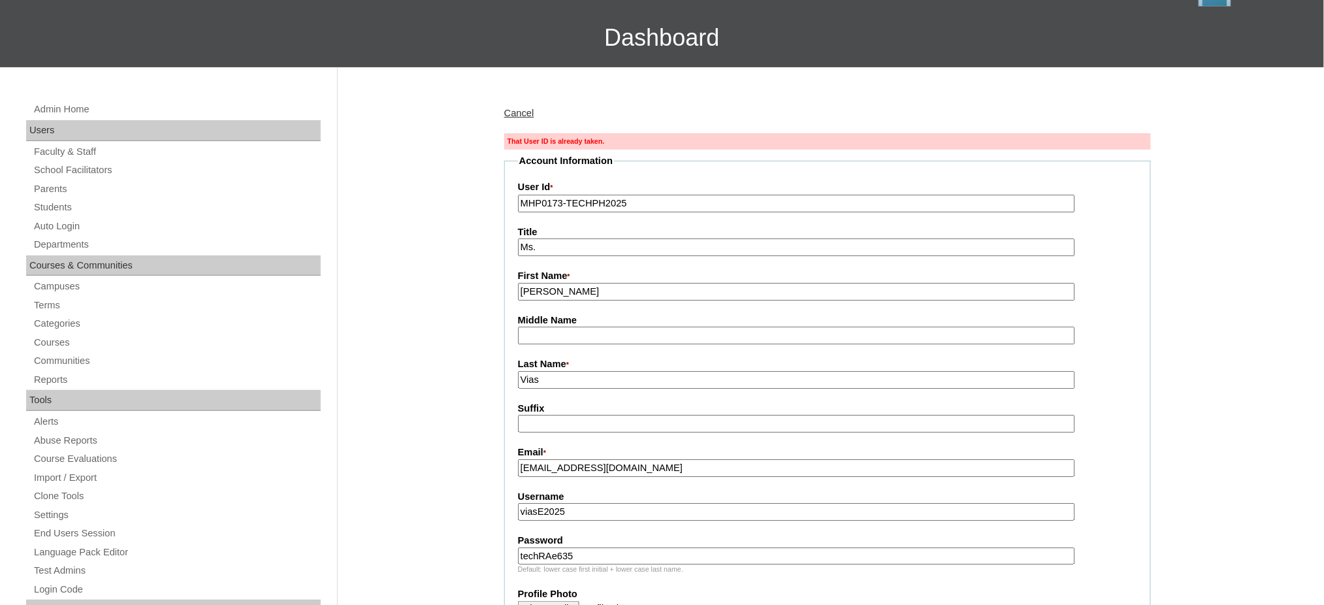
scroll to position [261, 0]
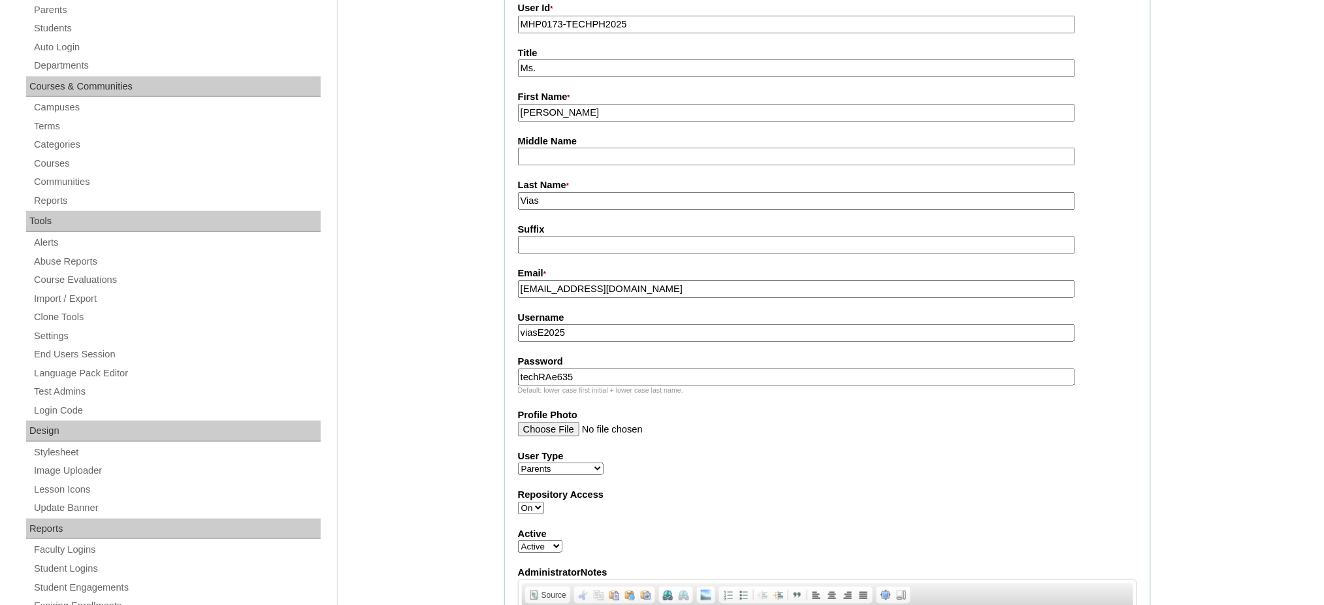
type input "MHP0173-TECHPH2025"
click at [591, 368] on input "techRAe635" at bounding box center [796, 377] width 557 height 18
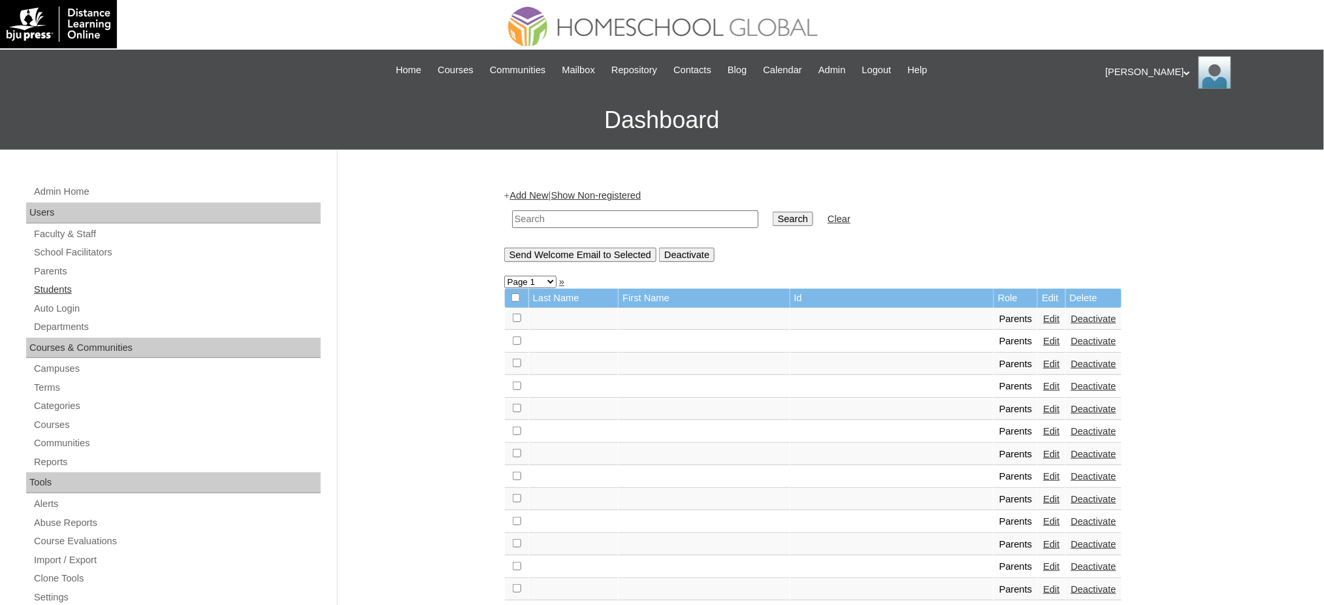
click at [48, 283] on link "Students" at bounding box center [177, 289] width 288 height 16
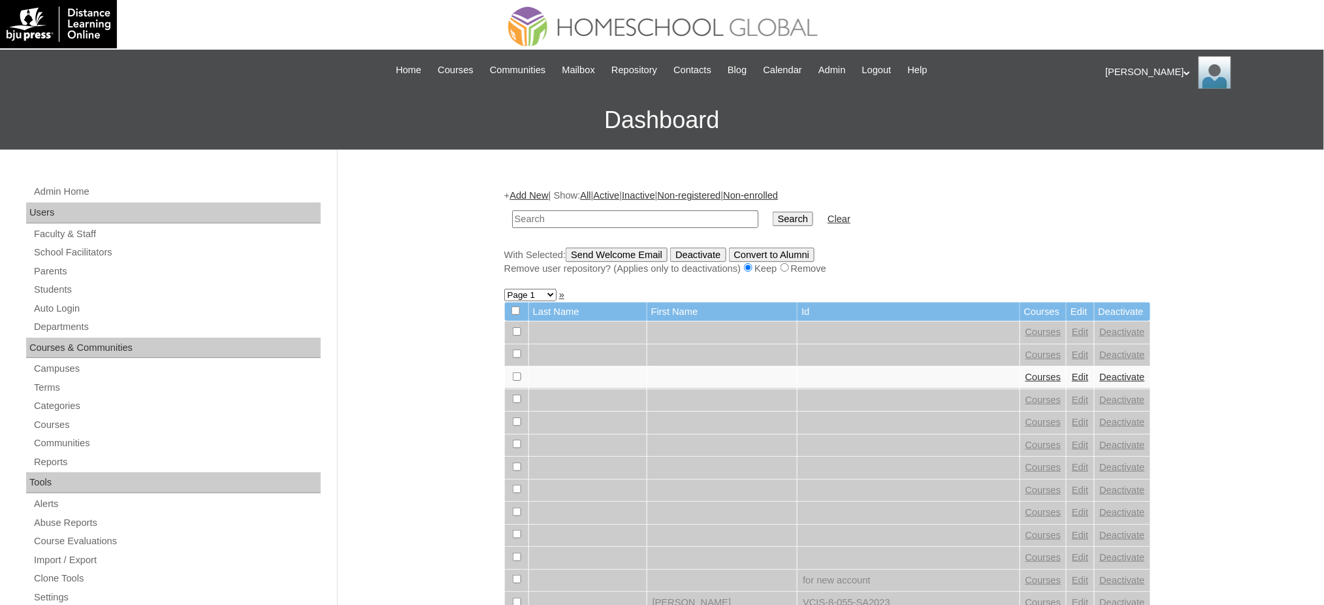
drag, startPoint x: 0, startPoint y: 0, endPoint x: 546, endPoint y: 220, distance: 588.6
click at [546, 220] on input "text" at bounding box center [635, 219] width 246 height 18
type input "MHS00220-TECHPH2025"
click at [772, 214] on input "Search" at bounding box center [792, 219] width 40 height 14
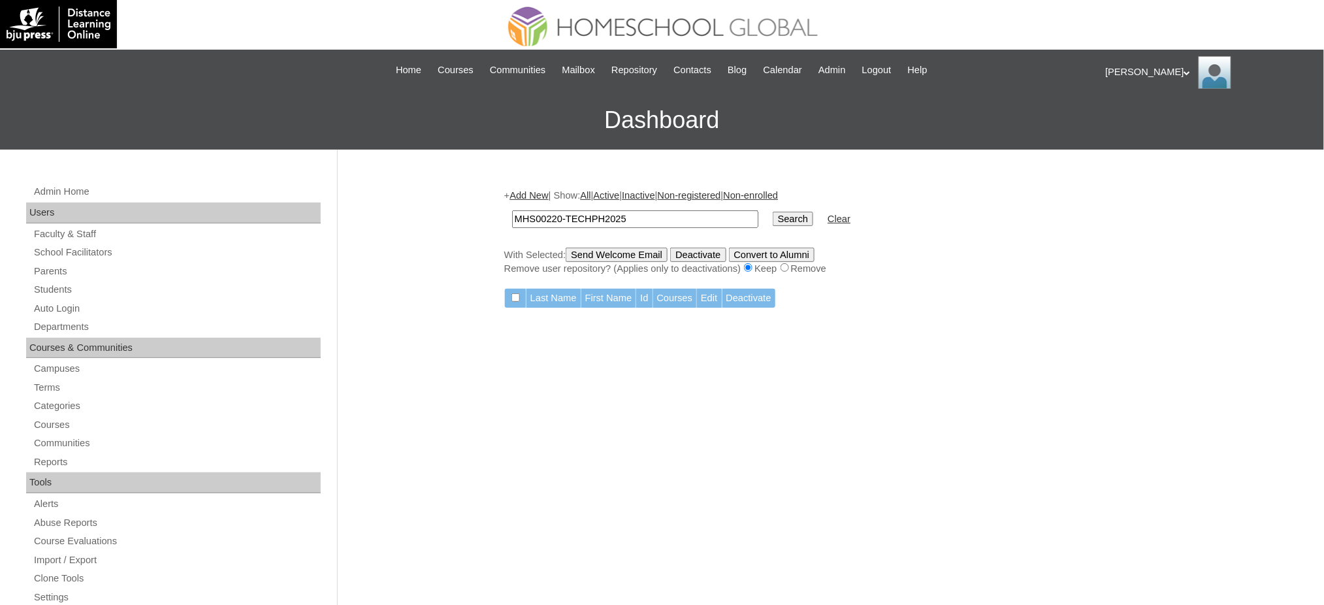
click at [530, 194] on link "Add New" at bounding box center [528, 195] width 39 height 10
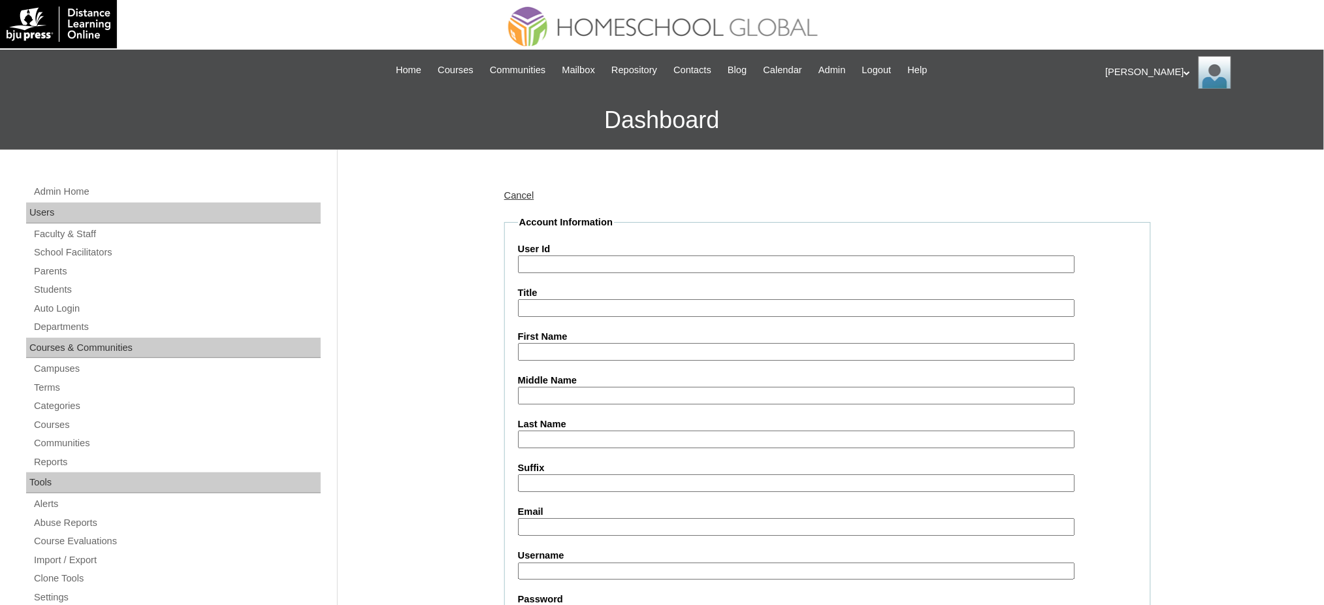
click at [550, 267] on input "User Id" at bounding box center [796, 264] width 557 height 18
paste input "MHS00220-TECHPH2025"
type input "MHS00220-TECHPH2025"
click at [558, 345] on input "First Name" at bounding box center [796, 352] width 557 height 18
paste input "Robin Andrei"
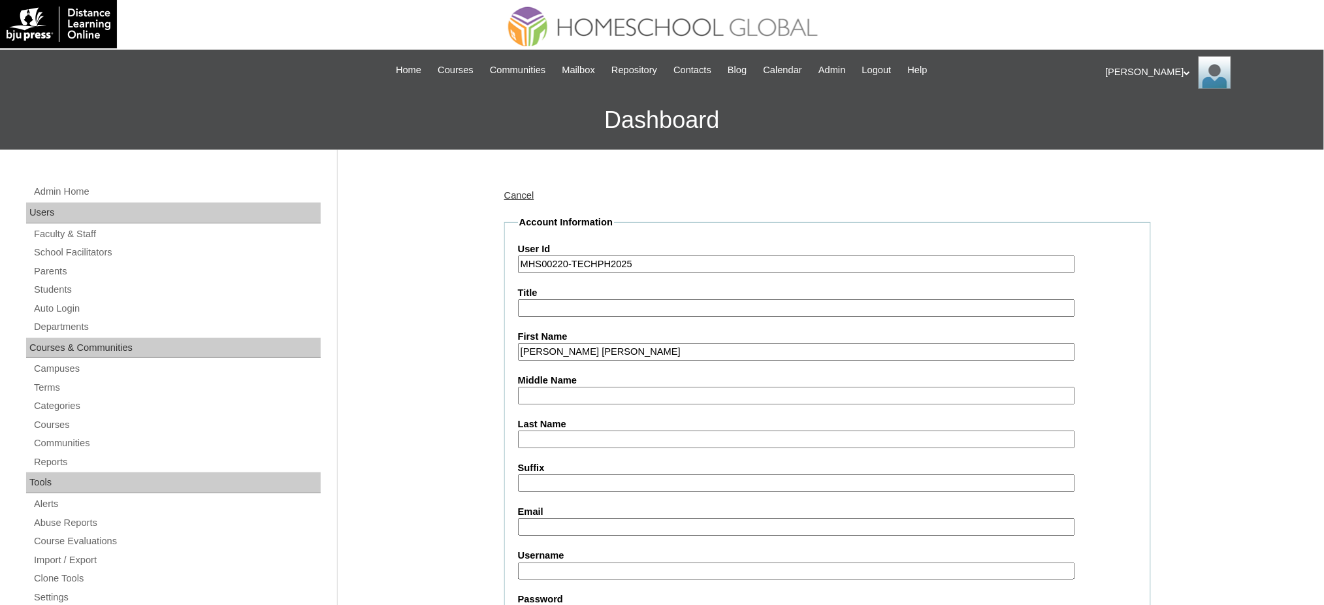
type input "Robin Andrei"
drag, startPoint x: 545, startPoint y: 434, endPoint x: 541, endPoint y: 419, distance: 15.4
click at [545, 434] on input "Last Name" at bounding box center [796, 439] width 557 height 18
paste input "Enriquez"
type input "Enriquez"
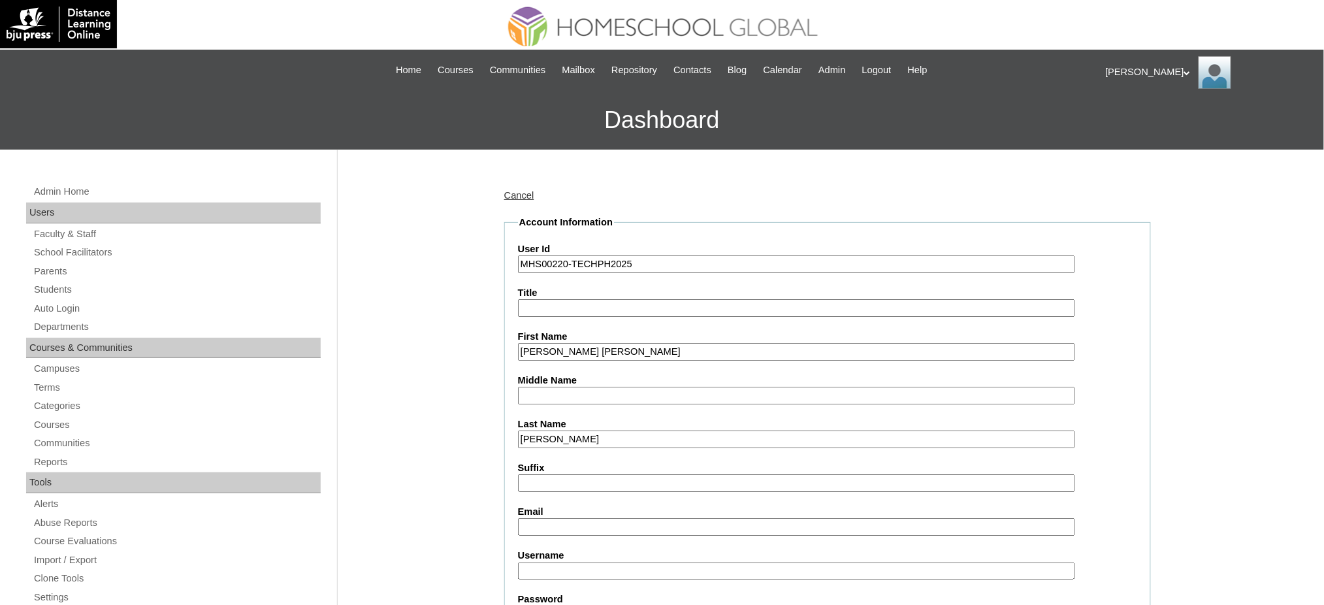
click at [539, 380] on label "Middle Name" at bounding box center [827, 381] width 619 height 14
click at [539, 387] on input "Middle Name" at bounding box center [796, 396] width 557 height 18
click at [543, 390] on input "Middle Name" at bounding box center [796, 396] width 557 height 18
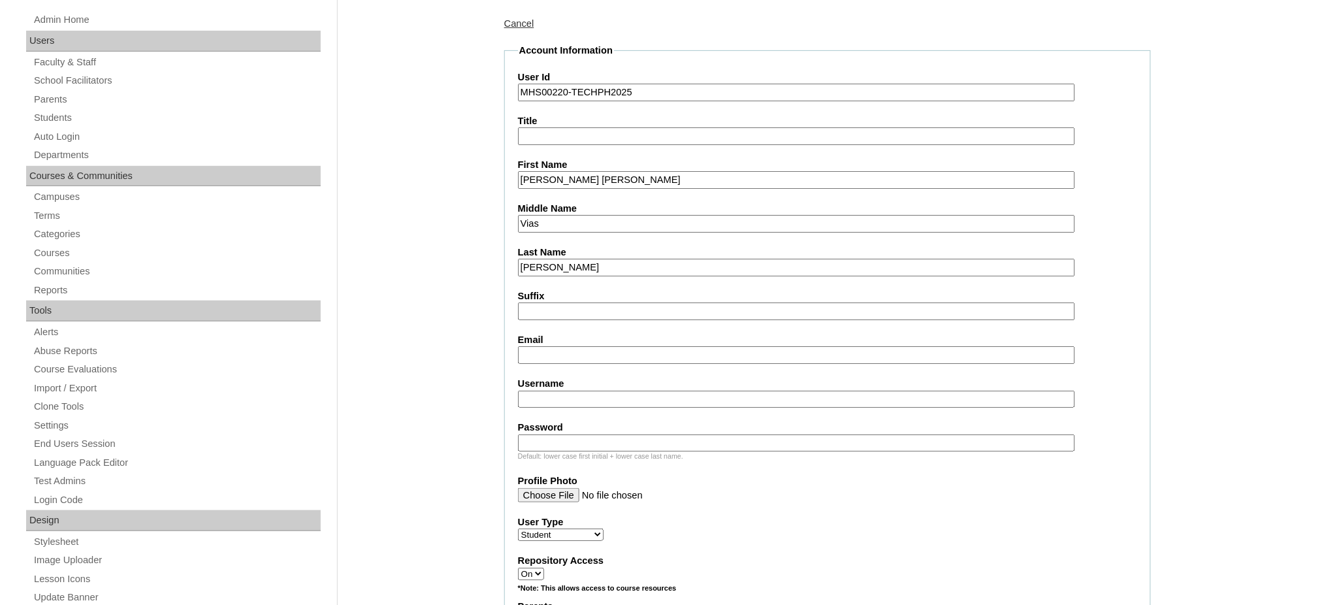
scroll to position [174, 0]
type input "Vias"
click at [556, 349] on input "Email" at bounding box center [796, 353] width 557 height 18
paste input "dominiquevias@gmail.com"
type input "dominiquevias@gmail.com"
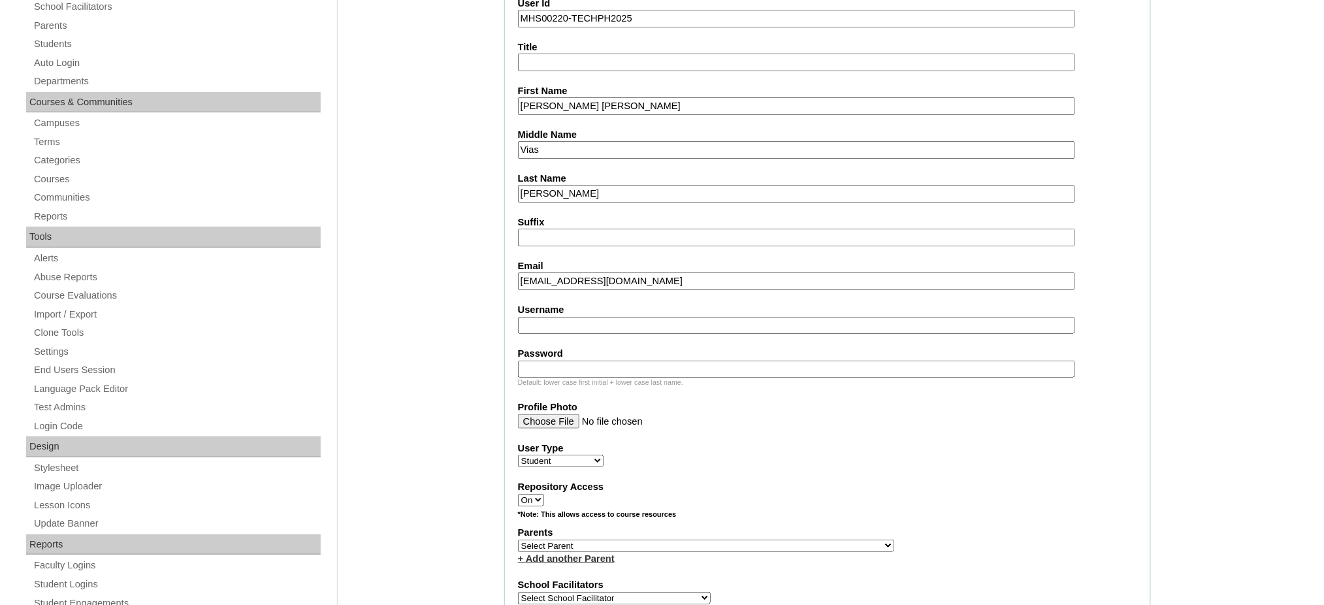
scroll to position [348, 0]
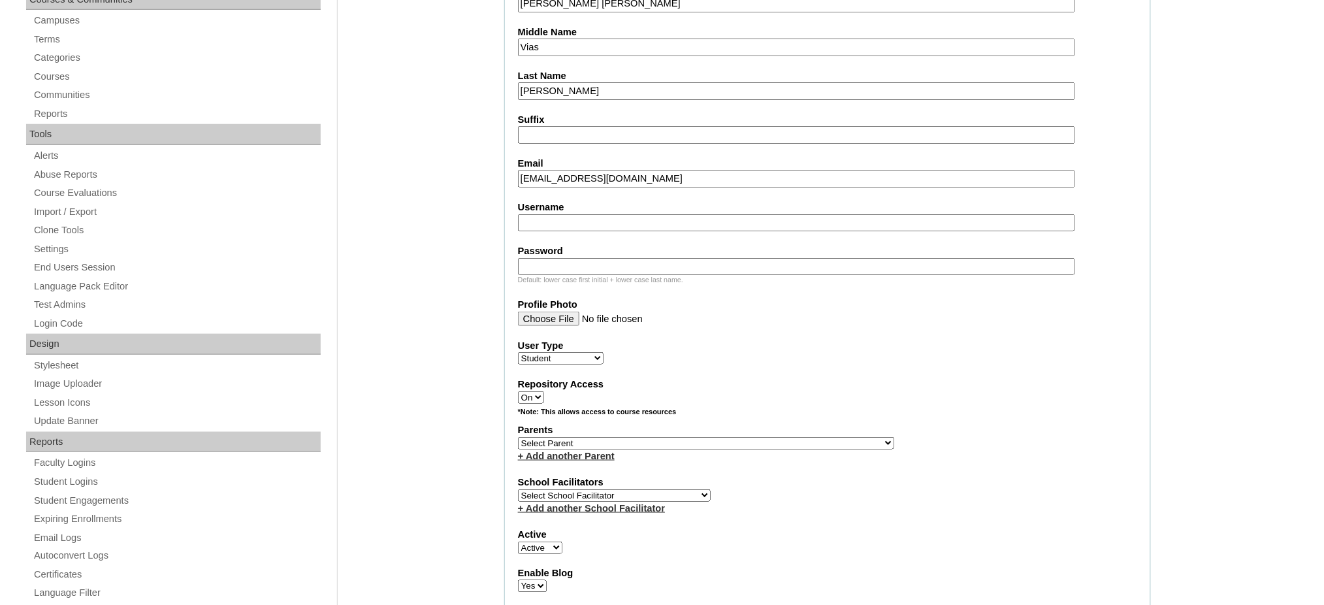
click at [575, 214] on input "Username" at bounding box center [796, 223] width 557 height 18
paste input "robinenriquez"
type input "robinenriquez"
click at [569, 258] on input "Password" at bounding box center [796, 267] width 557 height 18
paste input "250006738"
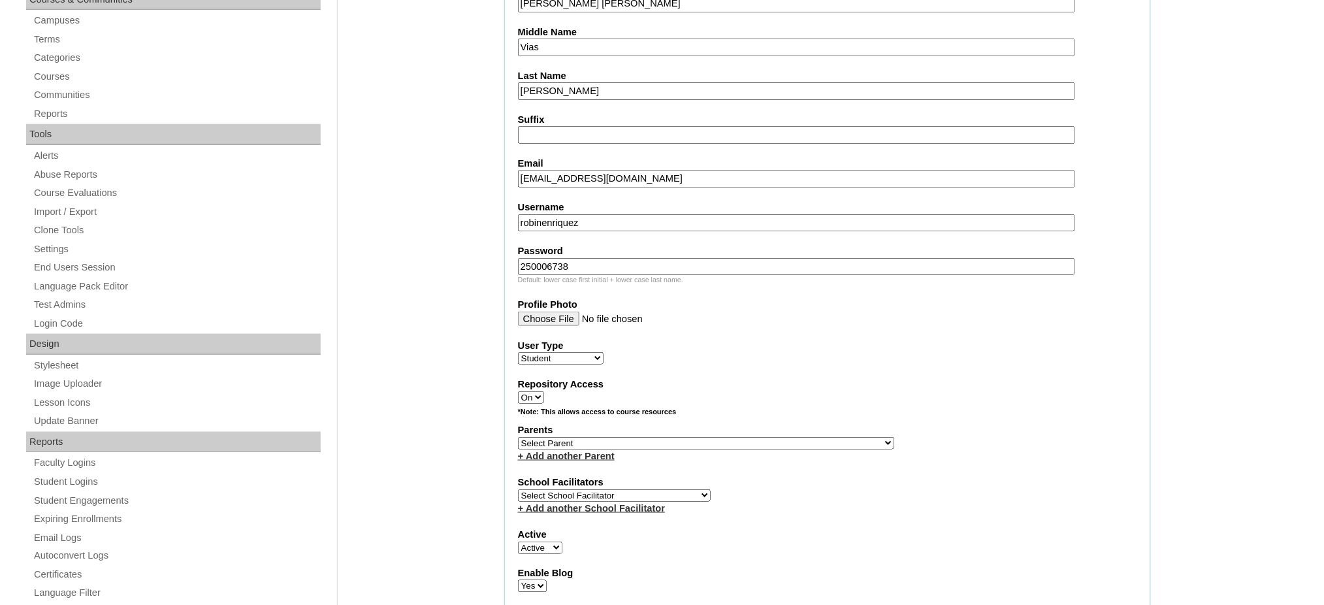
type input "250006738"
click at [746, 437] on select "Select Parent , , , , , , , , , , , , , , , , , , , , , , , , , , , , , , , , ,…" at bounding box center [706, 443] width 376 height 12
select select "43799"
click at [518, 437] on select "Select Parent , , , , , , , , , , , , , , , , , , , , , , , , , , , , , , , , ,…" at bounding box center [706, 443] width 376 height 12
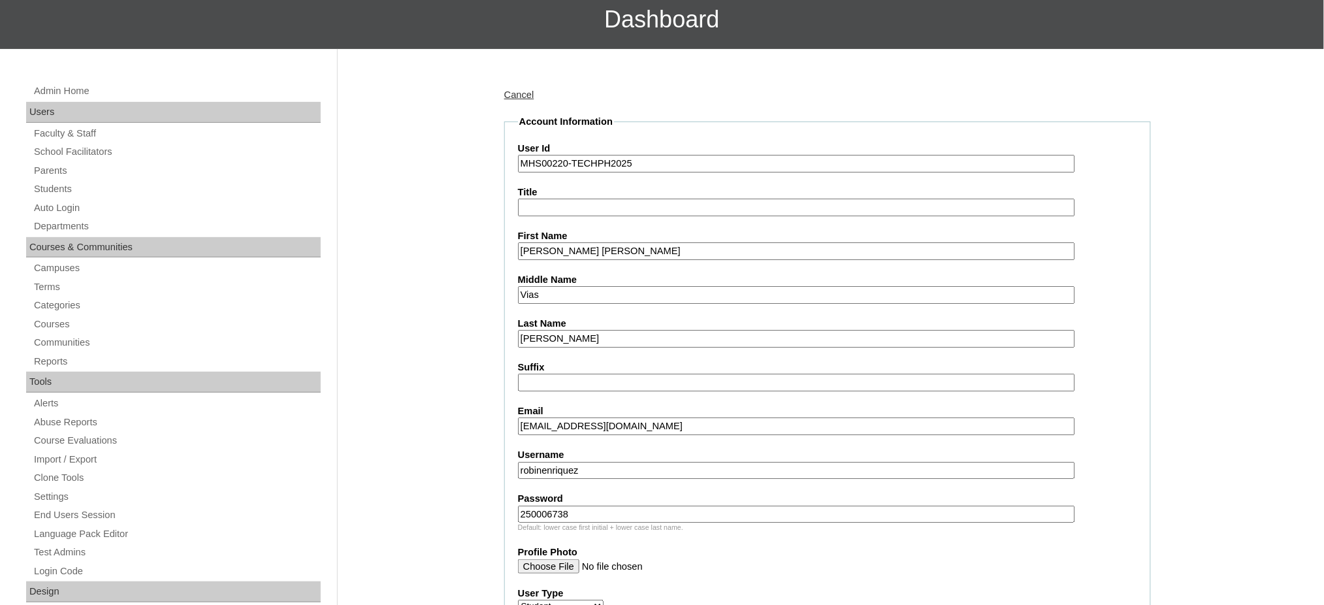
scroll to position [87, 0]
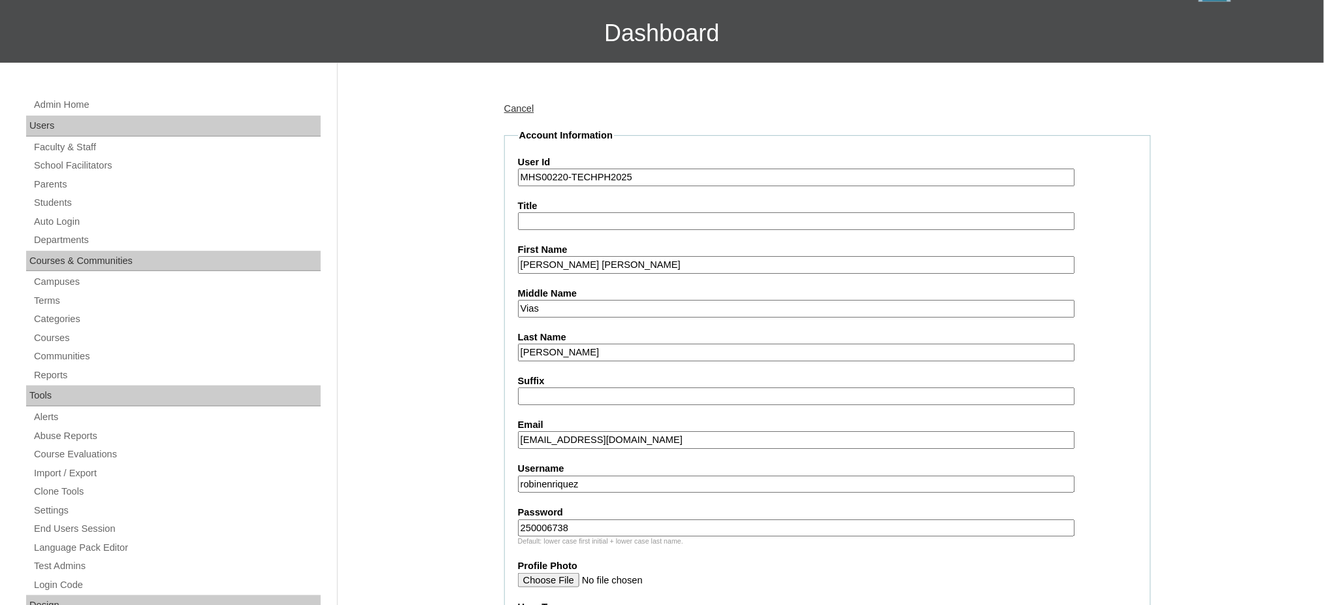
click at [605, 259] on input "Robin Andrei" at bounding box center [796, 265] width 557 height 18
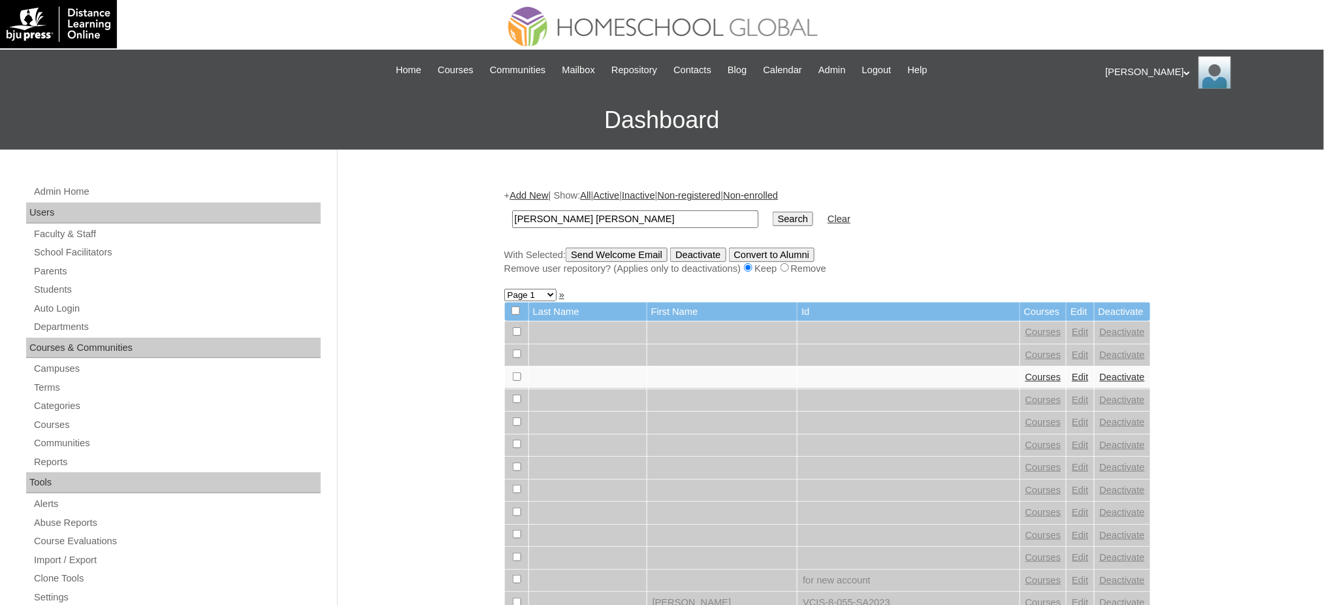
type input "[PERSON_NAME] [PERSON_NAME]"
click at [772, 212] on input "Search" at bounding box center [792, 219] width 40 height 14
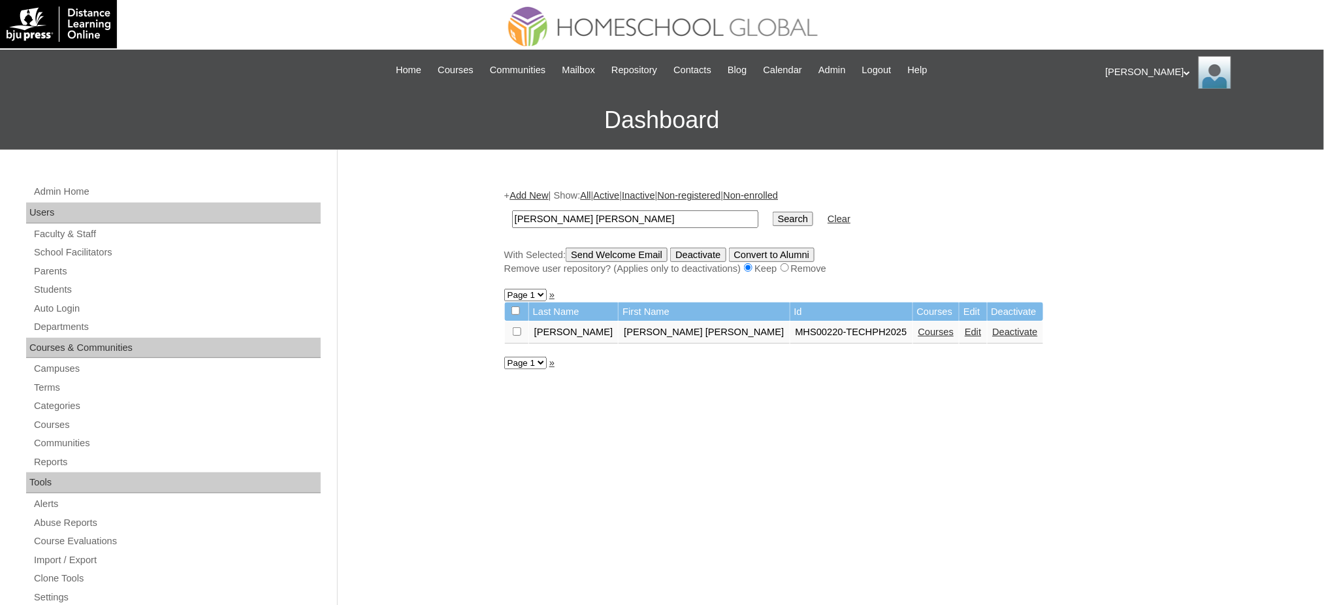
drag, startPoint x: 803, startPoint y: 326, endPoint x: 788, endPoint y: 298, distance: 31.8
click at [918, 326] on link "Courses" at bounding box center [936, 331] width 36 height 10
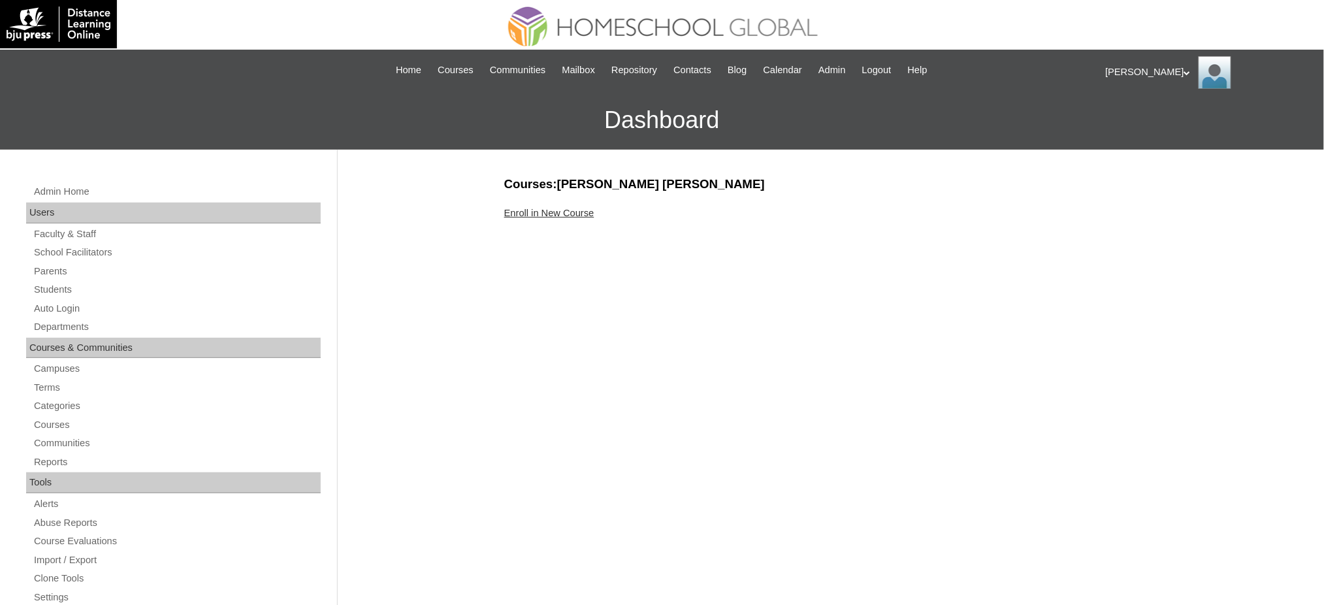
click at [569, 215] on link "Enroll in New Course" at bounding box center [549, 213] width 90 height 10
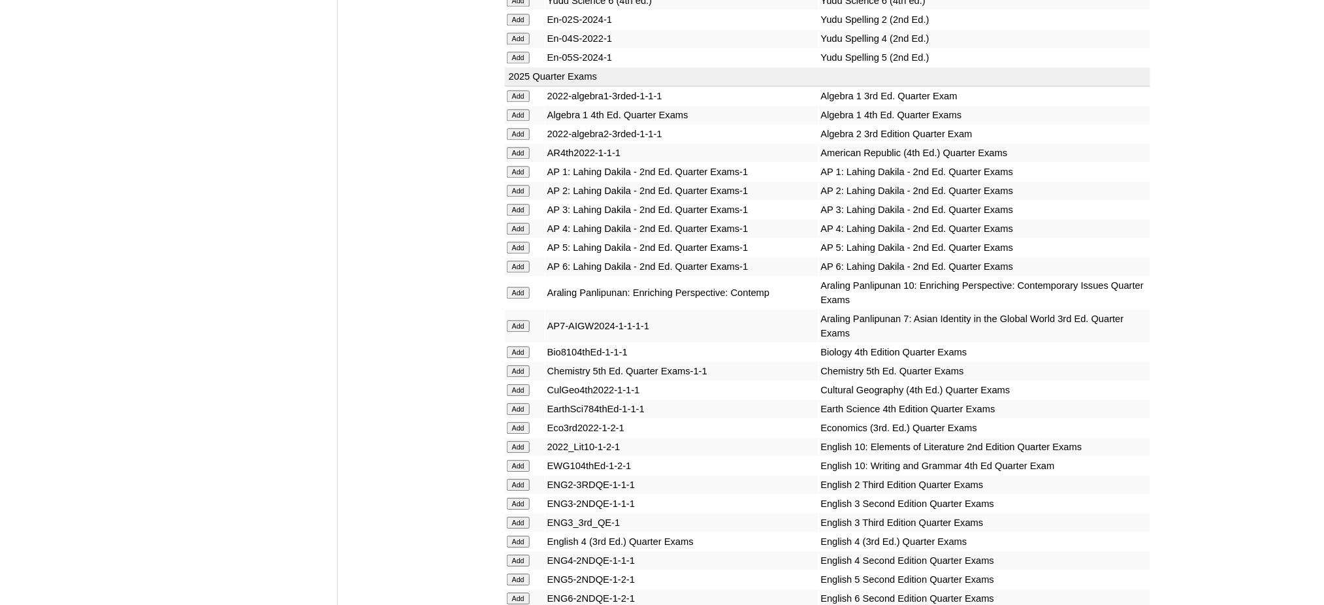
scroll to position [1132, 0]
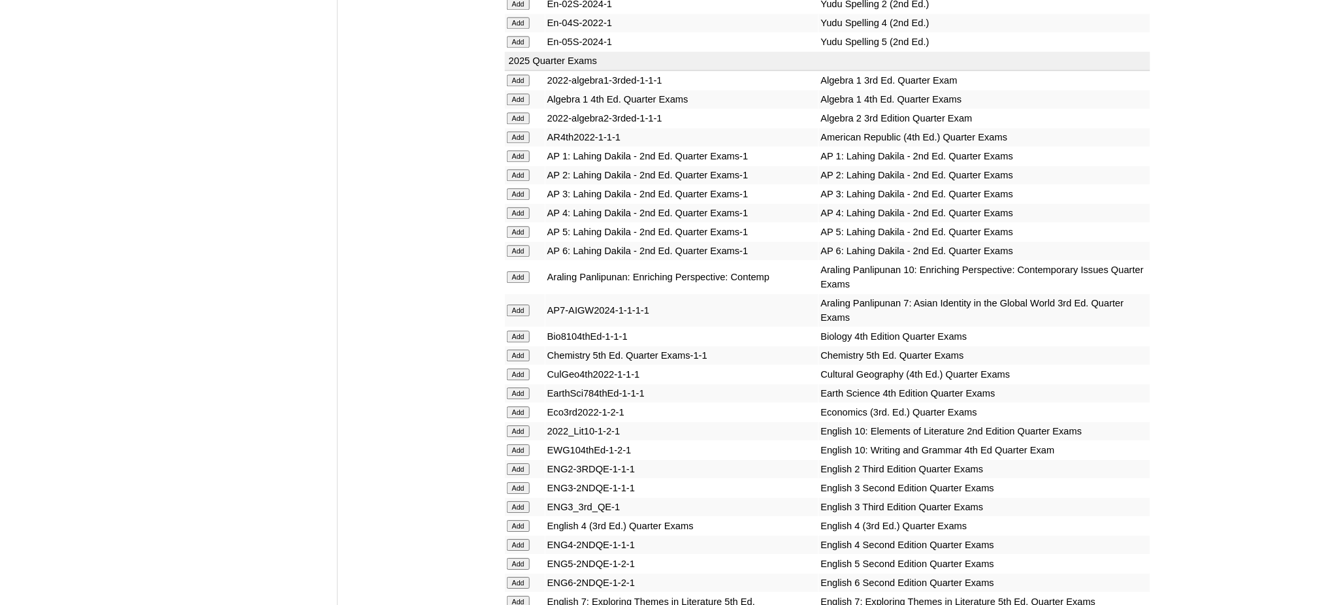
click at [525, 93] on input "Add" at bounding box center [518, 99] width 23 height 12
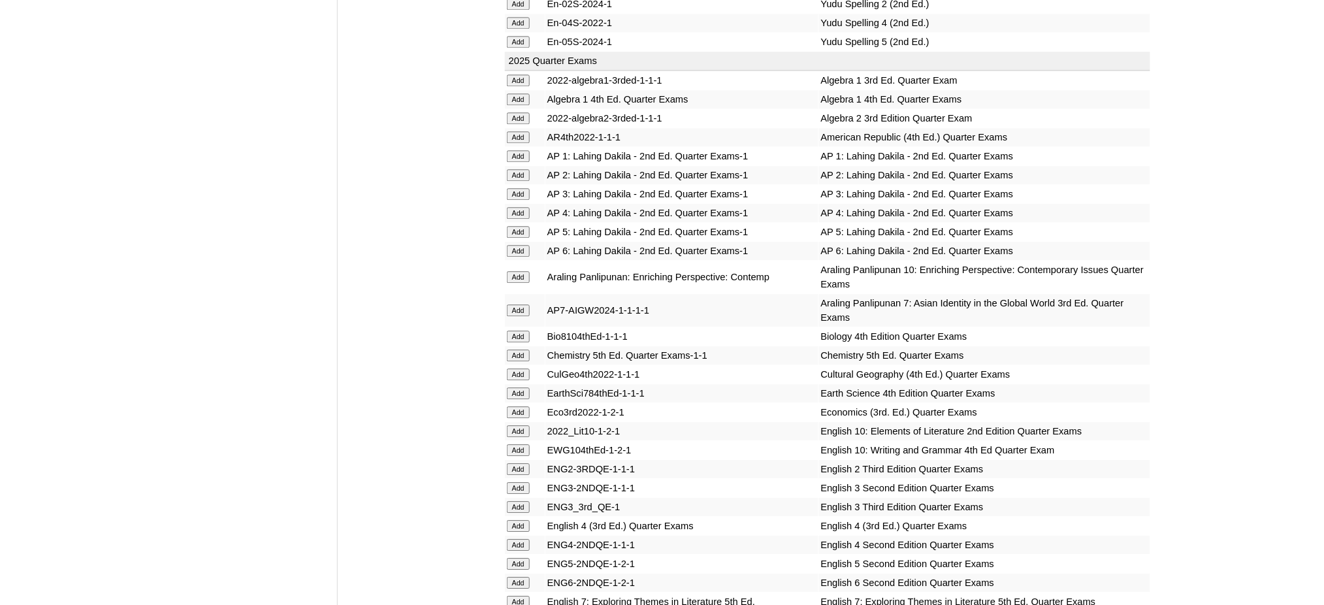
click at [525, 93] on input "Add" at bounding box center [518, 99] width 23 height 12
click at [515, 368] on input "Add" at bounding box center [518, 374] width 23 height 12
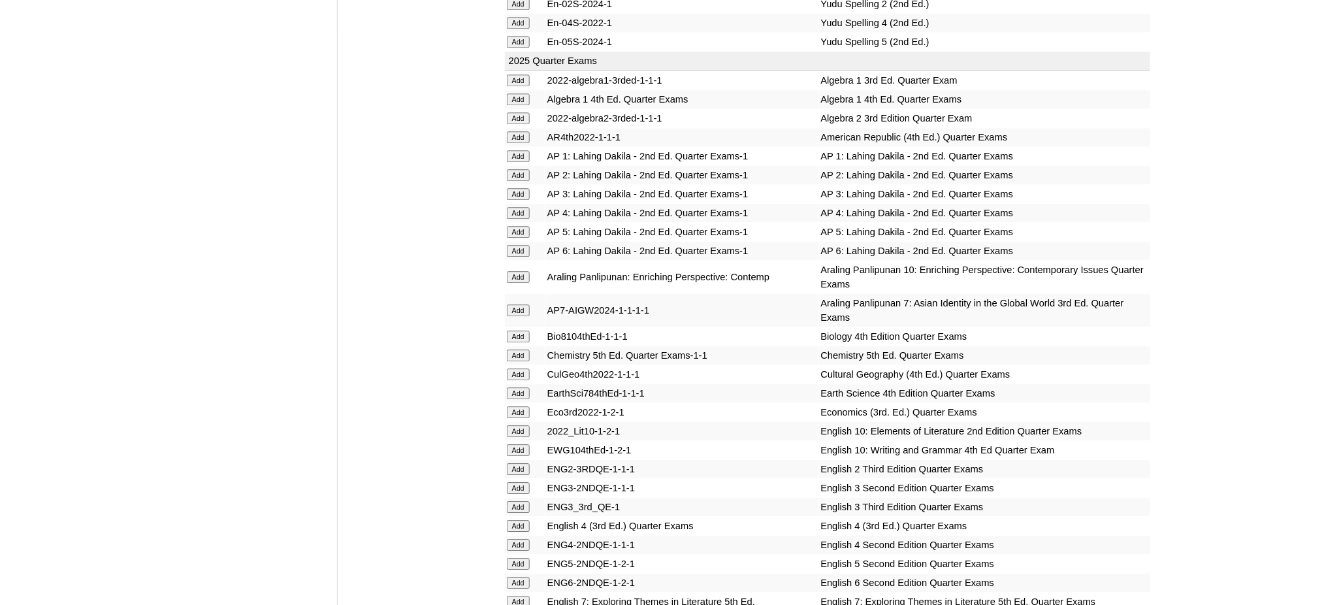
click at [515, 368] on input "Add" at bounding box center [518, 374] width 23 height 12
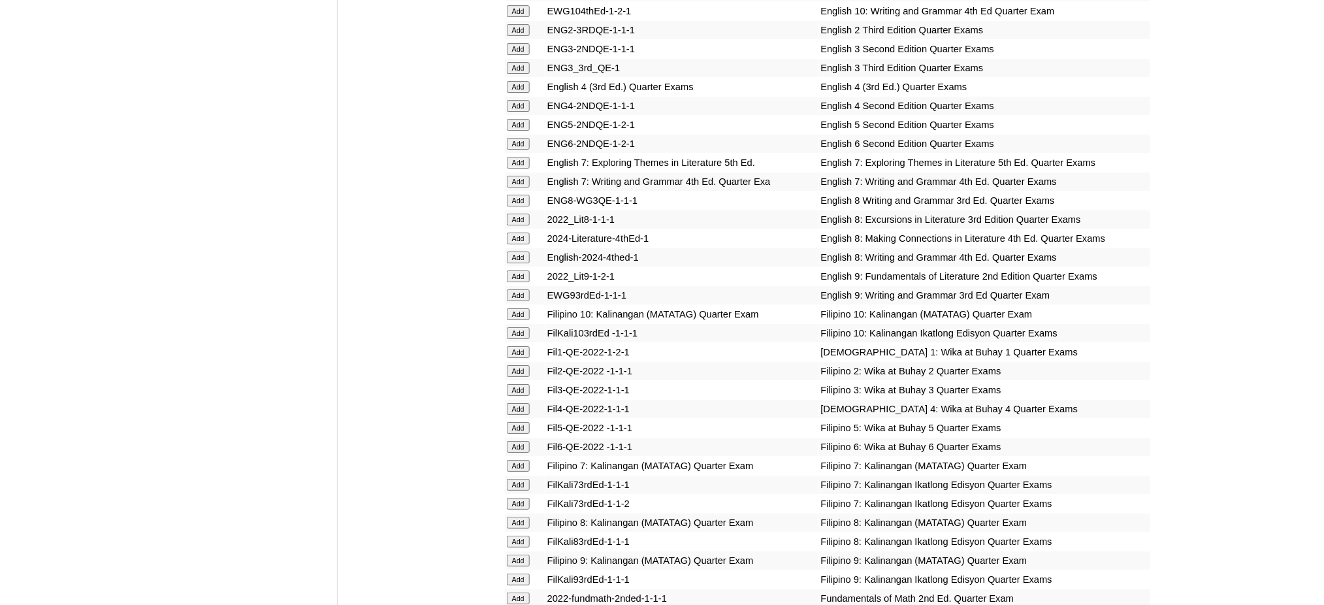
scroll to position [1654, 0]
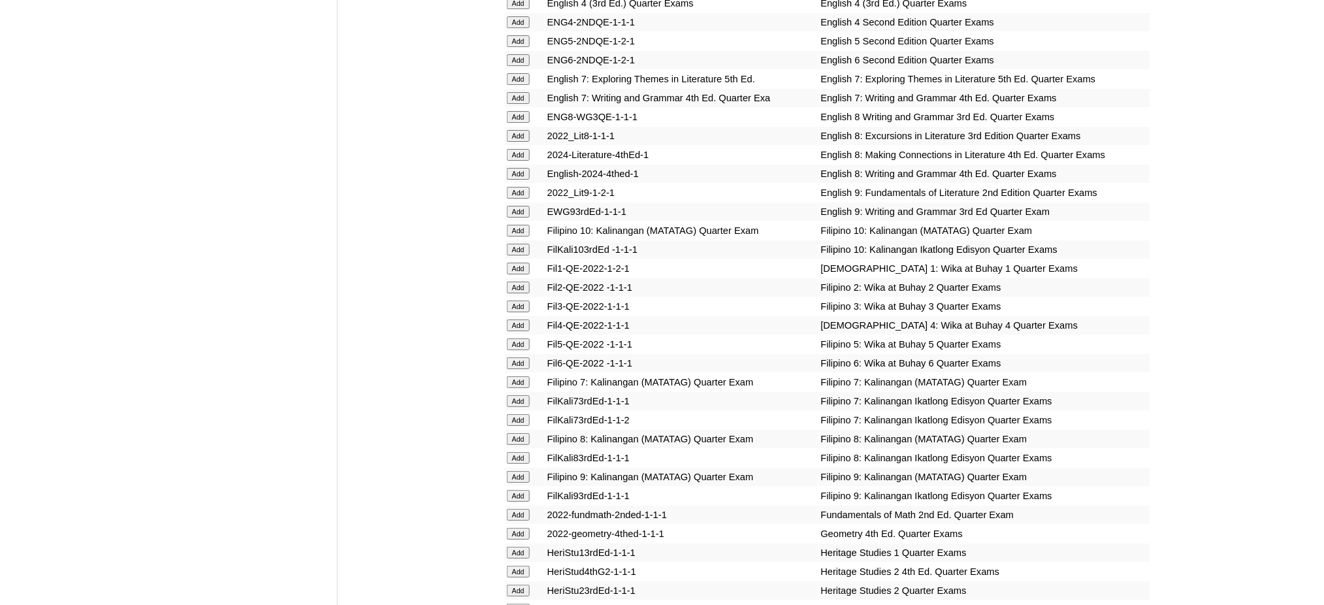
click at [518, 187] on input "Add" at bounding box center [518, 193] width 23 height 12
click at [515, 206] on input "Add" at bounding box center [518, 212] width 23 height 12
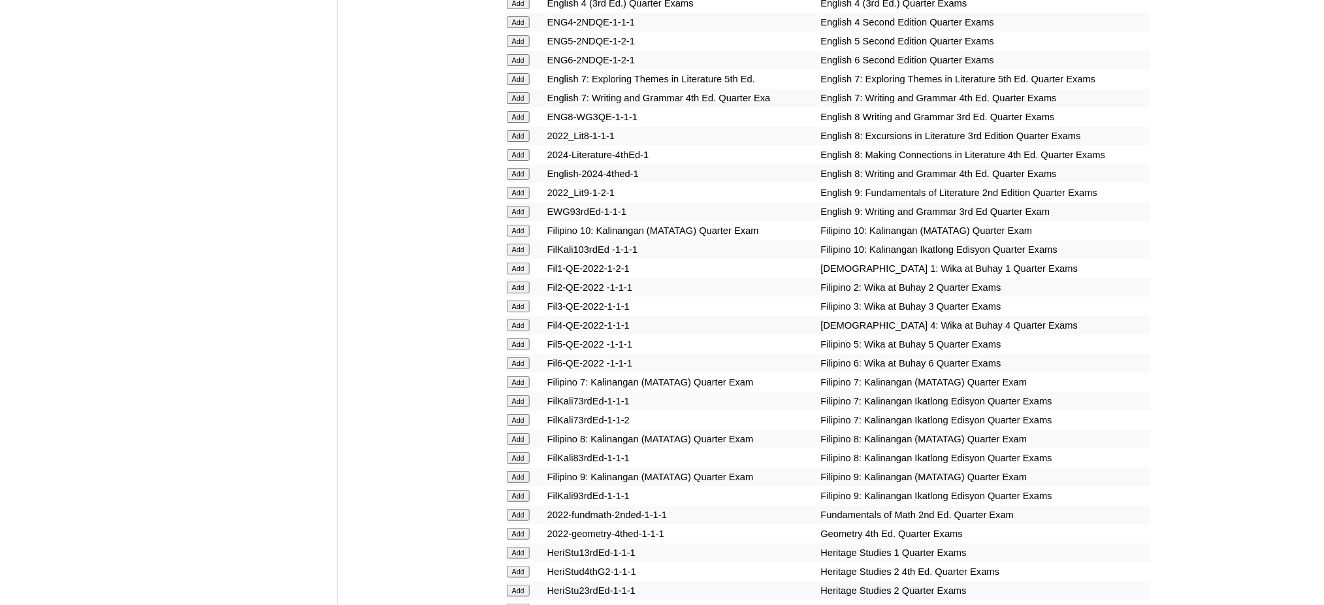
click at [515, 206] on input "Add" at bounding box center [518, 212] width 23 height 12
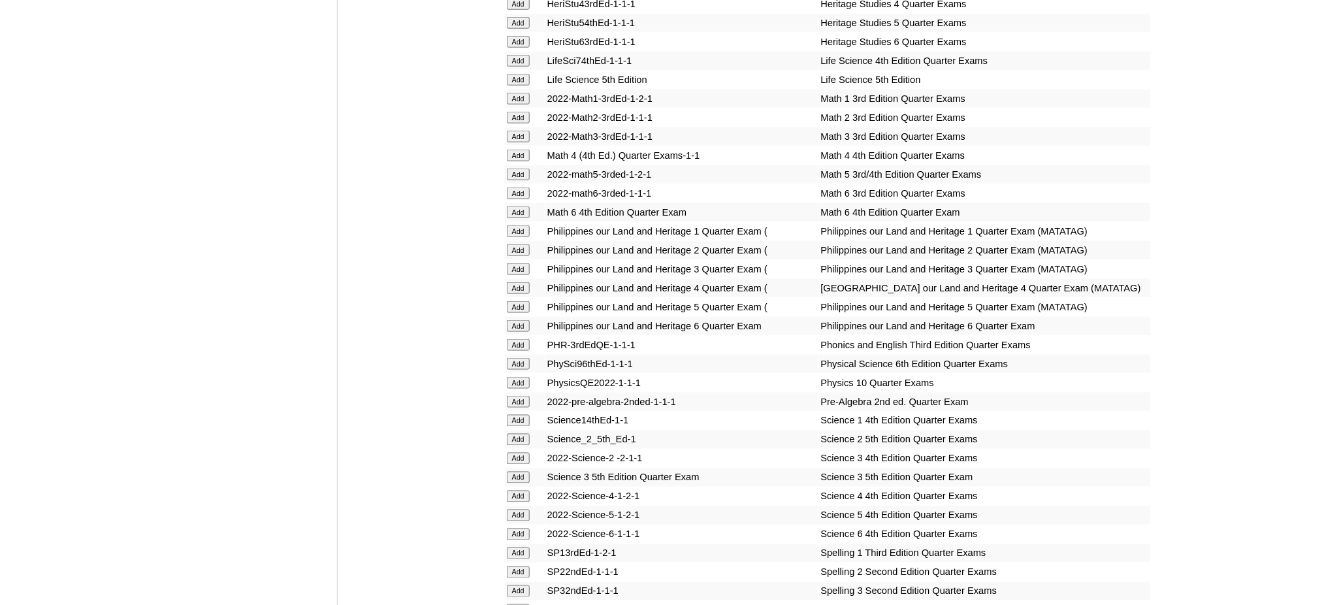
scroll to position [2351, 0]
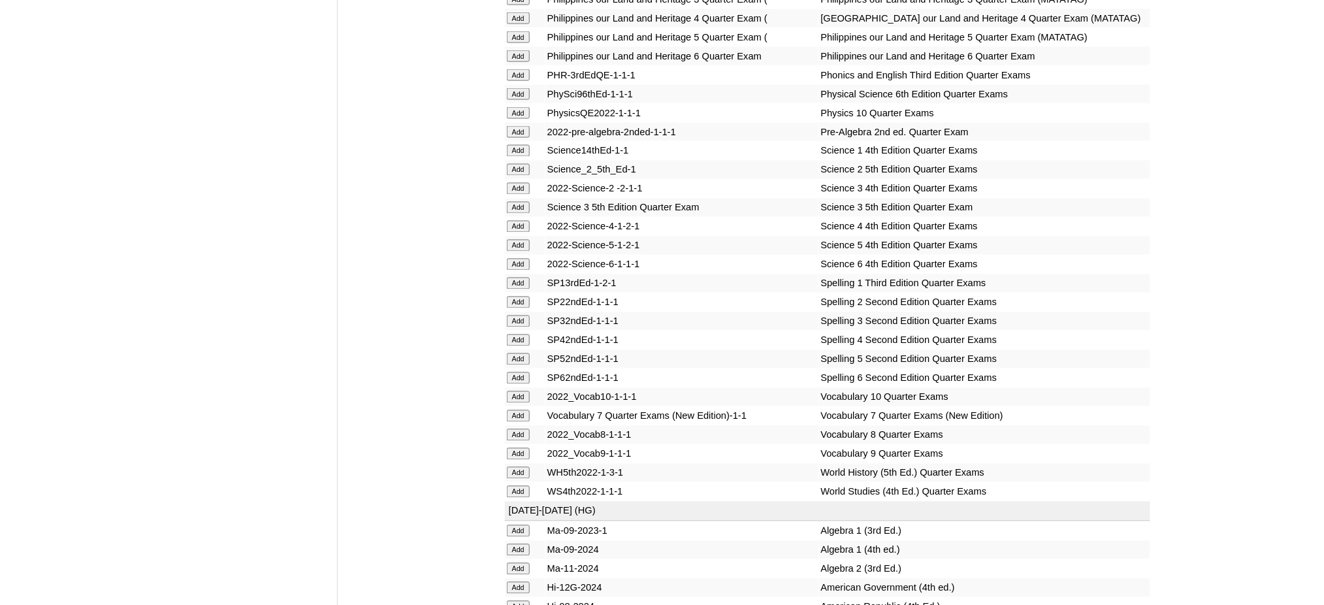
scroll to position [2612, 0]
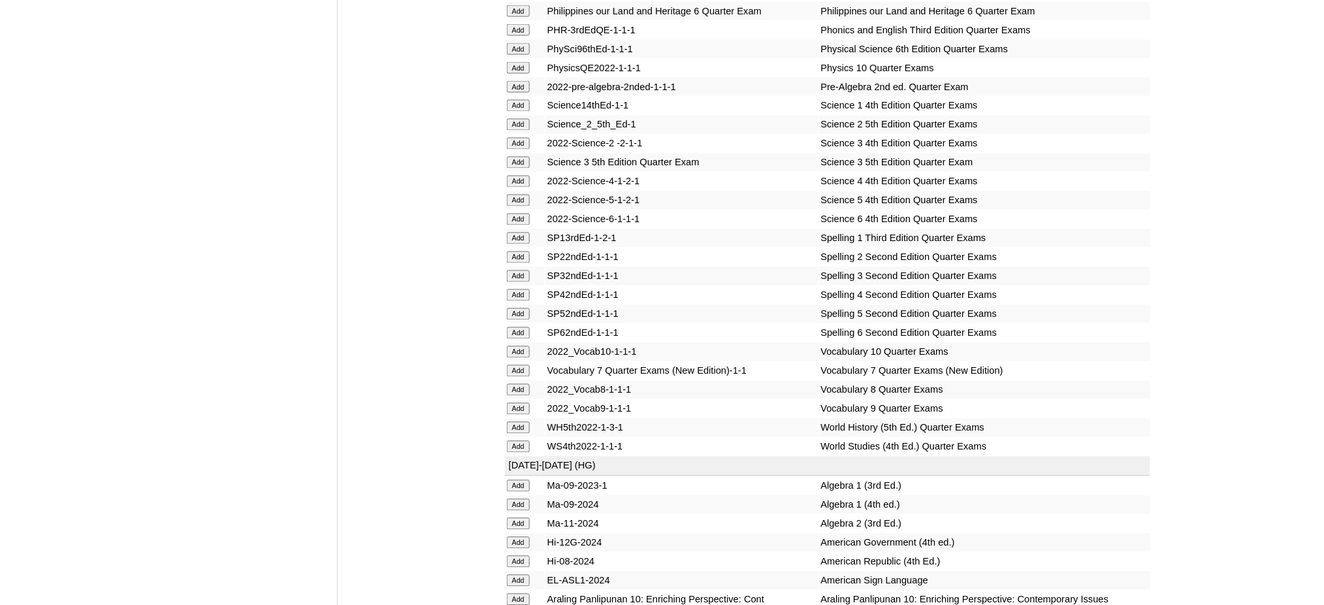
click at [518, 43] on input "Add" at bounding box center [518, 49] width 23 height 12
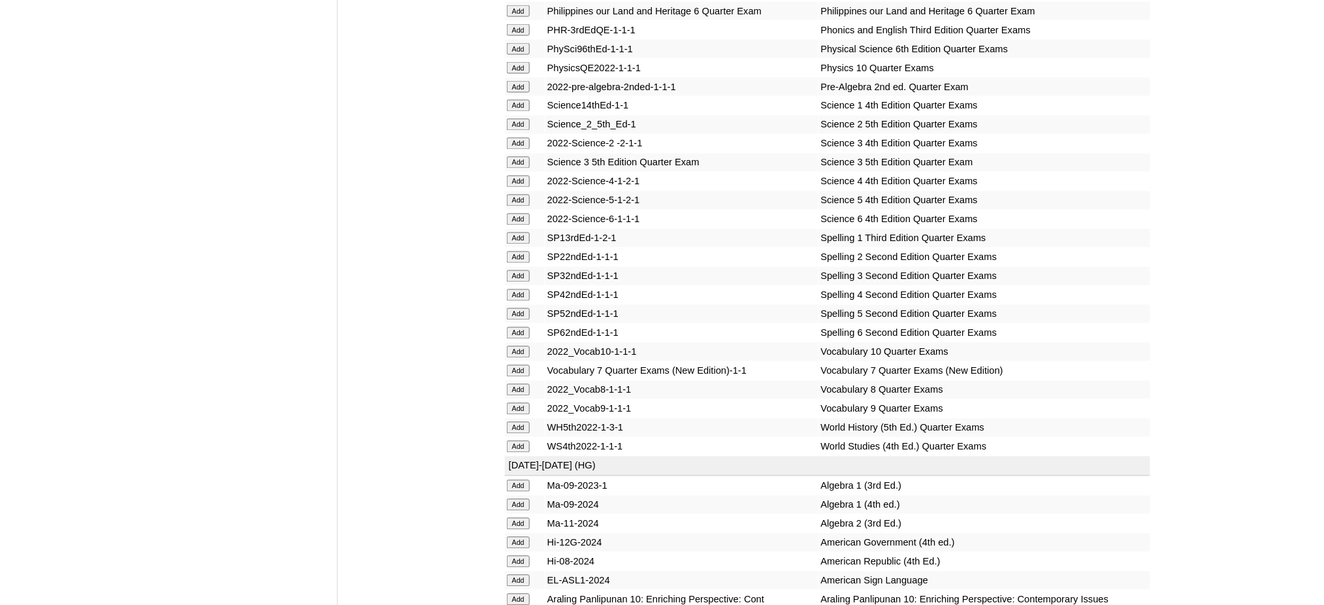
click at [516, 403] on input "Add" at bounding box center [518, 409] width 23 height 12
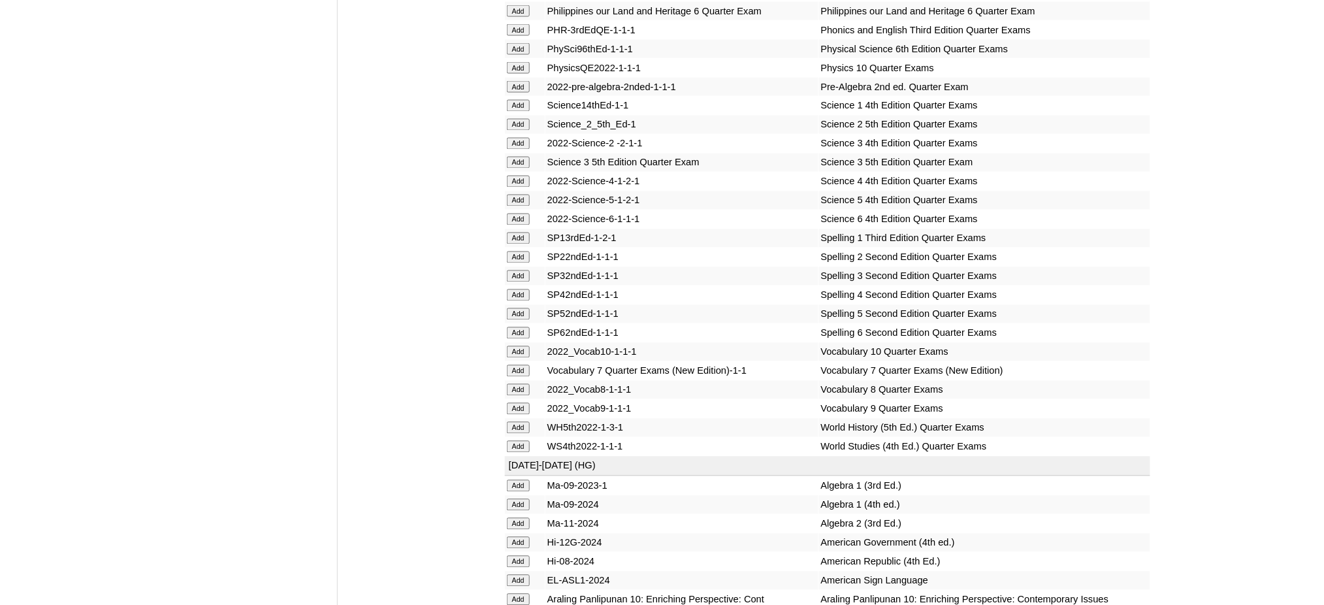
click at [516, 403] on input "Add" at bounding box center [518, 409] width 23 height 12
click at [518, 499] on input "Add" at bounding box center [518, 505] width 23 height 12
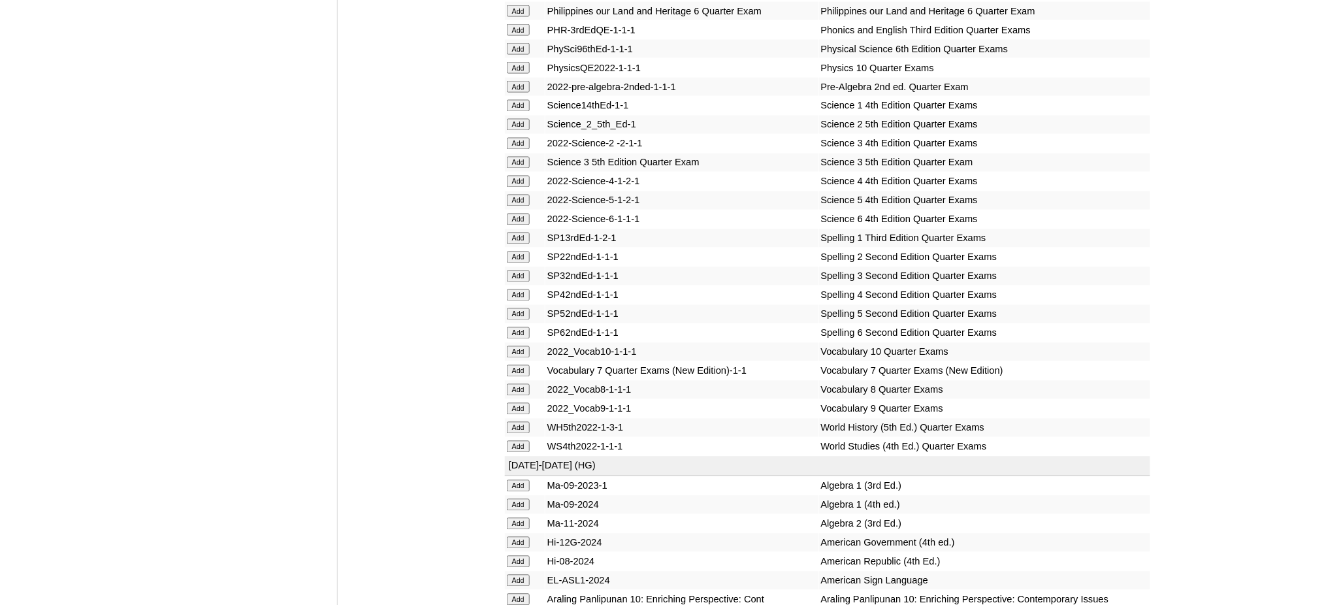
click at [518, 499] on input "Add" at bounding box center [518, 505] width 23 height 12
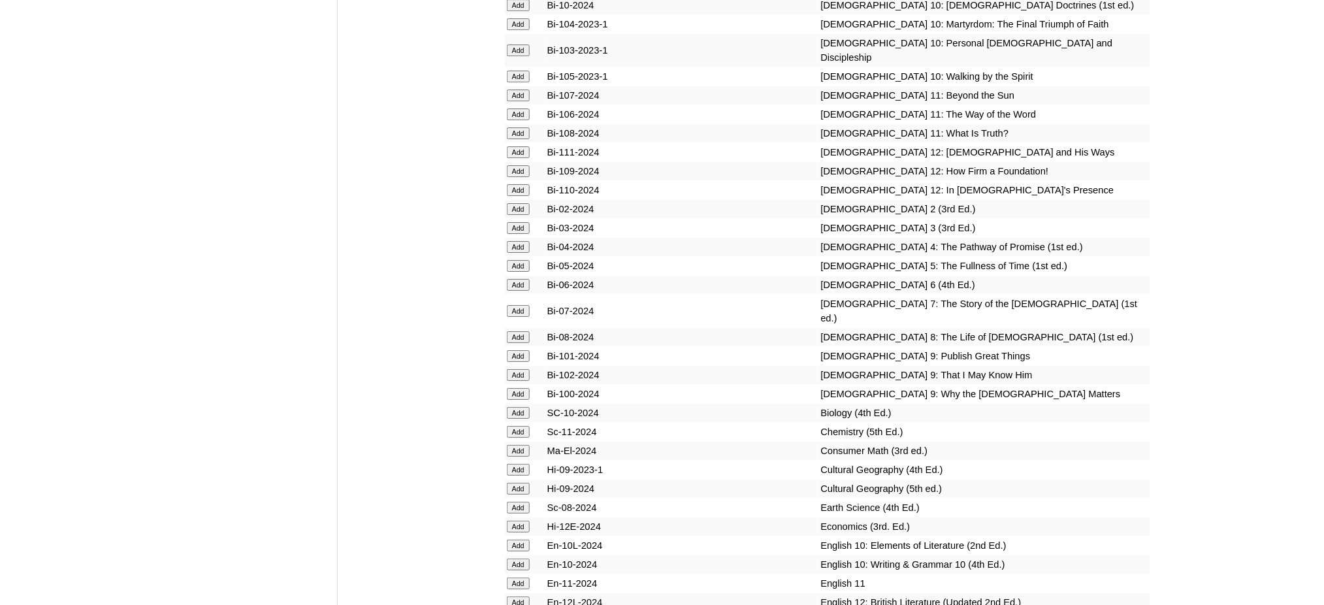
scroll to position [3396, 0]
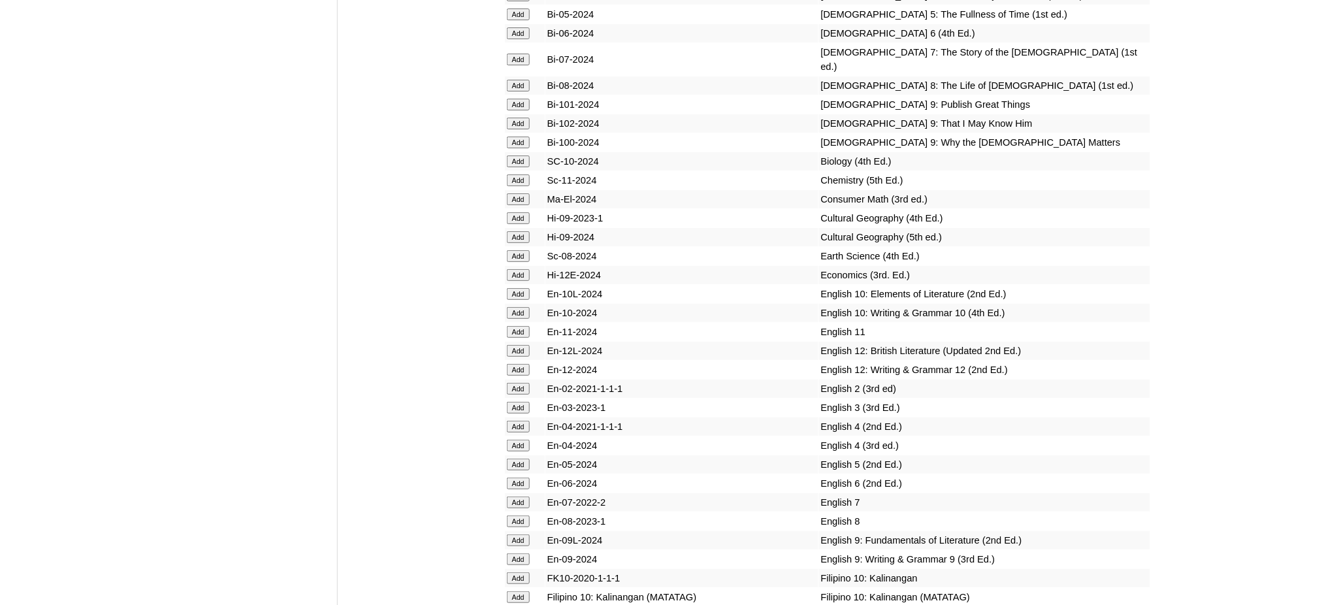
scroll to position [3629, 0]
click at [512, 98] on input "Add" at bounding box center [518, 104] width 23 height 12
click at [512, 117] on input "Add" at bounding box center [518, 123] width 23 height 12
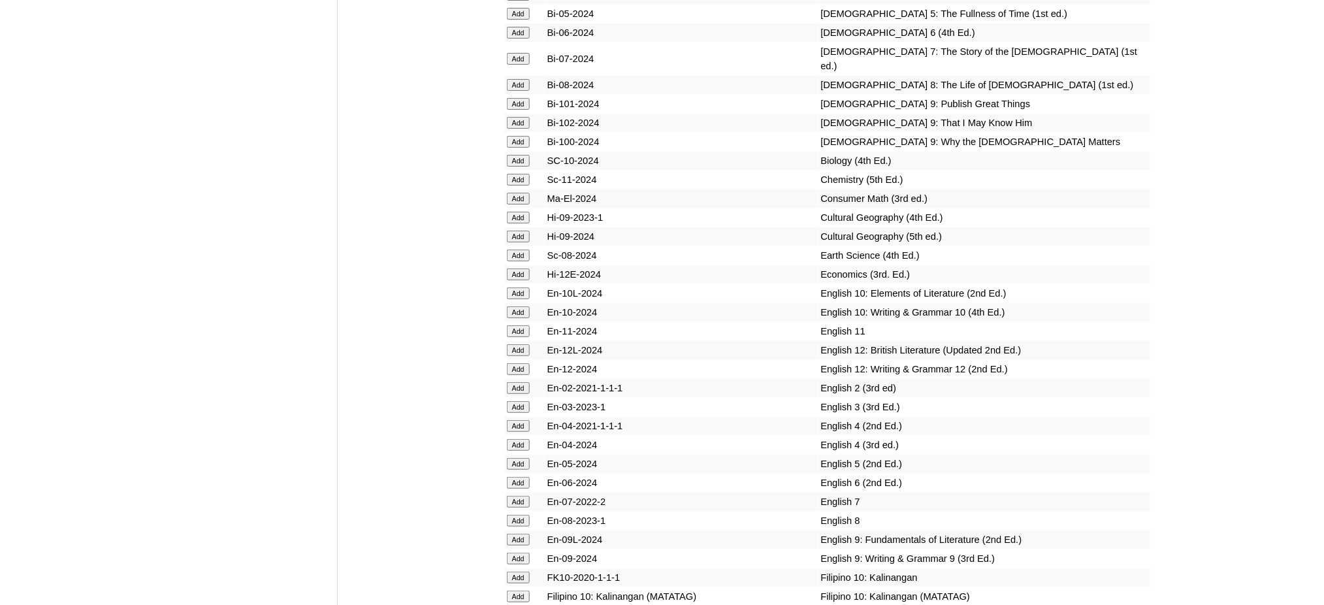
click at [512, 117] on input "Add" at bounding box center [518, 123] width 23 height 12
click at [512, 136] on input "Add" at bounding box center [518, 142] width 23 height 12
click at [511, 136] on input "Add" at bounding box center [518, 142] width 23 height 12
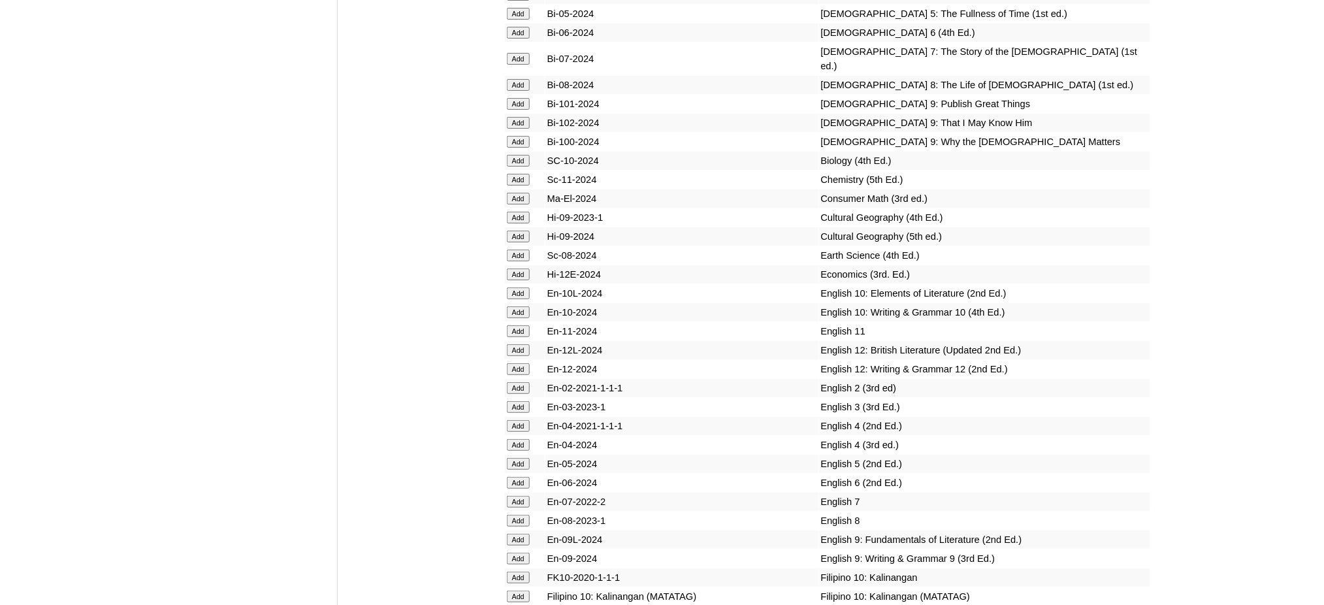
click at [520, 212] on input "Add" at bounding box center [518, 218] width 23 height 12
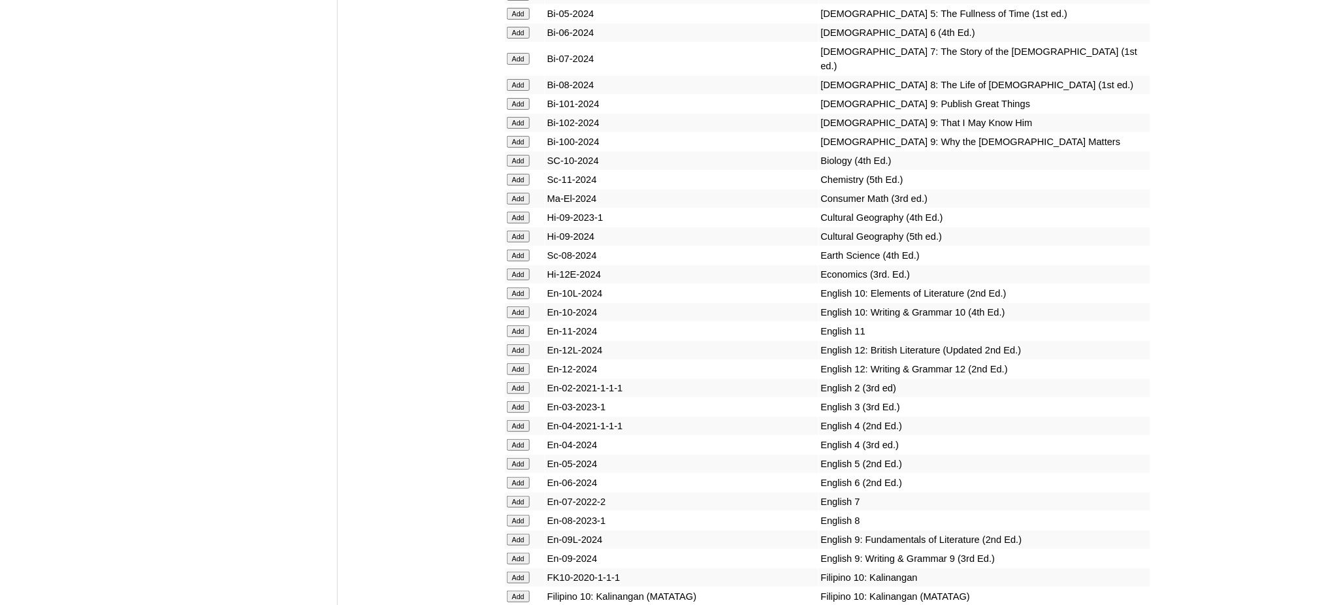
click at [520, 212] on input "Add" at bounding box center [518, 218] width 23 height 12
click at [520, 533] on input "Add" at bounding box center [518, 539] width 23 height 12
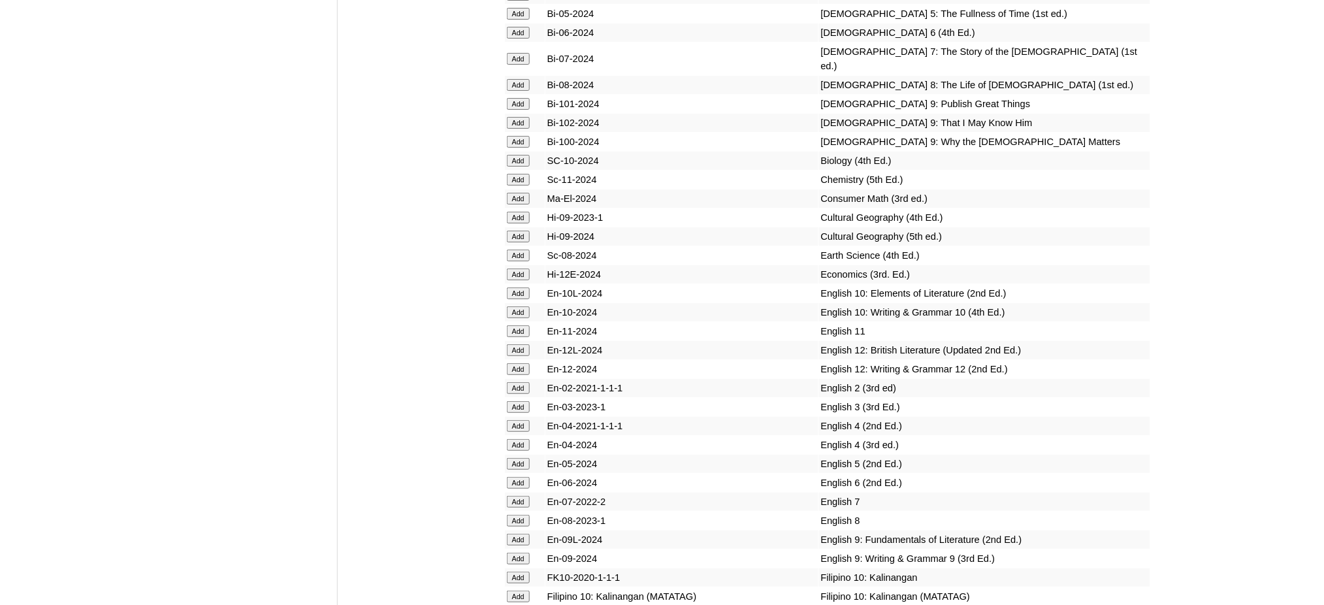
click at [517, 552] on input "Add" at bounding box center [518, 558] width 23 height 12
click at [516, 552] on input "Add" at bounding box center [518, 558] width 23 height 12
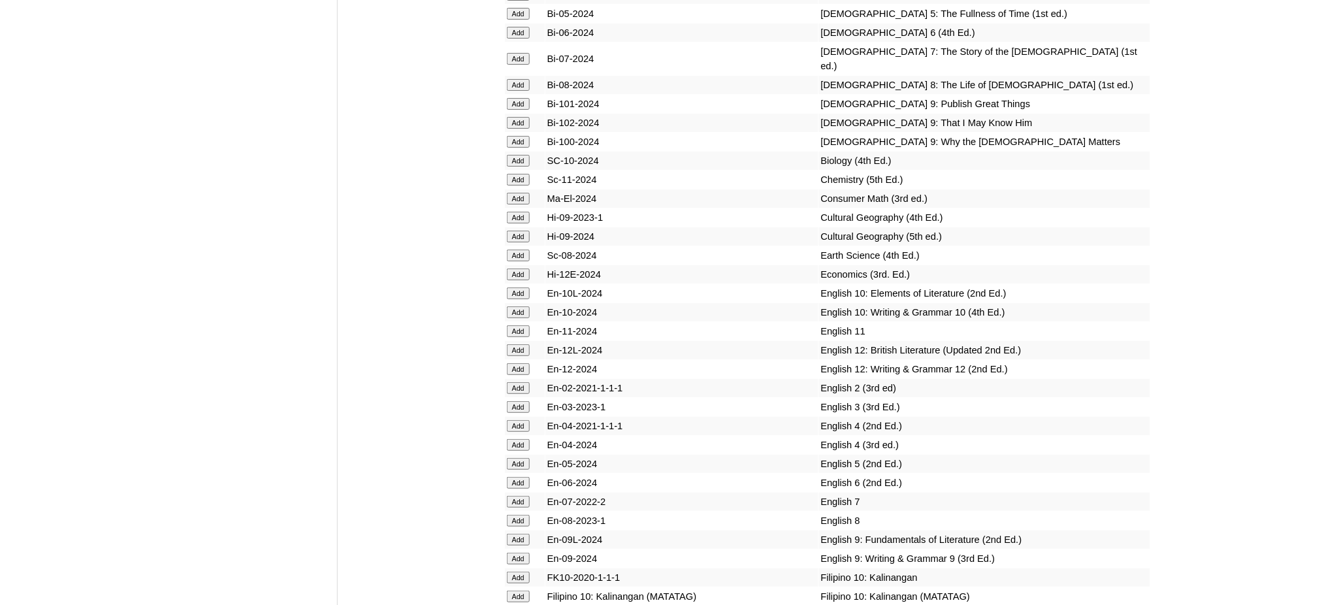
click at [516, 552] on input "Add" at bounding box center [518, 558] width 23 height 12
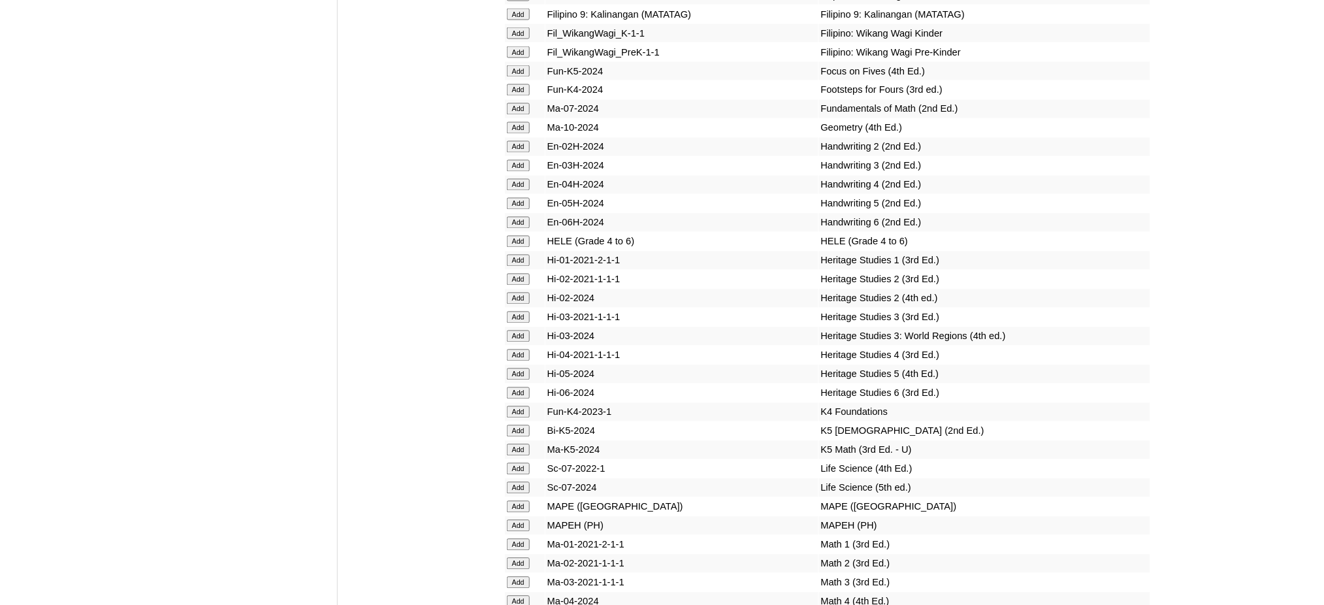
scroll to position [4499, 0]
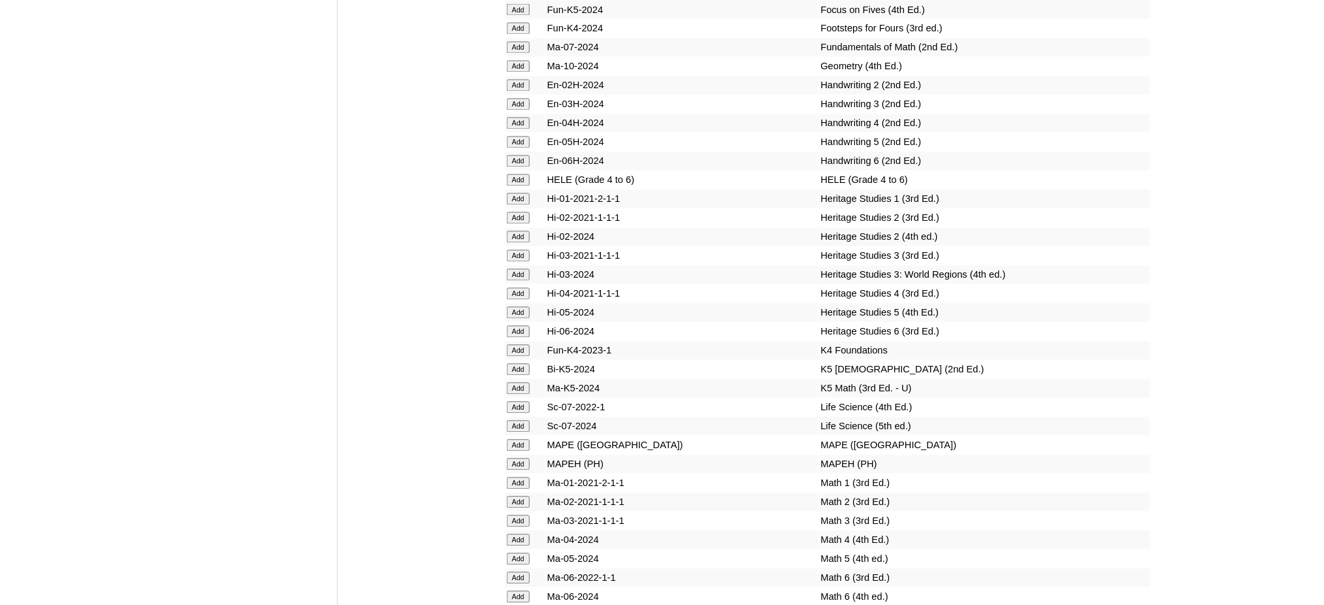
click at [515, 439] on input "Add" at bounding box center [518, 445] width 23 height 12
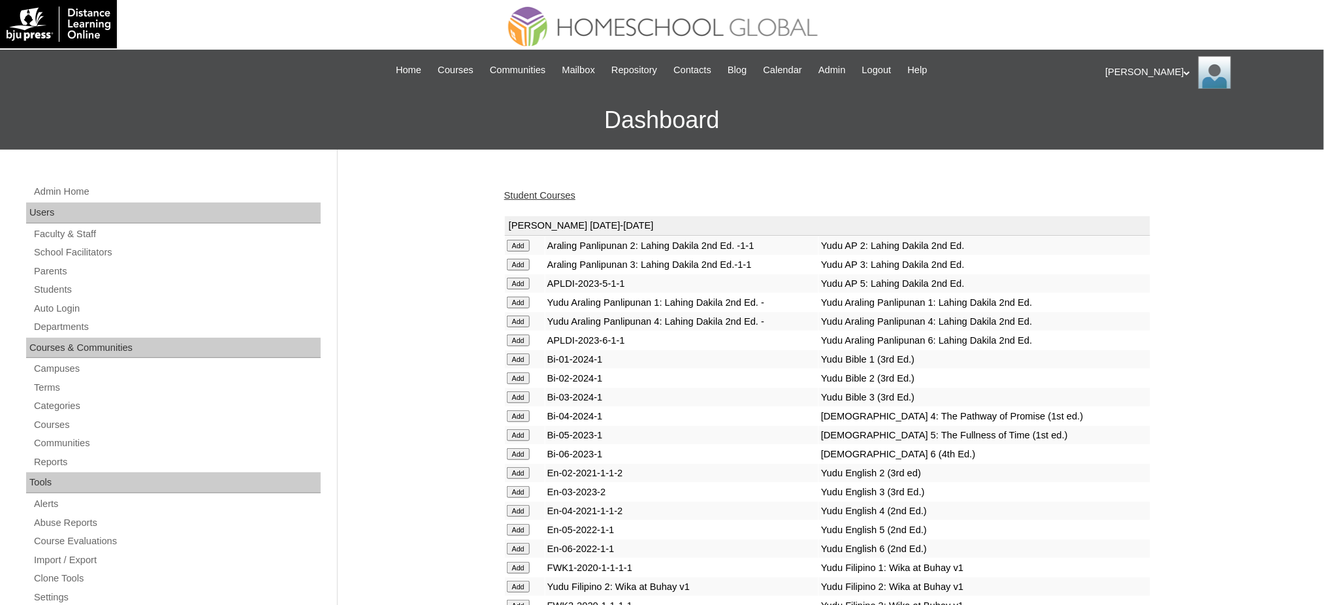
click at [536, 189] on div "Student Courses" at bounding box center [827, 196] width 646 height 14
click at [570, 195] on link "Student Courses" at bounding box center [539, 195] width 71 height 10
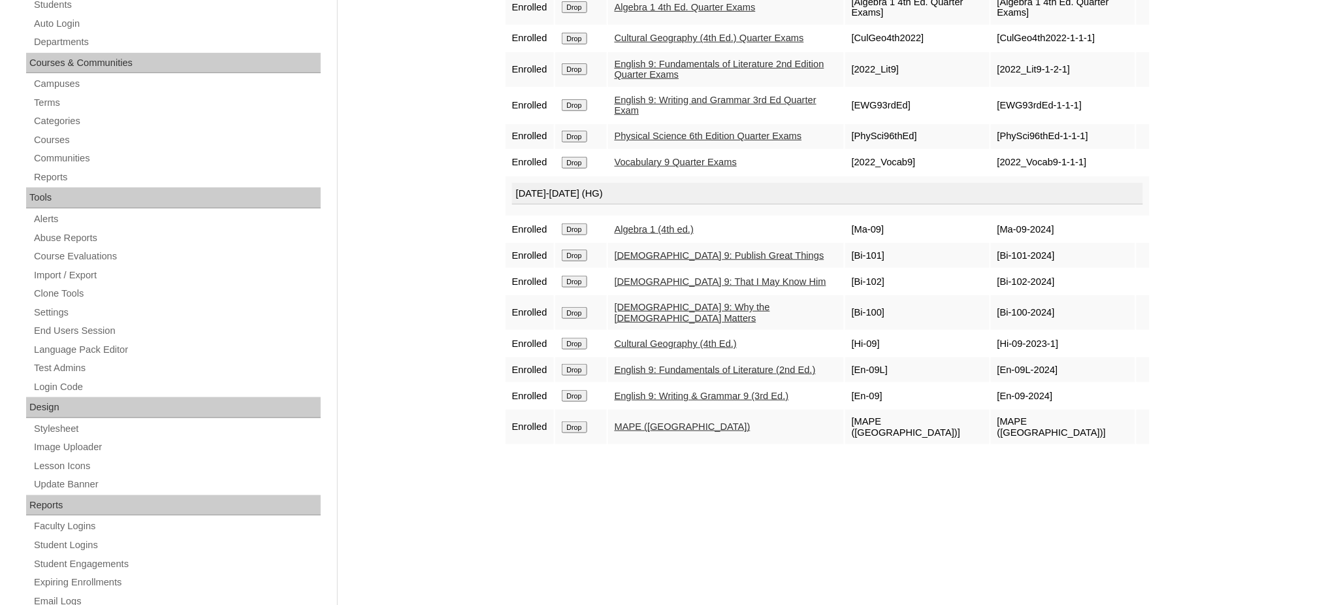
scroll to position [110, 0]
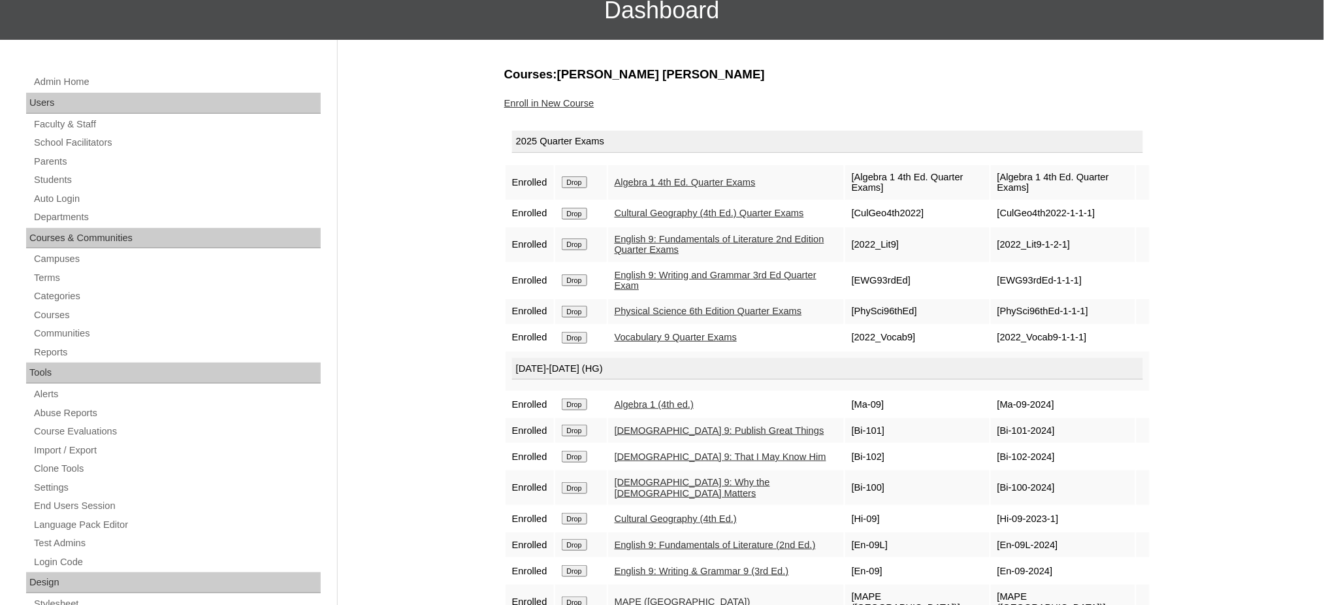
click at [541, 99] on link "Enroll in New Course" at bounding box center [549, 103] width 90 height 10
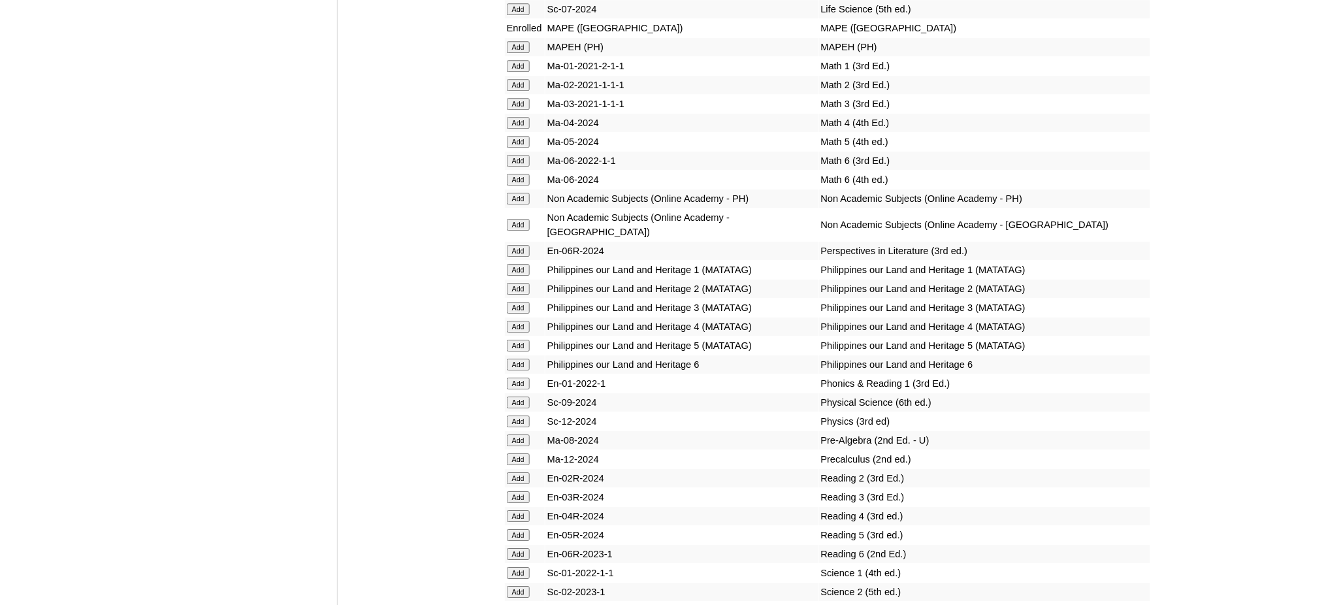
scroll to position [4963, 0]
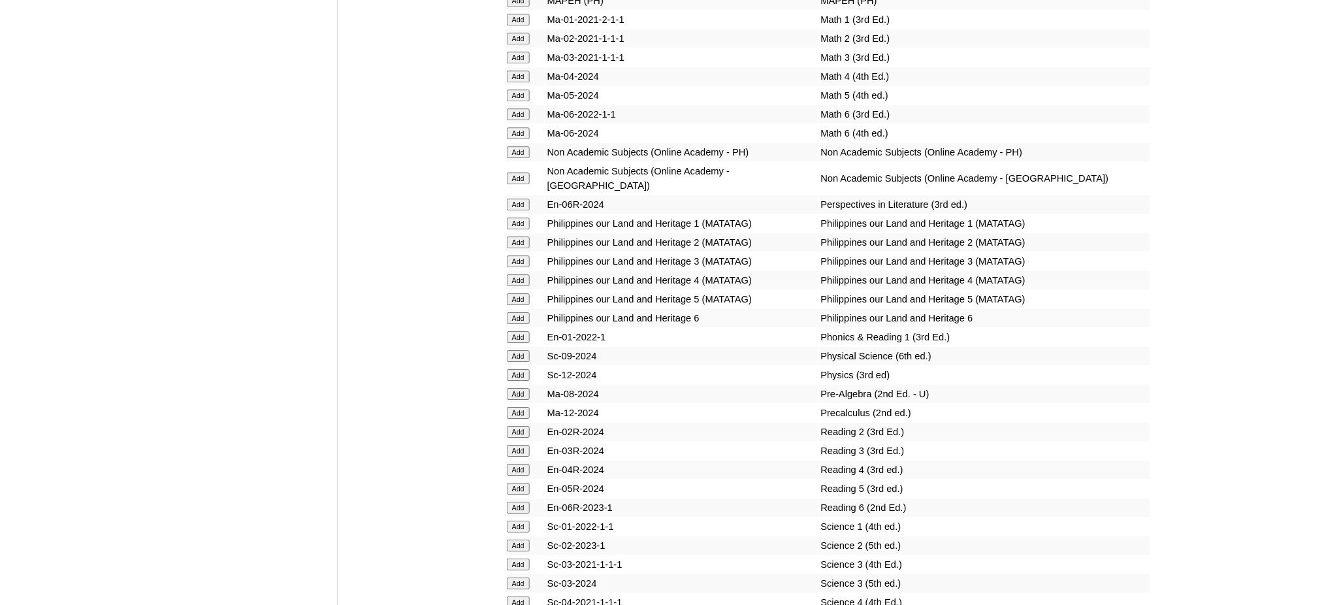
click at [515, 350] on input "Add" at bounding box center [518, 356] width 23 height 12
